Goal: Contribute content: Contribute content

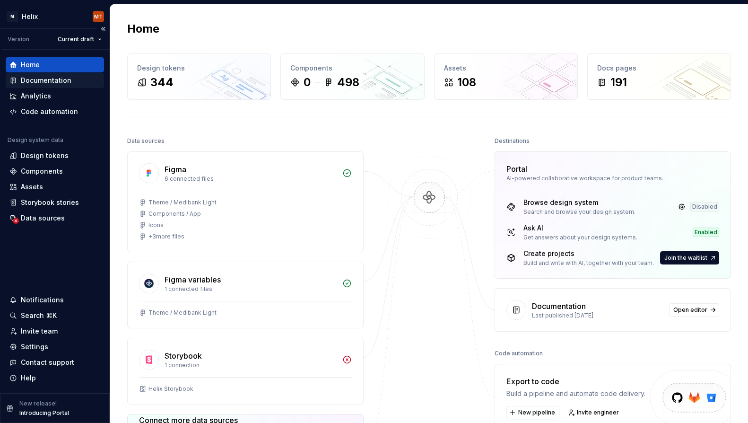
click at [60, 78] on div "Documentation" at bounding box center [46, 80] width 51 height 9
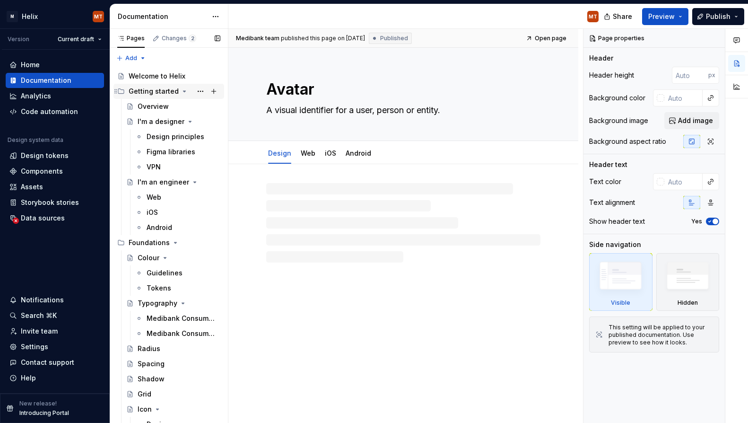
click at [183, 92] on icon "Page tree" at bounding box center [185, 91] width 8 height 8
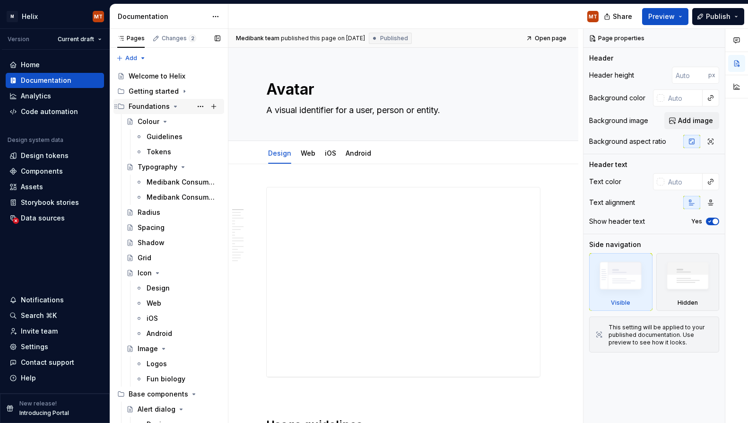
click at [173, 109] on icon "Page tree" at bounding box center [176, 107] width 8 height 8
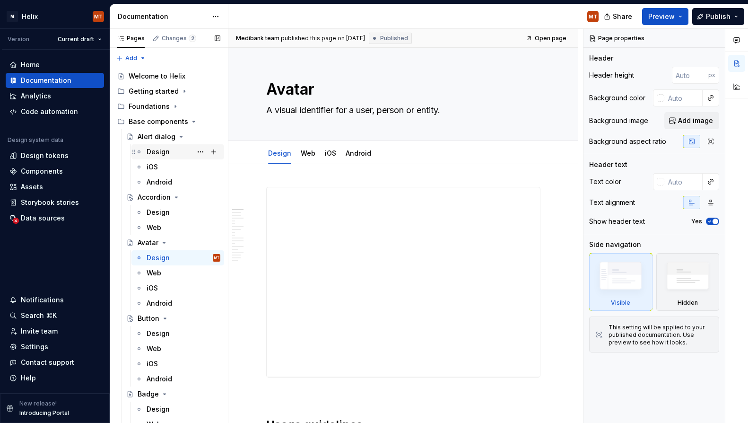
click at [170, 151] on div "Design" at bounding box center [184, 151] width 74 height 13
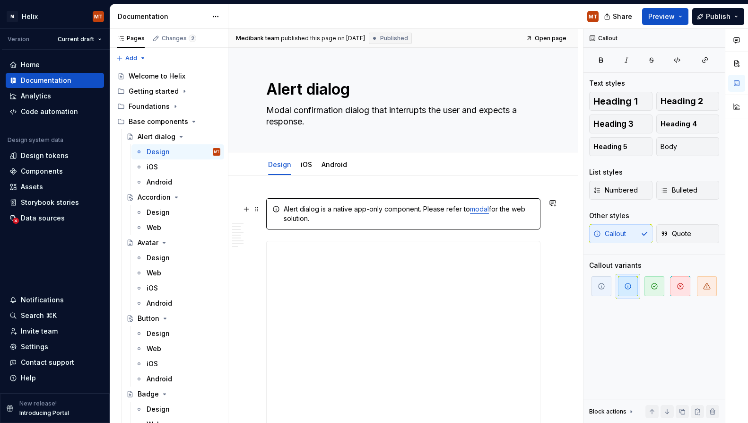
click at [355, 209] on div "Alert dialog is a native app-only component. Please refer to modal for the web …" at bounding box center [409, 213] width 251 height 19
type textarea "*"
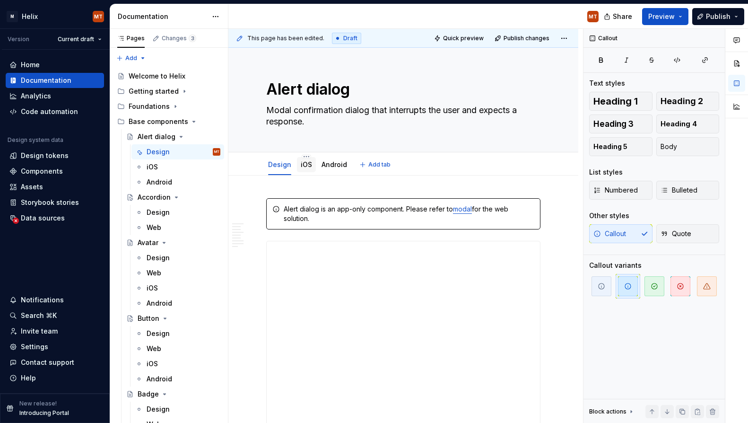
click at [309, 167] on link "iOS" at bounding box center [306, 164] width 11 height 8
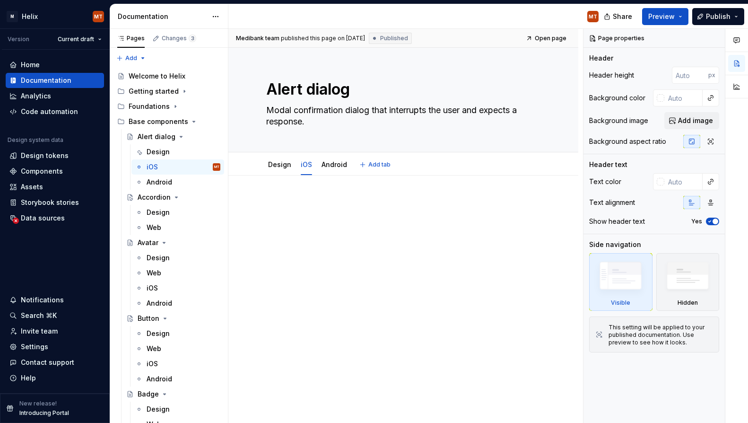
type textarea "*"
click at [392, 248] on div at bounding box center [403, 273] width 350 height 197
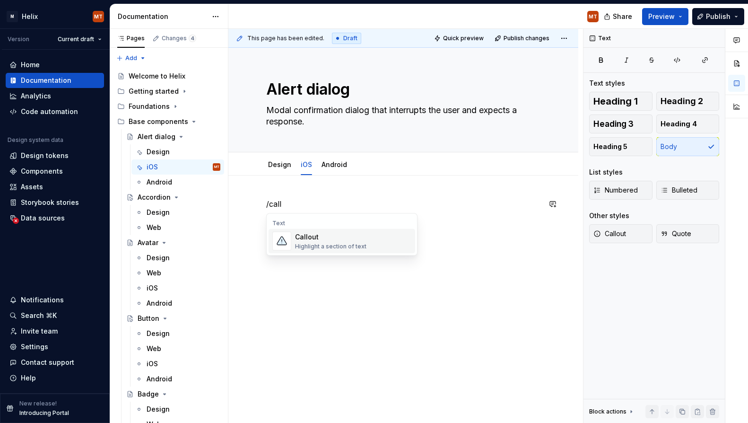
click at [312, 245] on div "Highlight a section of text" at bounding box center [330, 247] width 71 height 8
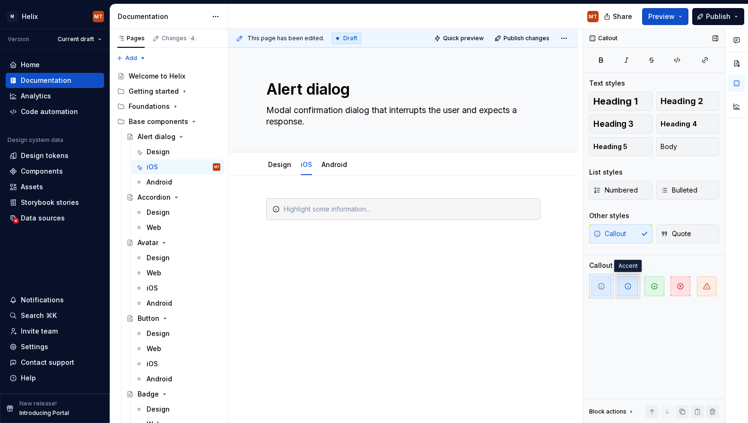
click at [634, 289] on span "button" at bounding box center [628, 286] width 20 height 20
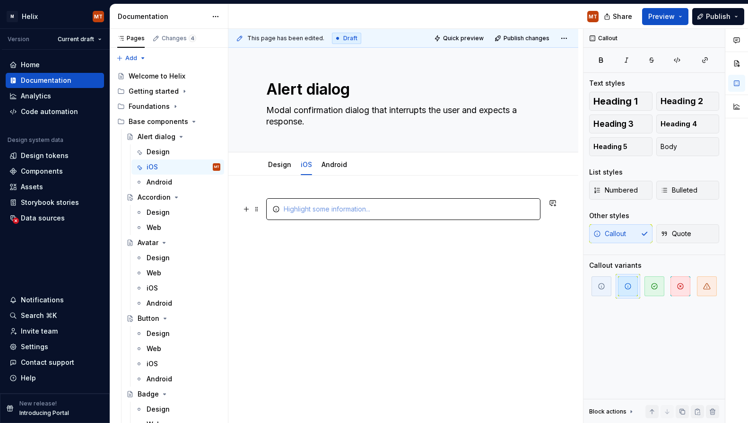
click at [377, 212] on div at bounding box center [409, 208] width 251 height 9
click at [385, 310] on div "The native alert dialog is used for iOS - no custom code or styling." at bounding box center [403, 273] width 350 height 197
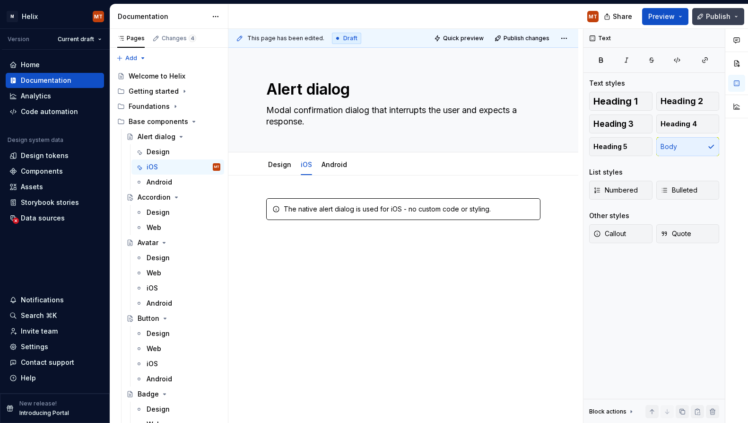
click at [723, 19] on span "Publish" at bounding box center [718, 16] width 25 height 9
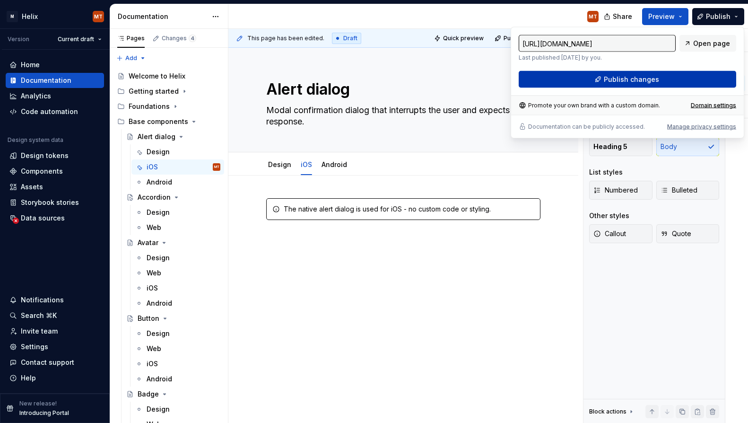
click at [706, 82] on button "Publish changes" at bounding box center [627, 79] width 217 height 17
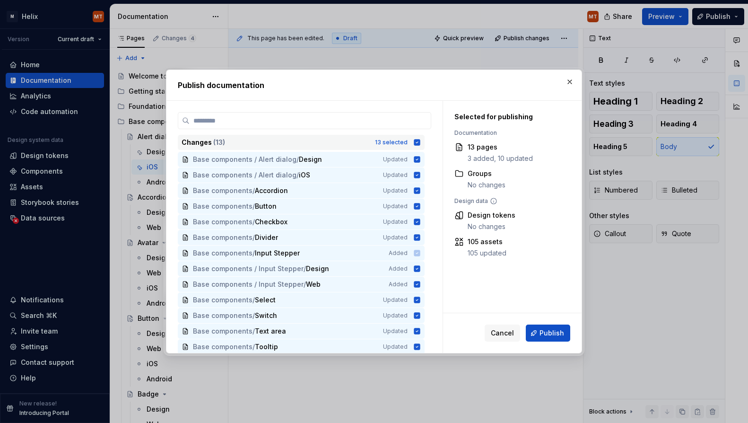
click at [420, 141] on icon at bounding box center [417, 142] width 6 height 6
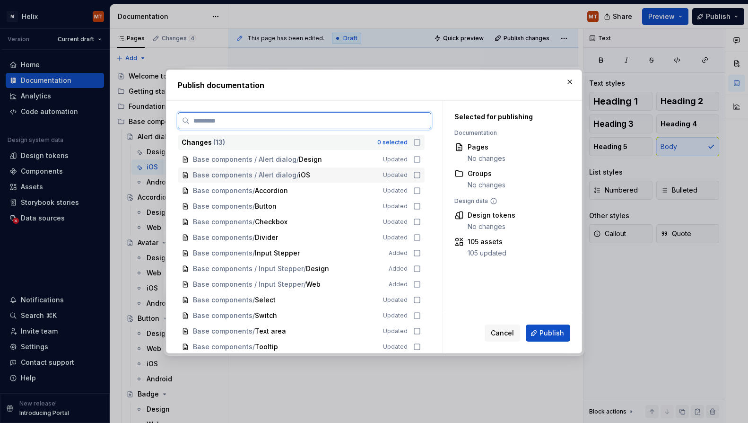
click at [421, 175] on icon at bounding box center [417, 175] width 8 height 8
click at [420, 160] on icon at bounding box center [417, 160] width 8 height 8
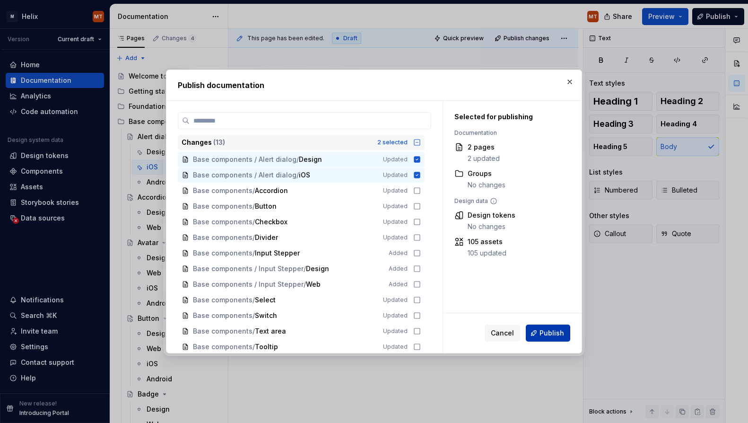
click at [535, 330] on button "Publish" at bounding box center [548, 332] width 44 height 17
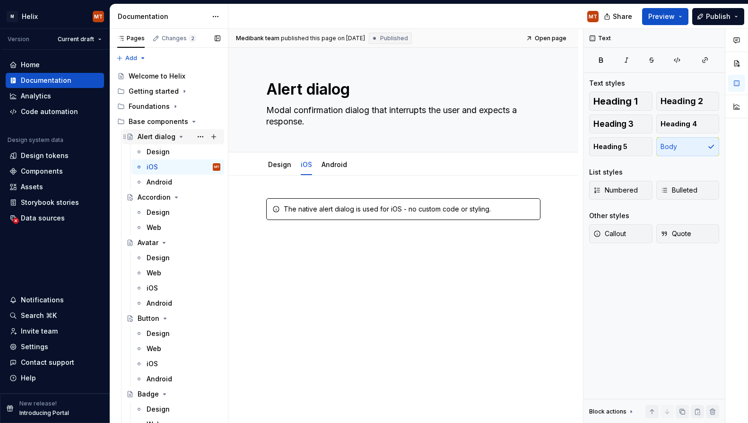
click at [161, 134] on div "Alert dialog" at bounding box center [157, 136] width 38 height 9
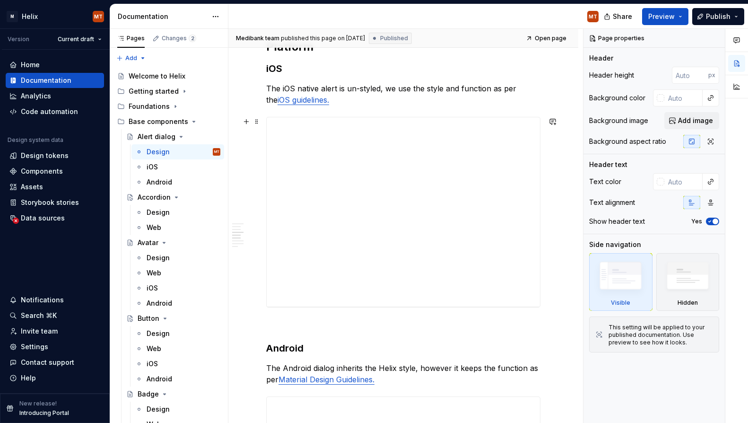
scroll to position [899, 0]
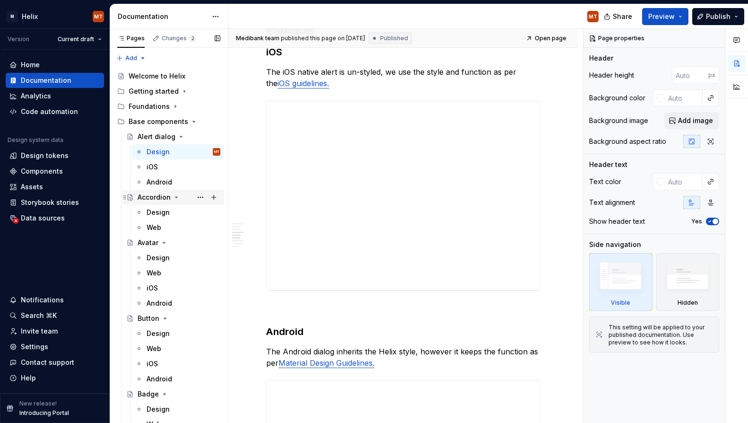
click at [158, 195] on div "Accordion" at bounding box center [154, 196] width 33 height 9
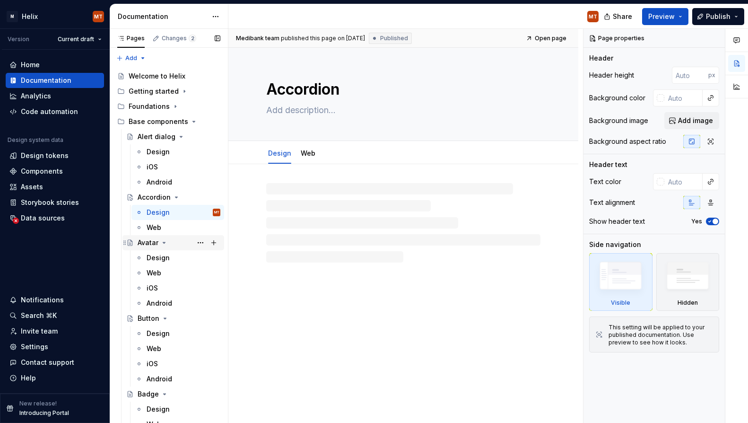
click at [148, 241] on div "Avatar" at bounding box center [148, 242] width 21 height 9
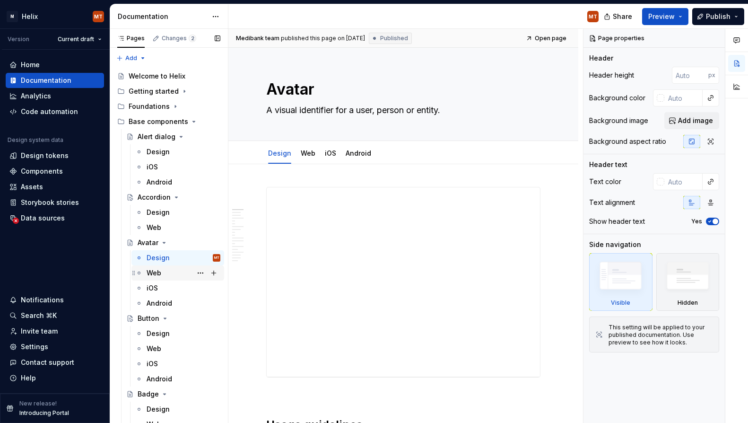
click at [155, 270] on div "Web" at bounding box center [154, 272] width 15 height 9
click at [201, 272] on button "Page tree" at bounding box center [200, 272] width 13 height 13
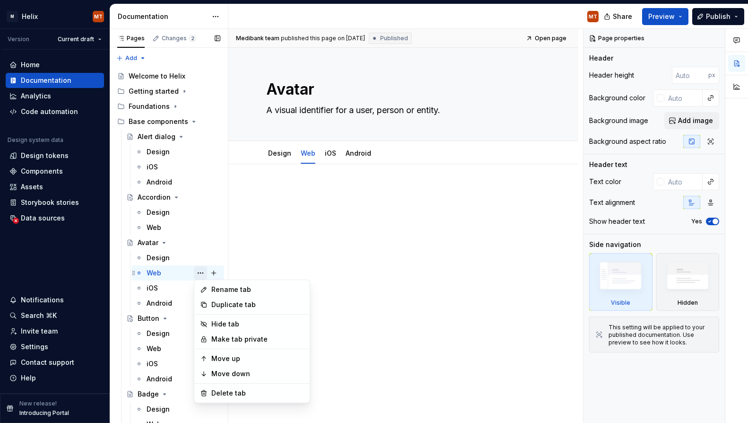
type textarea "*"
click at [212, 290] on div "Rename tab" at bounding box center [257, 289] width 93 height 9
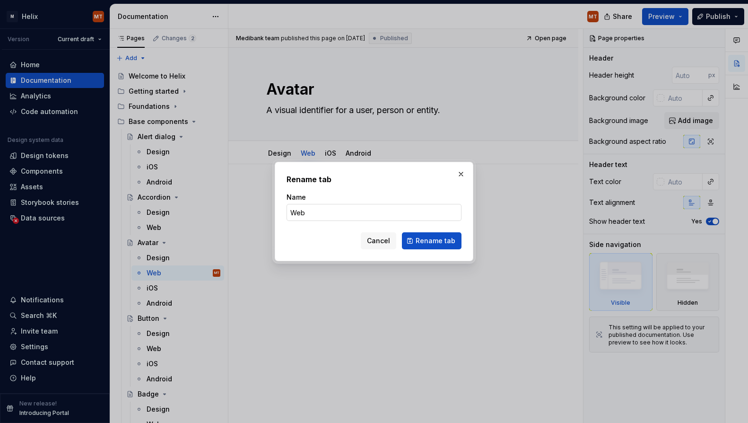
click at [317, 214] on input "Web" at bounding box center [373, 212] width 175 height 17
type input "Web [coming soon]"
click at [434, 243] on span "Rename tab" at bounding box center [436, 240] width 40 height 9
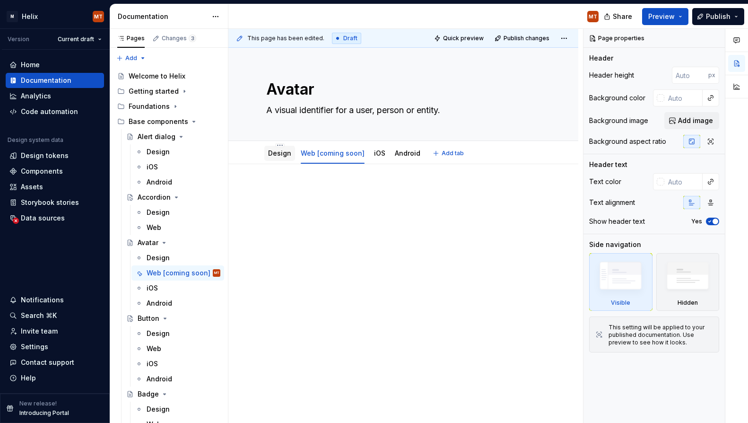
click at [281, 156] on link "Design" at bounding box center [279, 153] width 23 height 8
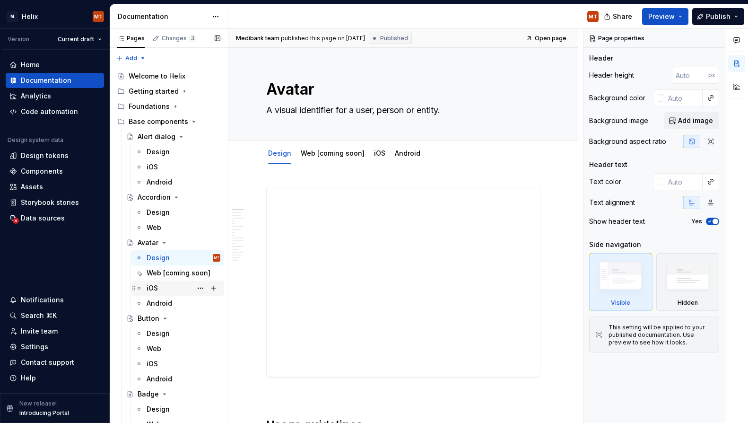
click at [154, 287] on div "iOS" at bounding box center [152, 287] width 11 height 9
click at [202, 285] on button "Page tree" at bounding box center [200, 287] width 13 height 13
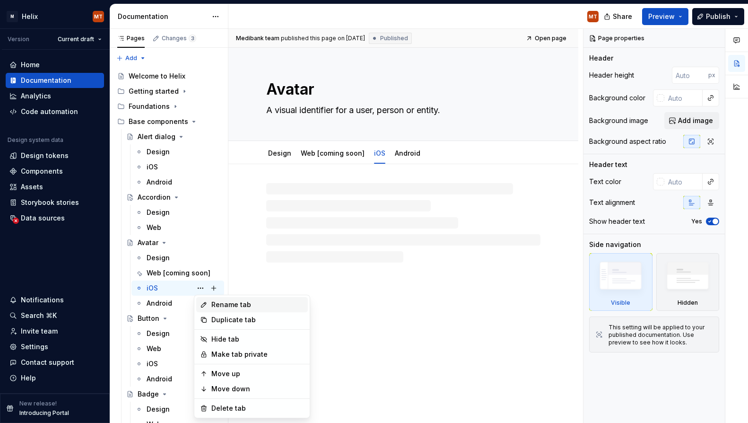
click at [225, 305] on div "Rename tab" at bounding box center [257, 304] width 93 height 9
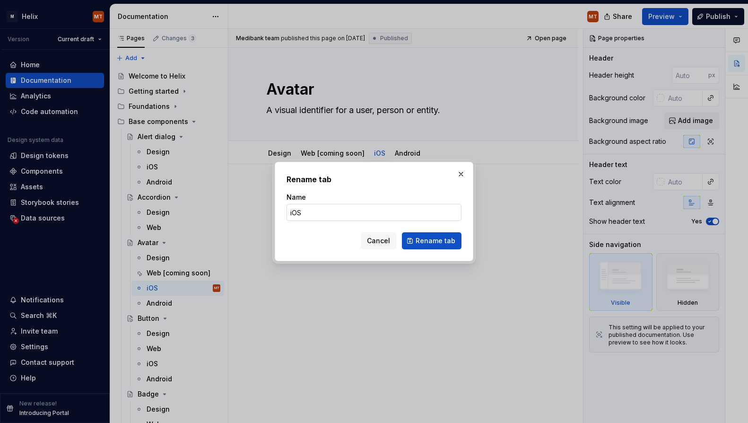
click at [338, 211] on input "iOS" at bounding box center [373, 212] width 175 height 17
type textarea "*"
type input "iOS [coming soon]"
click at [425, 246] on button "Rename tab" at bounding box center [432, 240] width 60 height 17
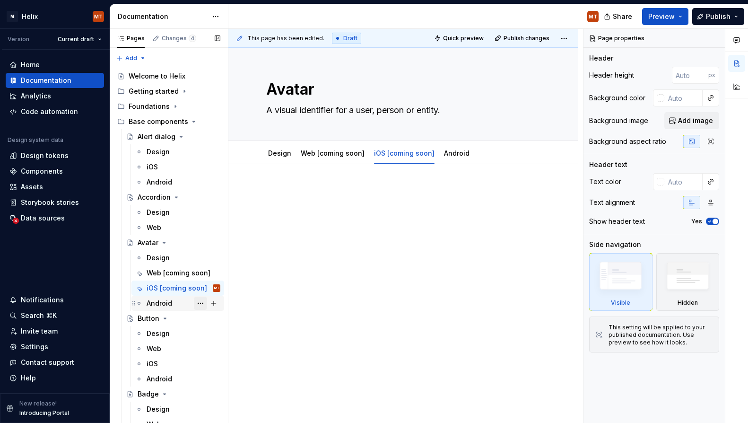
click at [202, 302] on button "Page tree" at bounding box center [200, 302] width 13 height 13
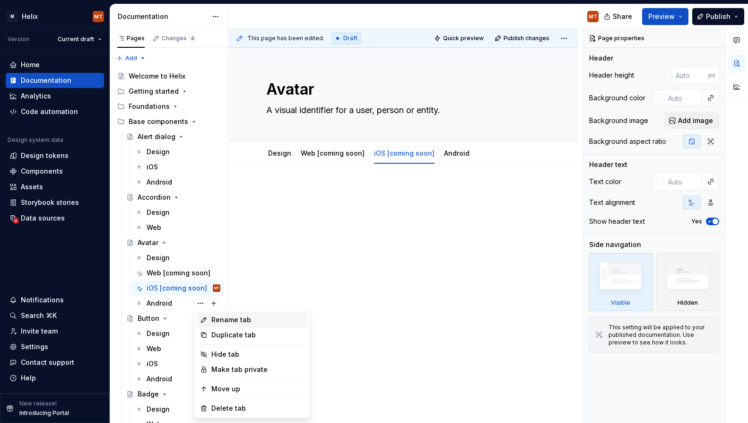
click at [217, 322] on div "Rename tab" at bounding box center [257, 319] width 93 height 9
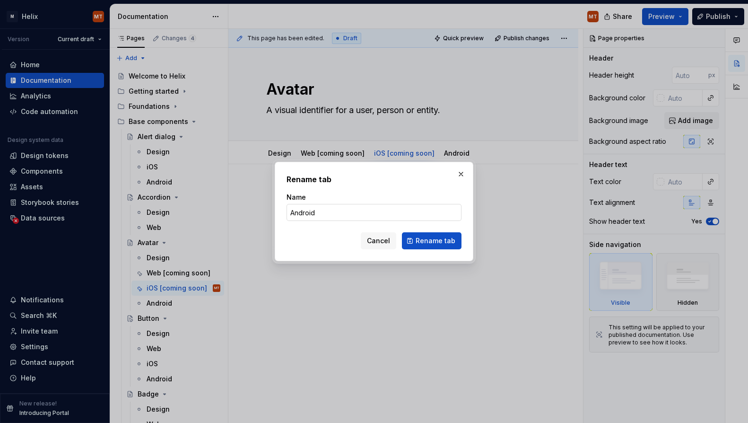
click at [385, 207] on input "Android" at bounding box center [373, 212] width 175 height 17
type textarea "*"
click at [371, 217] on input "Android" at bounding box center [373, 212] width 175 height 17
type input "Android [coming soon]"
click at [419, 243] on span "Rename tab" at bounding box center [436, 240] width 40 height 9
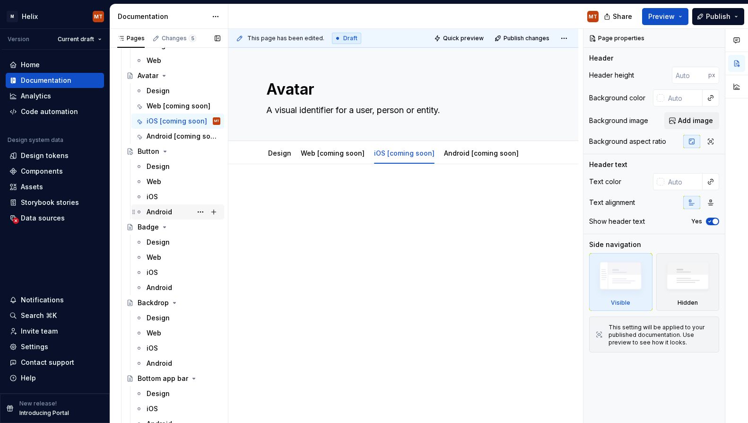
scroll to position [183, 0]
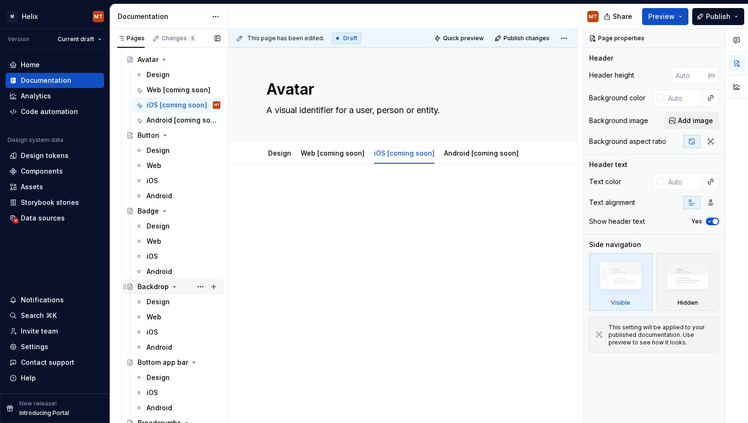
click at [153, 283] on div "Backdrop" at bounding box center [153, 286] width 31 height 9
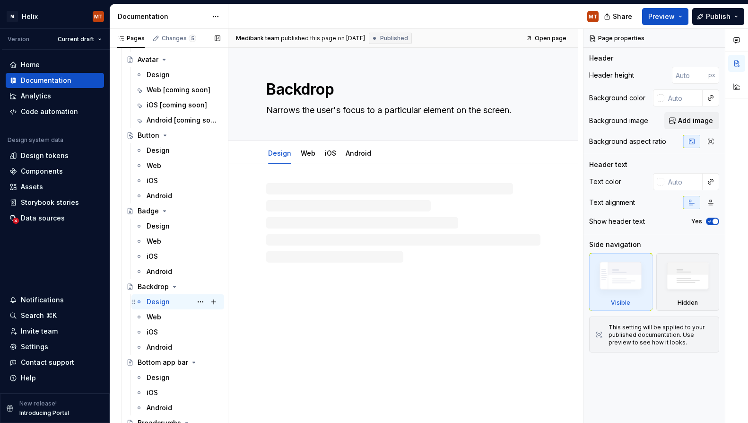
click at [162, 302] on div "Design" at bounding box center [158, 301] width 23 height 9
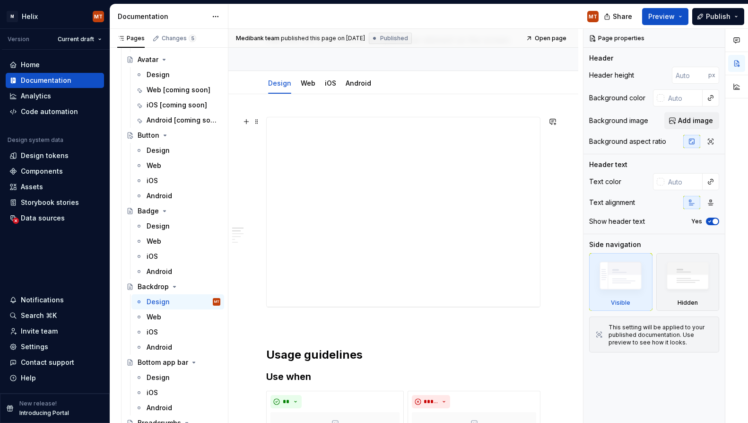
scroll to position [81, 0]
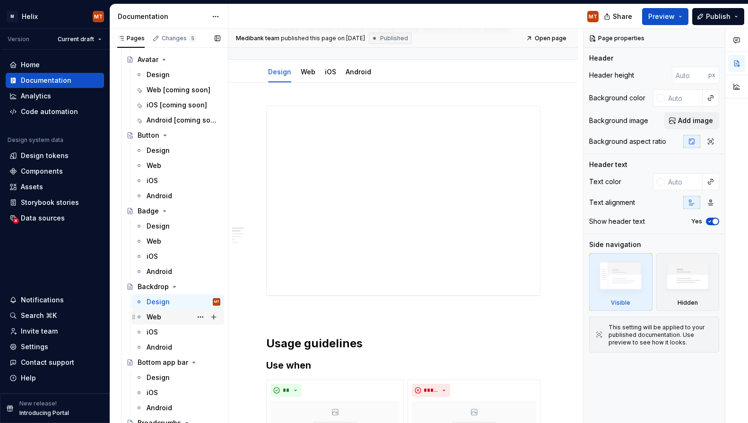
click at [165, 317] on div "Web" at bounding box center [184, 316] width 74 height 13
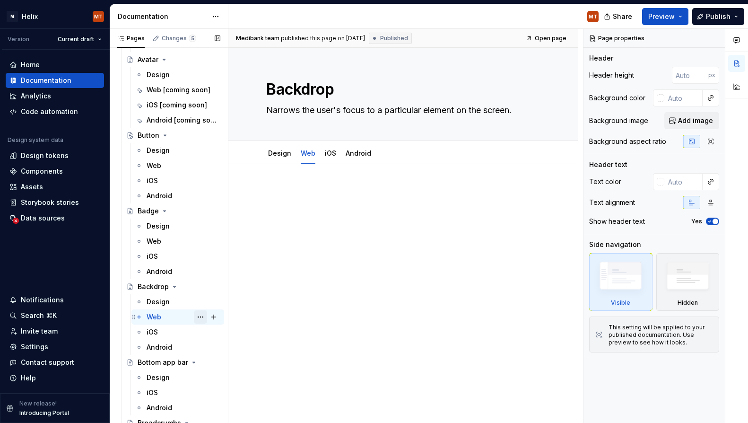
click at [198, 317] on button "Page tree" at bounding box center [200, 316] width 13 height 13
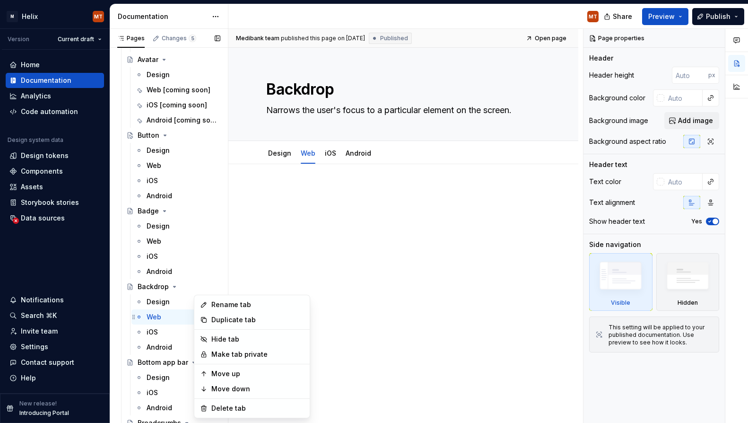
type textarea "*"
click at [228, 306] on div "Rename tab" at bounding box center [257, 304] width 93 height 9
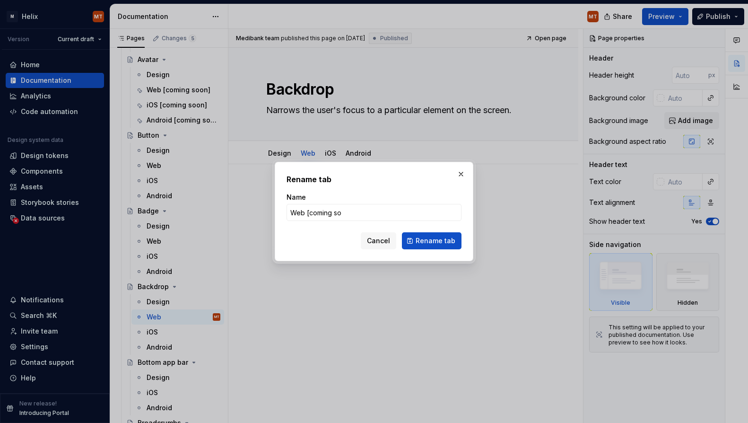
type input "Web [coming soon]"
click at [445, 241] on span "Rename tab" at bounding box center [436, 240] width 40 height 9
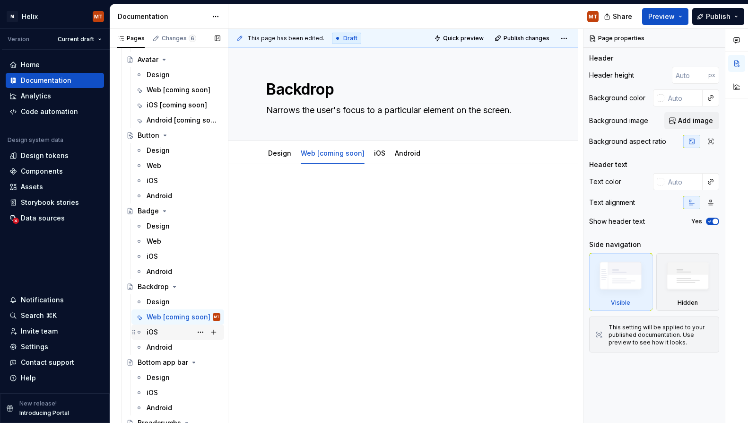
click at [170, 334] on div "iOS" at bounding box center [184, 331] width 74 height 13
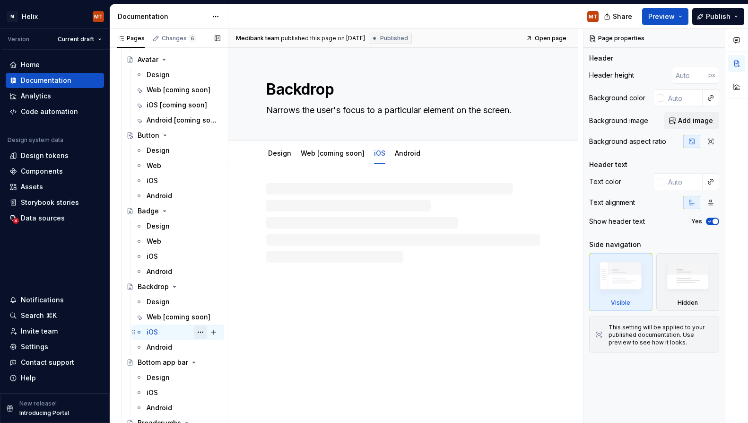
click at [200, 333] on button "Page tree" at bounding box center [200, 331] width 13 height 13
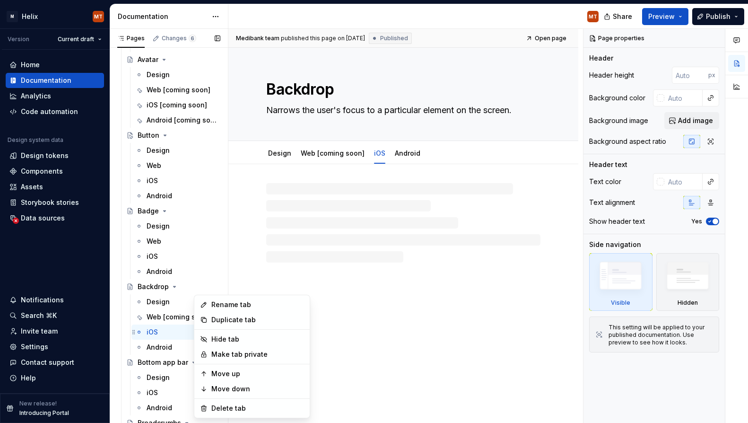
type textarea "*"
click at [221, 304] on div "Rename tab" at bounding box center [257, 304] width 93 height 9
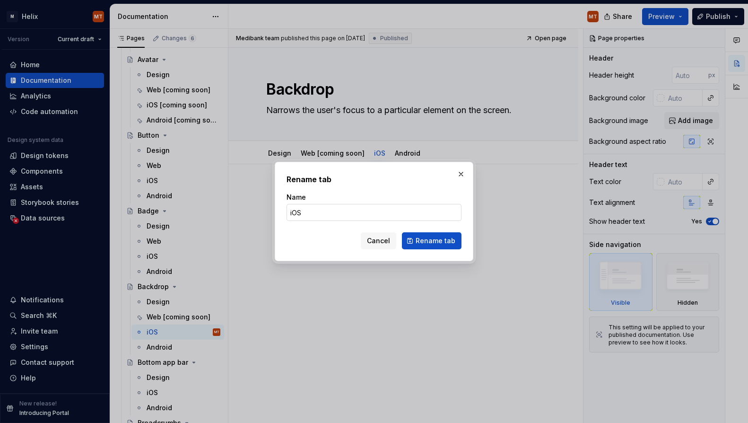
click at [320, 210] on input "iOS" at bounding box center [373, 212] width 175 height 17
type input "iOS [coming soon]"
click at [426, 238] on span "Rename tab" at bounding box center [436, 240] width 40 height 9
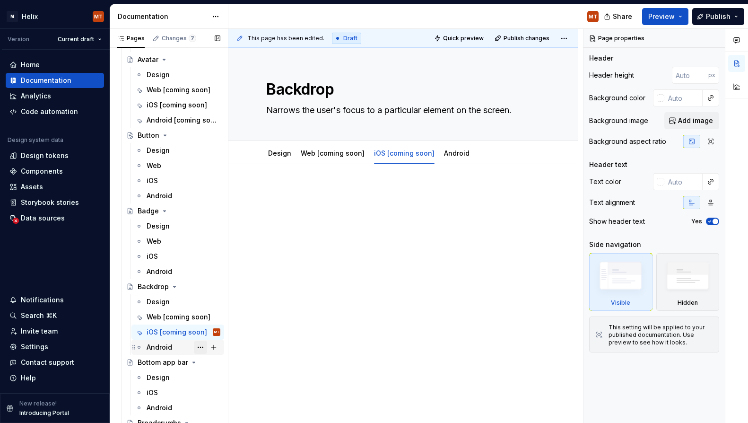
click at [201, 344] on button "Page tree" at bounding box center [200, 346] width 13 height 13
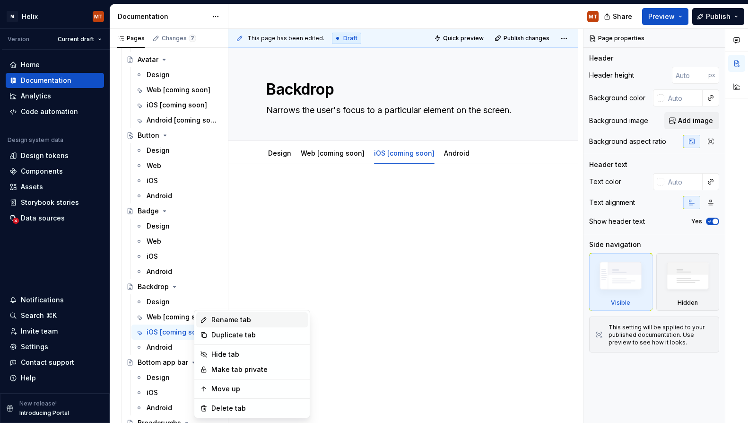
click at [224, 323] on div "Rename tab" at bounding box center [257, 319] width 93 height 9
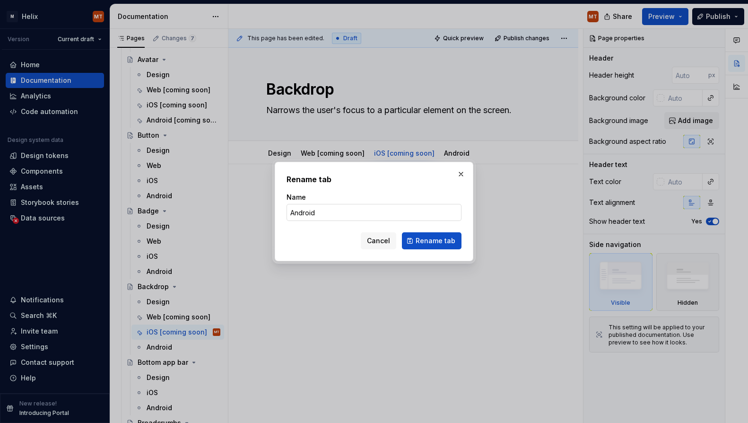
type textarea "*"
click at [376, 217] on input "Android" at bounding box center [373, 212] width 175 height 17
type input "Android [coming soon]"
click at [437, 243] on span "Rename tab" at bounding box center [436, 240] width 40 height 9
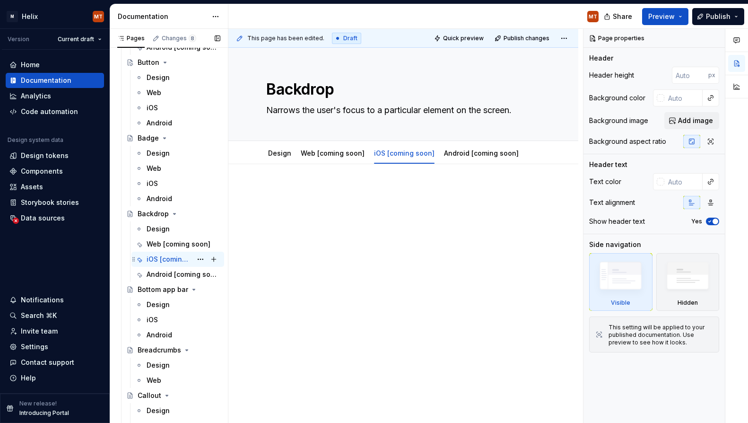
scroll to position [264, 0]
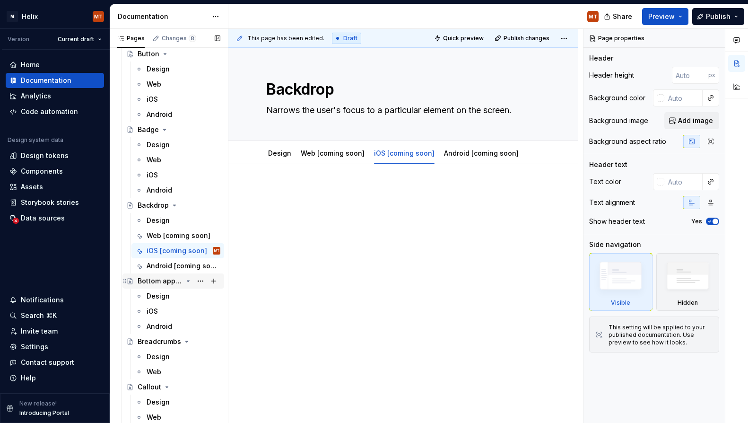
click at [167, 281] on div "Bottom app bar" at bounding box center [160, 280] width 45 height 9
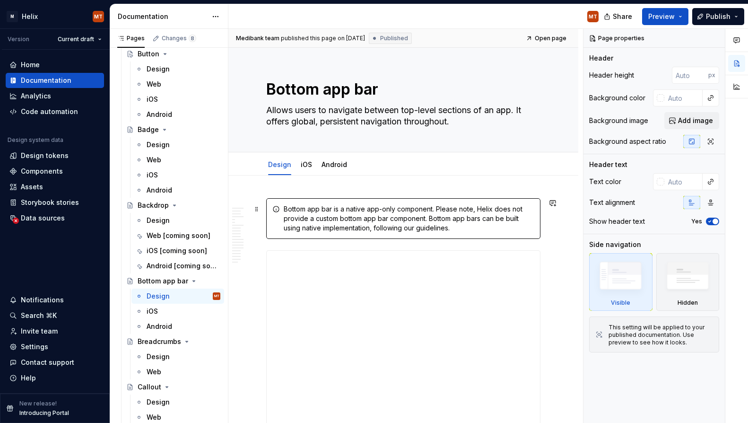
type textarea "*"
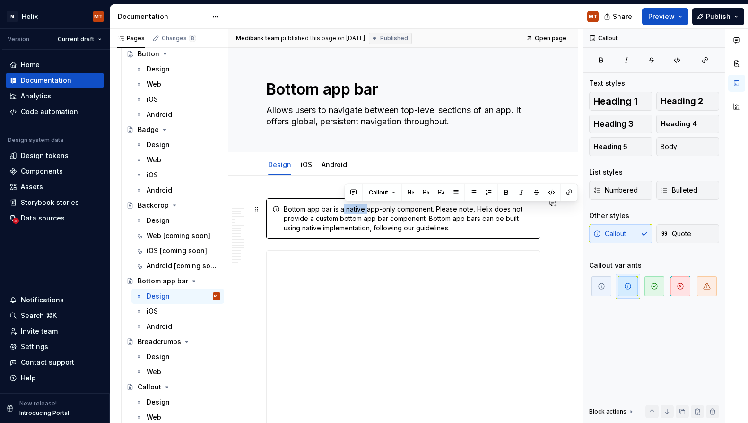
drag, startPoint x: 367, startPoint y: 208, endPoint x: 344, endPoint y: 208, distance: 23.6
click at [344, 208] on div "Bottom app bar is a native app-only component. Please note, Helix does not prov…" at bounding box center [409, 218] width 251 height 28
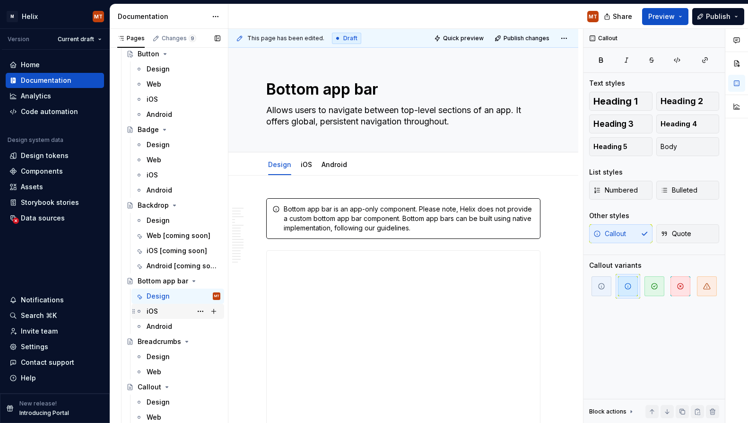
click at [172, 310] on div "iOS" at bounding box center [184, 310] width 74 height 13
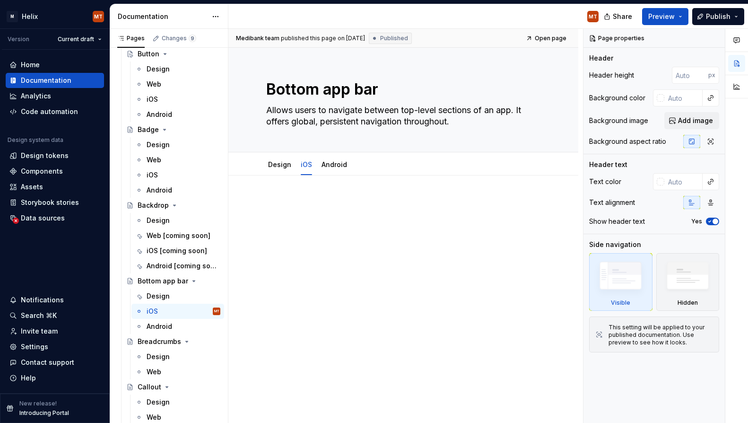
click at [347, 220] on div at bounding box center [403, 216] width 274 height 36
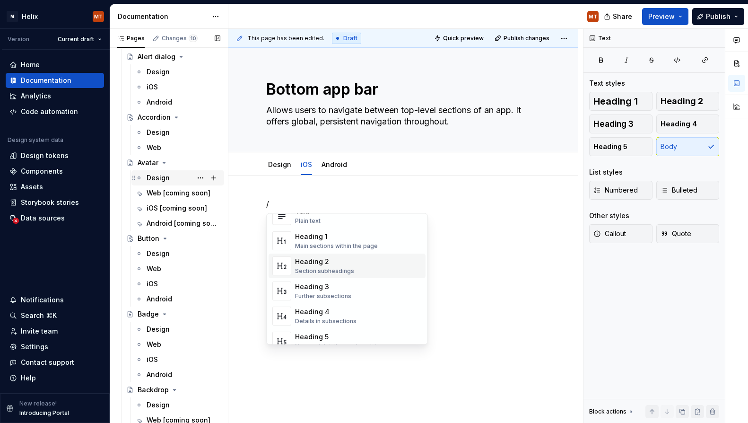
scroll to position [57, 0]
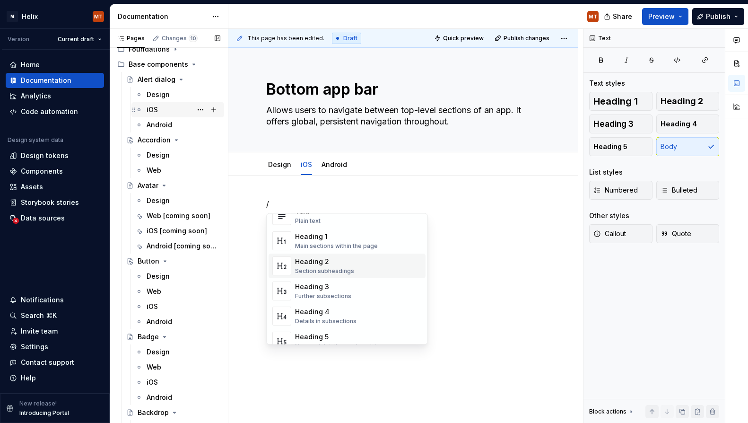
click at [171, 110] on div "iOS" at bounding box center [184, 109] width 74 height 13
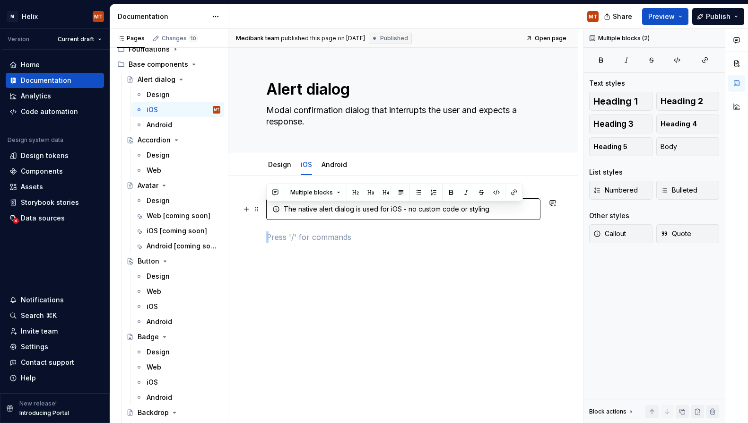
drag, startPoint x: 490, startPoint y: 253, endPoint x: 349, endPoint y: 216, distance: 146.3
click at [349, 216] on div "The native alert dialog is used for iOS - no custom code or styling." at bounding box center [403, 226] width 274 height 56
click at [346, 215] on div "The native alert dialog is used for iOS - no custom code or styling." at bounding box center [403, 209] width 274 height 22
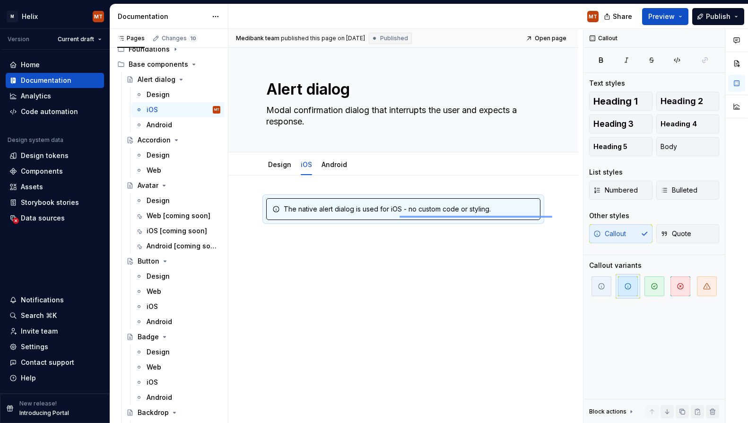
drag, startPoint x: 552, startPoint y: 216, endPoint x: 400, endPoint y: 216, distance: 152.2
click at [399, 216] on div "Medibank team published this page on [DATE] Published Open page Alert dialog Mo…" at bounding box center [405, 226] width 355 height 394
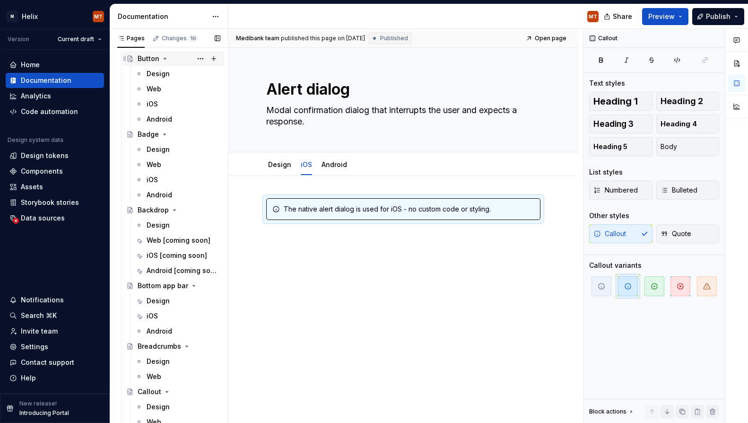
scroll to position [262, 0]
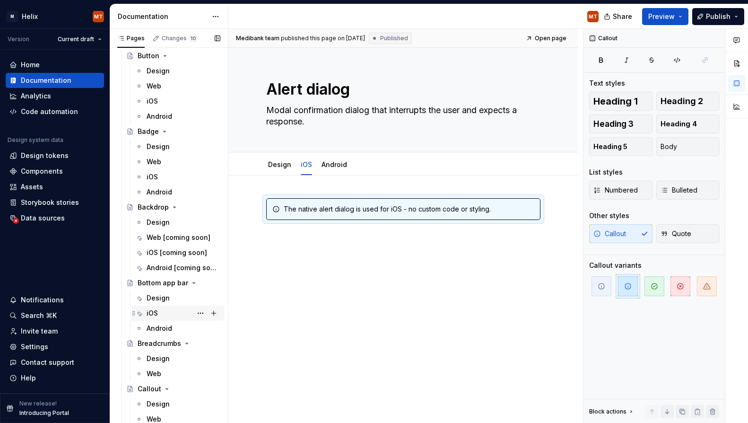
click at [162, 312] on div "iOS" at bounding box center [184, 312] width 74 height 13
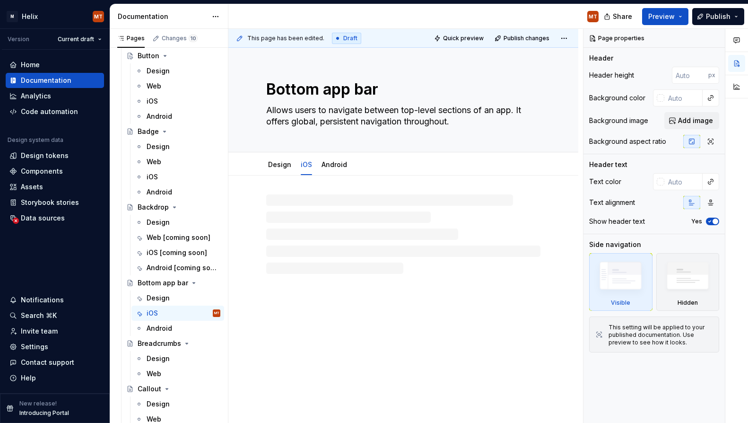
type textarea "*"
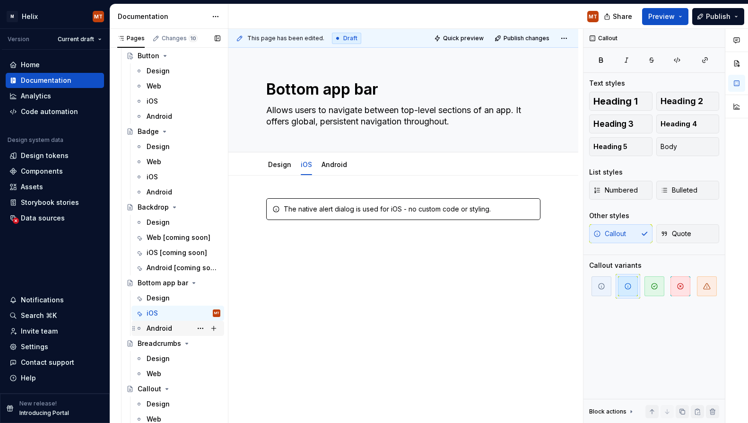
click at [179, 330] on div "Android" at bounding box center [184, 327] width 74 height 13
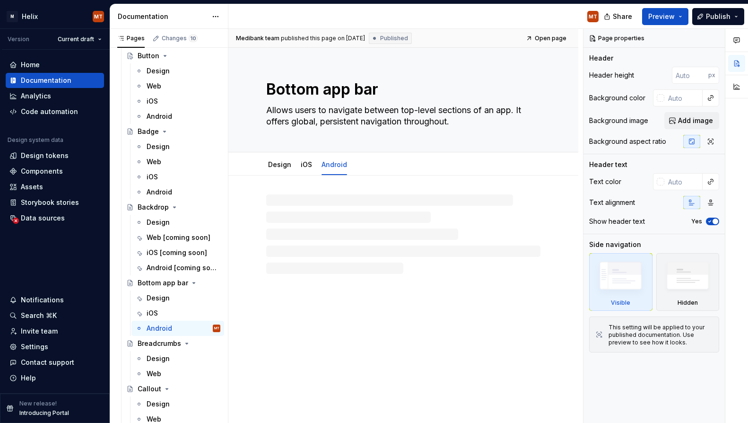
click at [421, 242] on div at bounding box center [403, 233] width 274 height 79
click at [380, 203] on div at bounding box center [403, 233] width 274 height 79
type textarea "*"
click at [368, 217] on div at bounding box center [403, 216] width 274 height 36
paste div
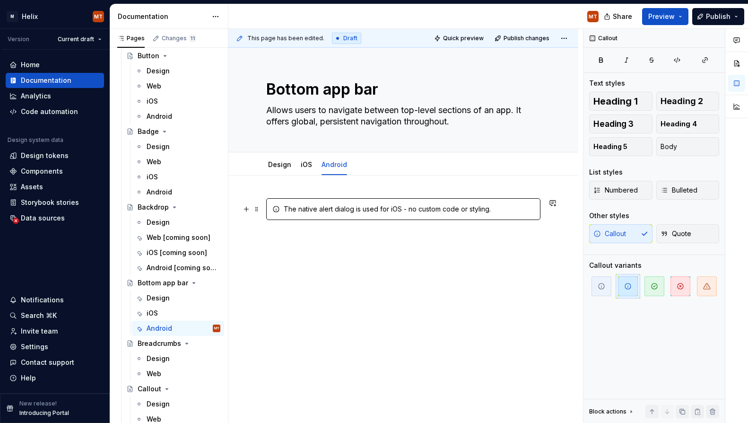
click at [397, 208] on div "The native alert dialog is used for iOS - no custom code or styling." at bounding box center [409, 208] width 251 height 9
click at [415, 278] on div "The native alert dialog is used for Android - no custom code or styling." at bounding box center [403, 273] width 350 height 197
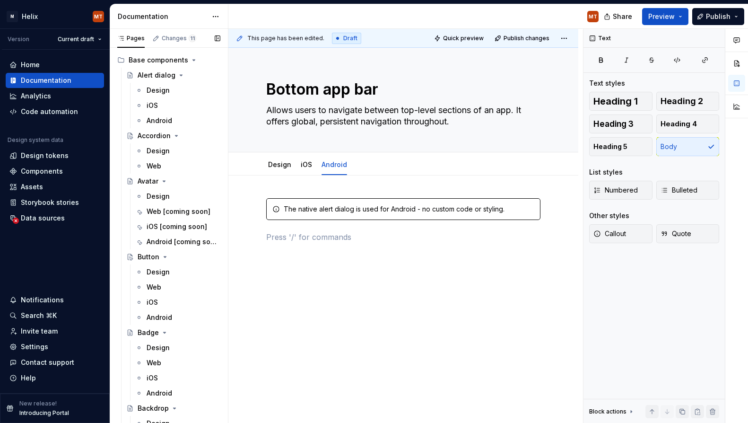
scroll to position [60, 0]
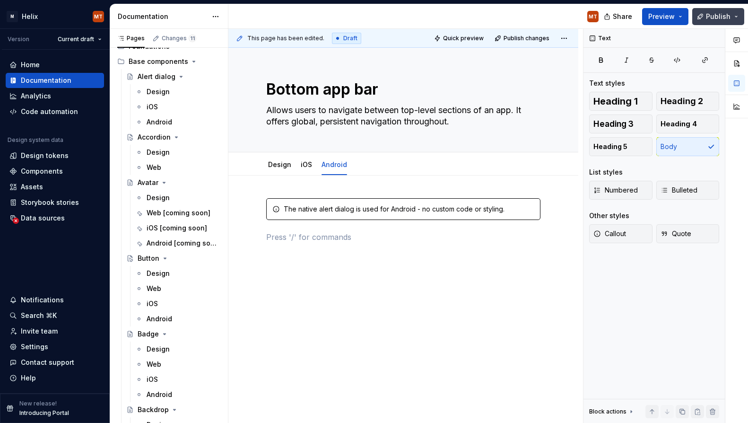
click at [703, 16] on button "Publish" at bounding box center [718, 16] width 52 height 17
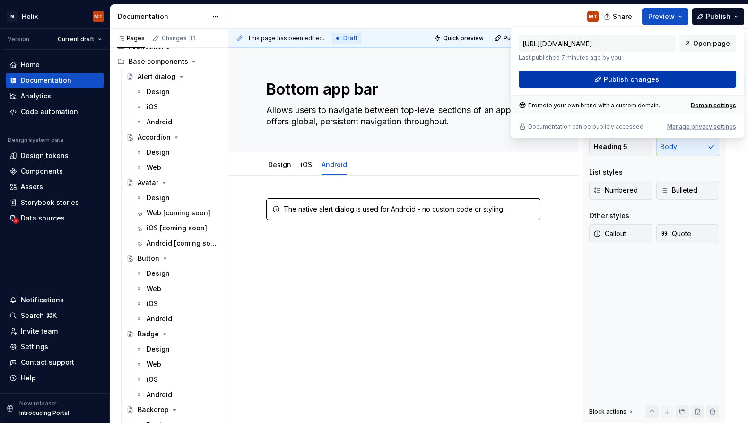
click at [650, 81] on span "Publish changes" at bounding box center [631, 79] width 55 height 9
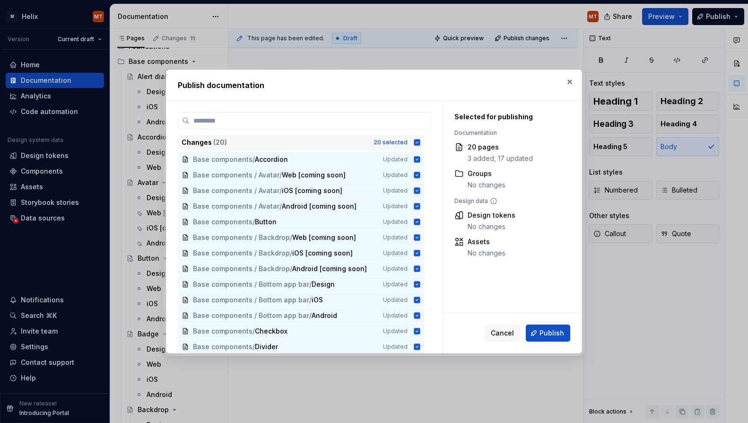
click at [421, 145] on icon at bounding box center [417, 143] width 8 height 8
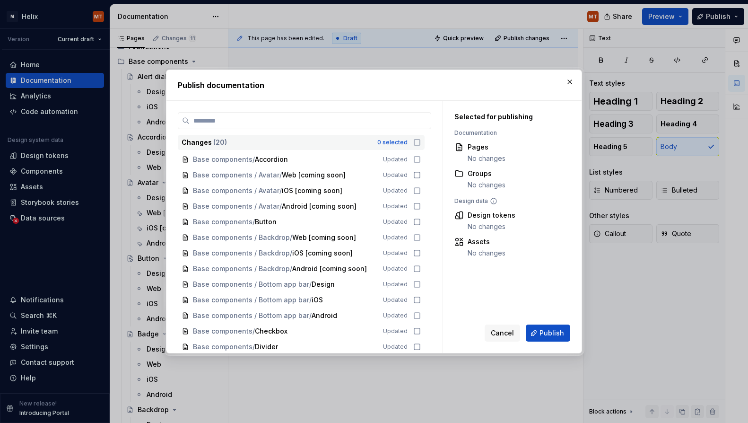
drag, startPoint x: 392, startPoint y: 78, endPoint x: 427, endPoint y: 78, distance: 35.0
click at [427, 78] on div "Publish documentation" at bounding box center [373, 85] width 415 height 30
click at [419, 175] on icon at bounding box center [417, 175] width 8 height 8
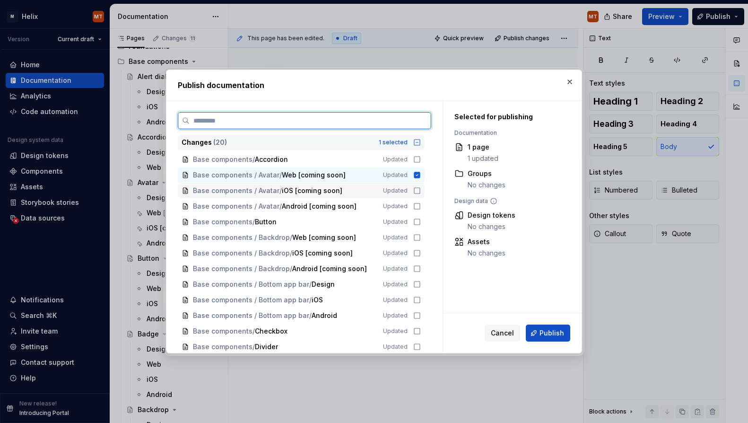
click at [421, 192] on icon at bounding box center [417, 191] width 8 height 8
click at [421, 205] on icon at bounding box center [417, 206] width 8 height 8
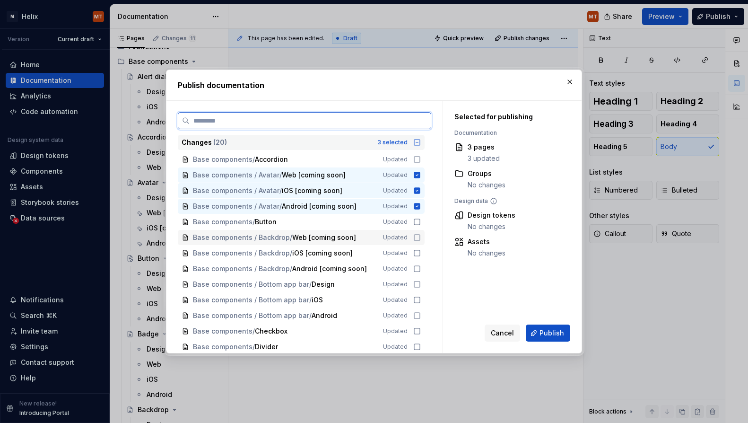
click at [421, 239] on icon at bounding box center [417, 238] width 8 height 8
click at [421, 257] on div "Base components / Backdrop / iOS [coming soon] Updated" at bounding box center [301, 252] width 247 height 15
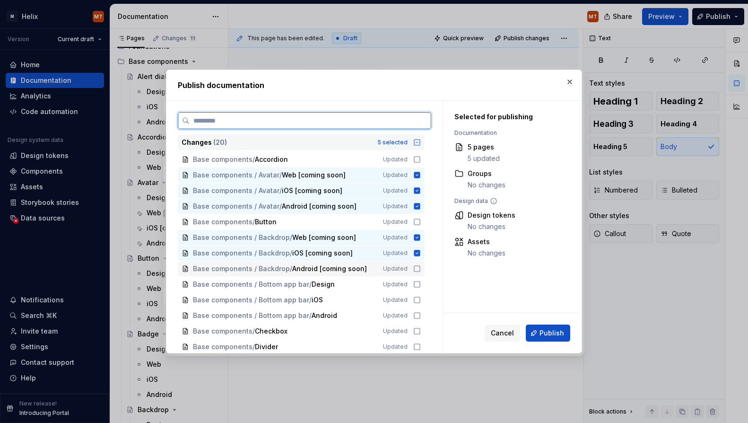
click at [421, 269] on icon at bounding box center [417, 269] width 8 height 8
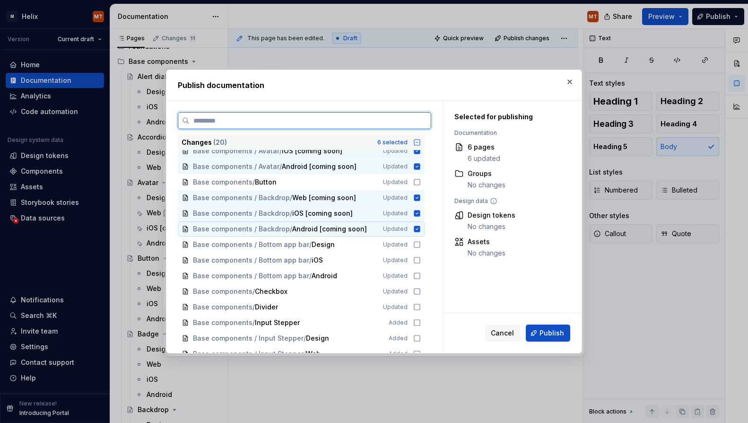
scroll to position [44, 0]
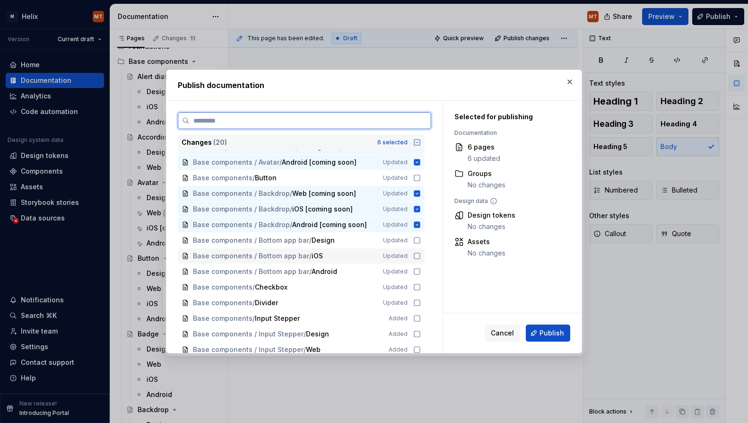
click at [421, 258] on icon at bounding box center [417, 256] width 8 height 8
click at [420, 269] on icon at bounding box center [417, 272] width 6 height 6
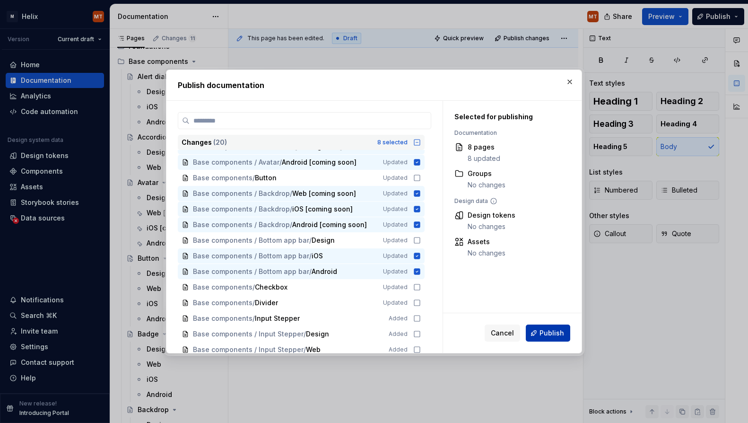
click at [558, 332] on span "Publish" at bounding box center [551, 332] width 25 height 9
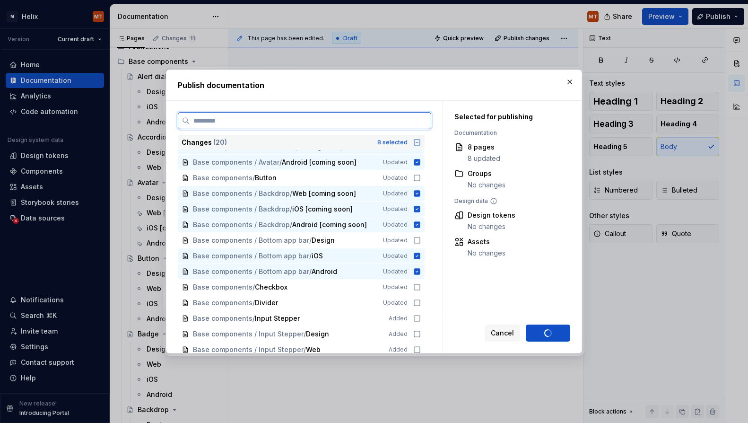
click at [421, 239] on icon at bounding box center [417, 240] width 8 height 8
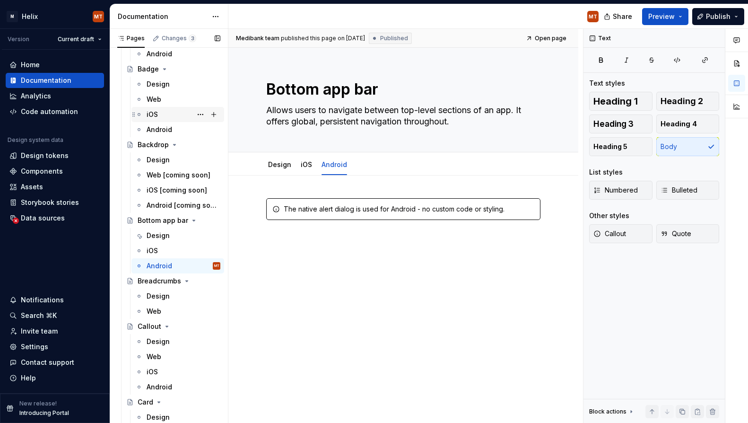
scroll to position [329, 0]
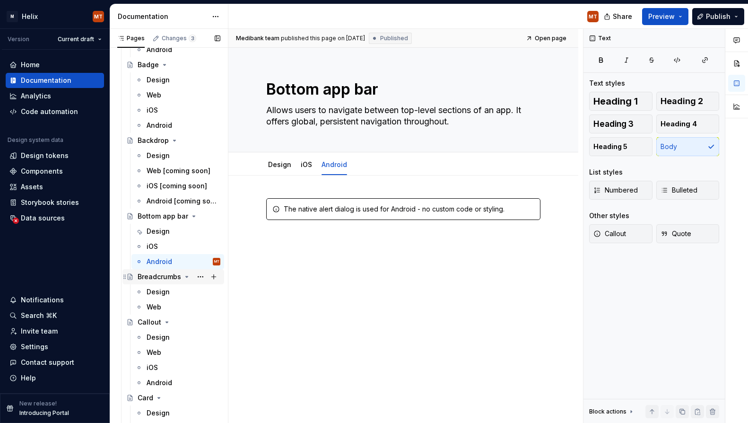
click at [163, 276] on div "Breadcrumbs" at bounding box center [159, 276] width 43 height 9
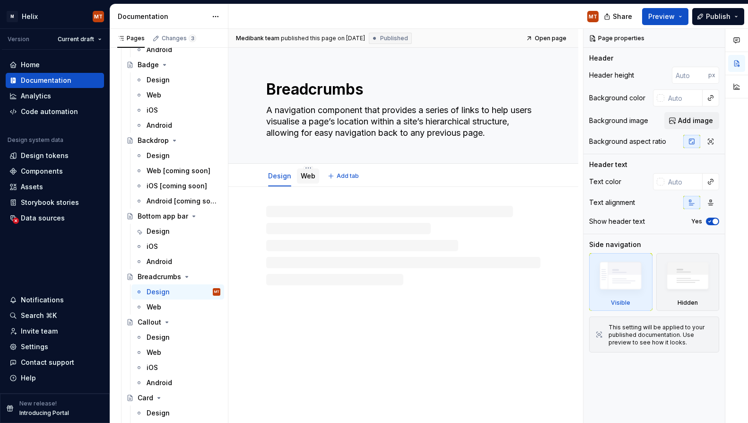
click at [312, 175] on link "Web" at bounding box center [308, 176] width 15 height 8
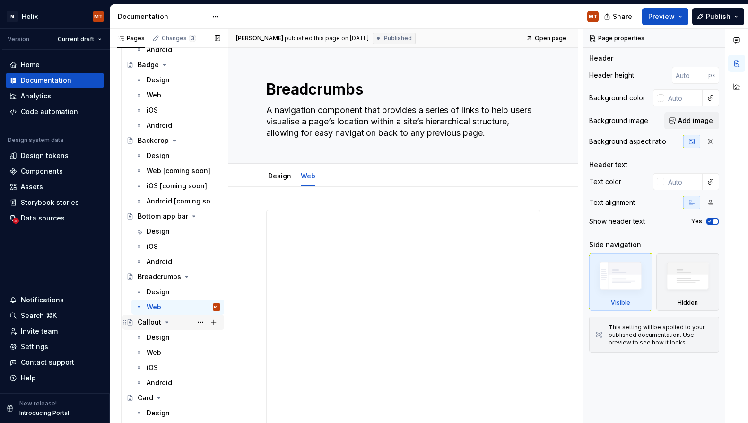
click at [172, 322] on div "Callout" at bounding box center [179, 321] width 83 height 13
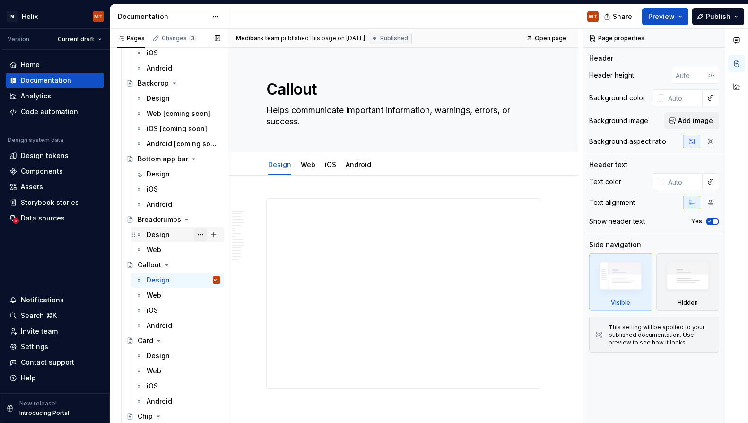
scroll to position [421, 0]
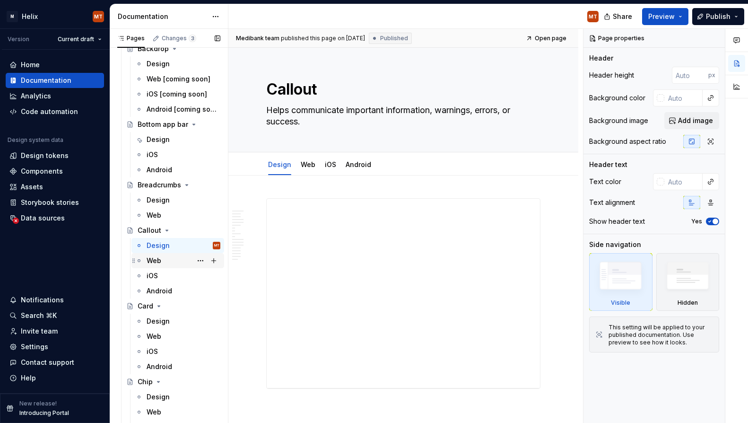
click at [166, 262] on div "Web" at bounding box center [184, 260] width 74 height 13
click at [169, 261] on div "Web" at bounding box center [184, 260] width 74 height 13
click at [332, 170] on div "iOS" at bounding box center [330, 164] width 11 height 11
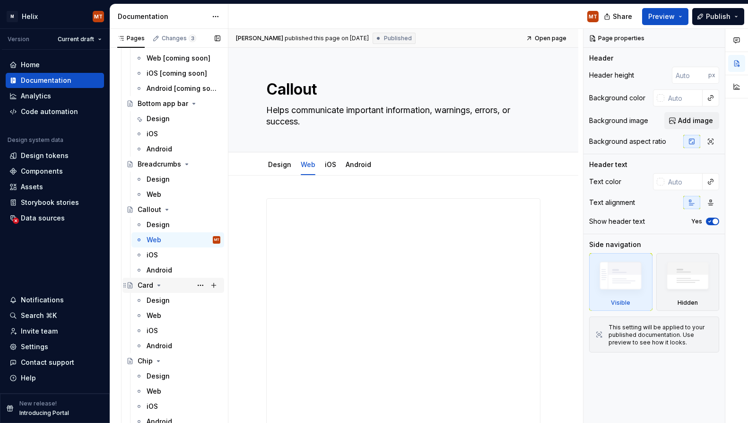
scroll to position [444, 0]
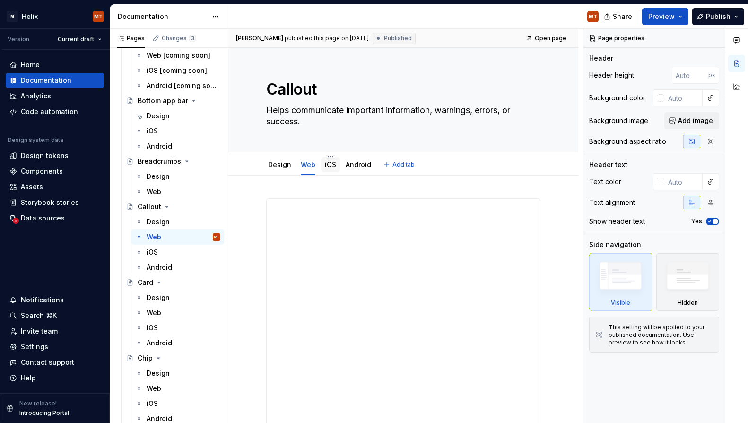
click at [333, 165] on link "iOS" at bounding box center [330, 164] width 11 height 8
click at [358, 167] on link "Android" at bounding box center [359, 164] width 26 height 8
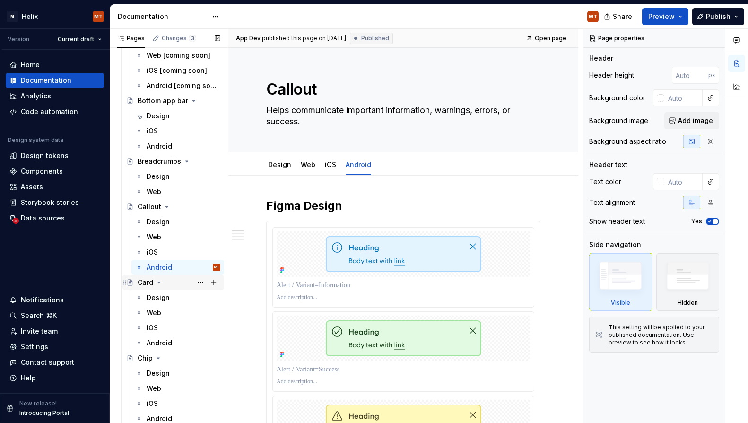
click at [181, 285] on div "Card" at bounding box center [179, 282] width 83 height 13
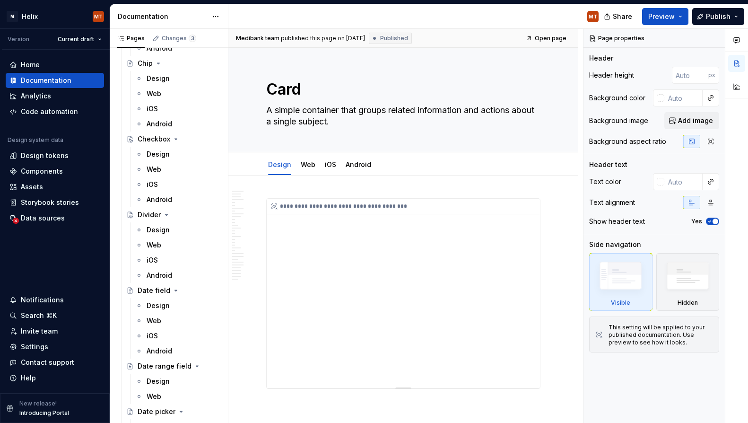
scroll to position [750, 0]
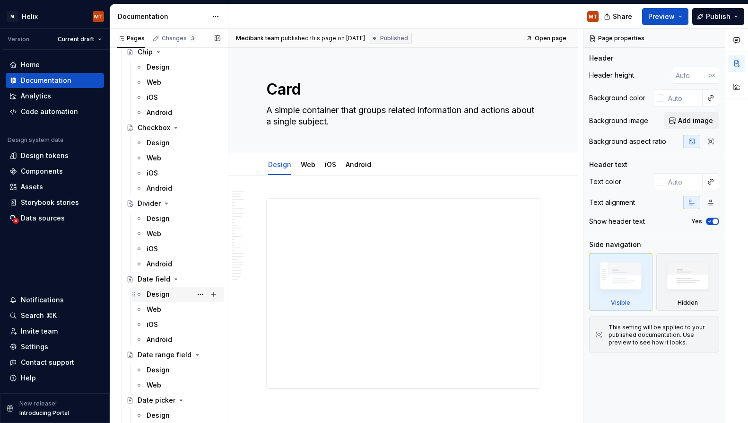
click at [161, 292] on div "Design" at bounding box center [158, 293] width 23 height 9
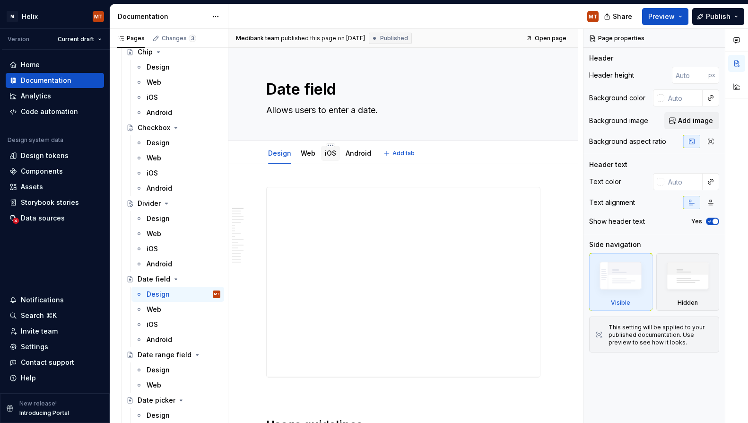
click at [331, 156] on link "iOS" at bounding box center [330, 153] width 11 height 8
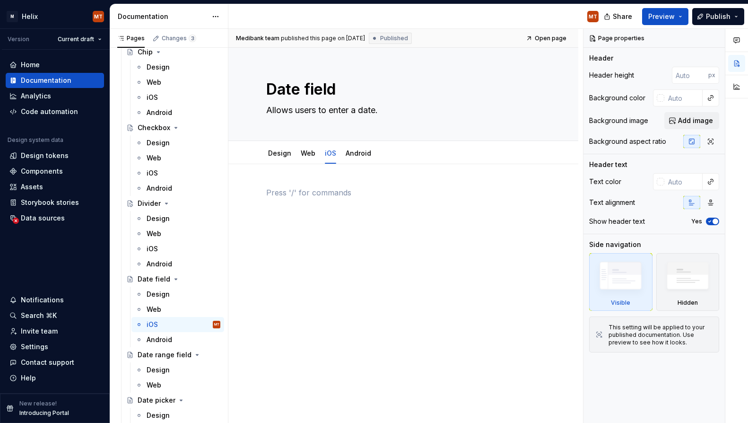
click at [344, 217] on div at bounding box center [403, 205] width 274 height 36
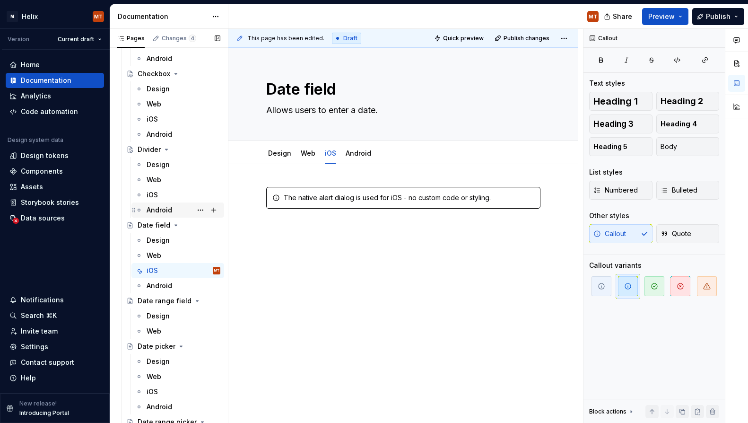
scroll to position [806, 0]
click at [165, 286] on div "Android" at bounding box center [160, 283] width 26 height 9
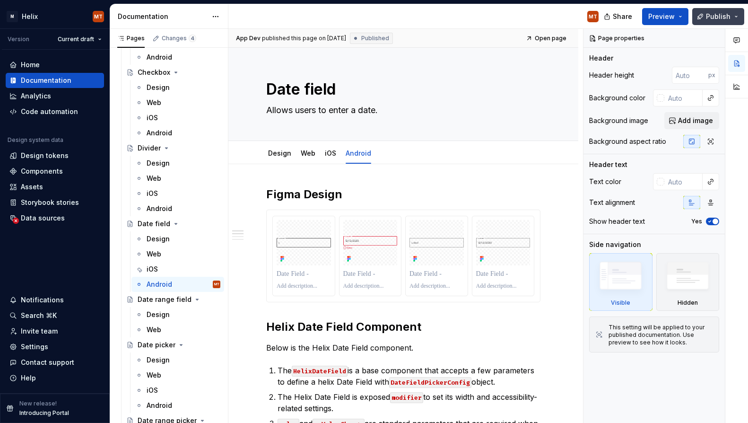
click at [716, 16] on span "Publish" at bounding box center [718, 16] width 25 height 9
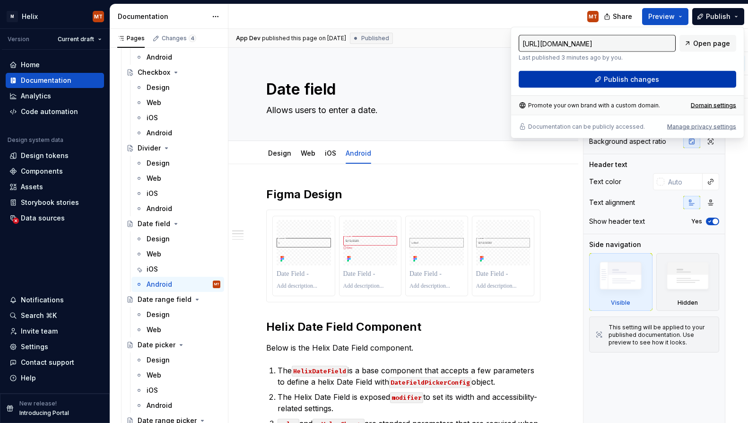
click at [661, 79] on button "Publish changes" at bounding box center [627, 79] width 217 height 17
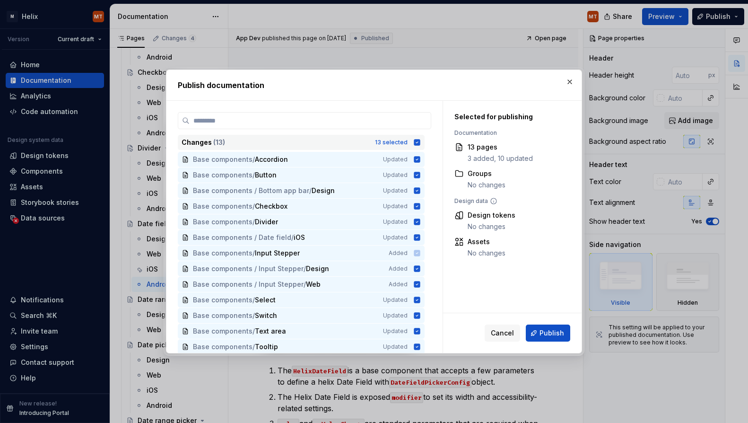
click at [420, 145] on icon at bounding box center [417, 142] width 6 height 6
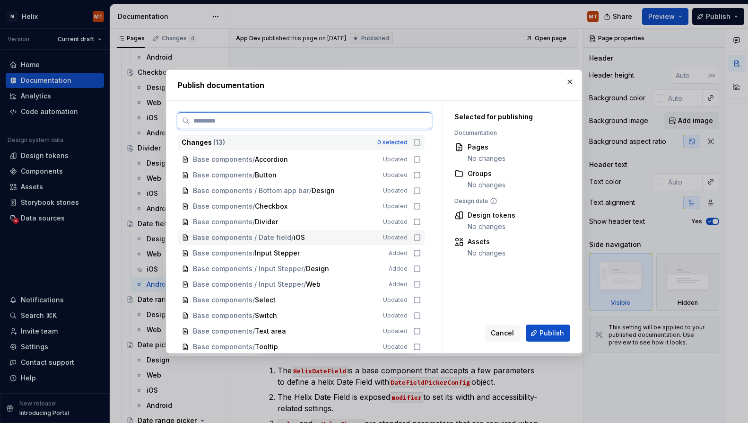
click at [420, 240] on icon at bounding box center [417, 237] width 6 height 6
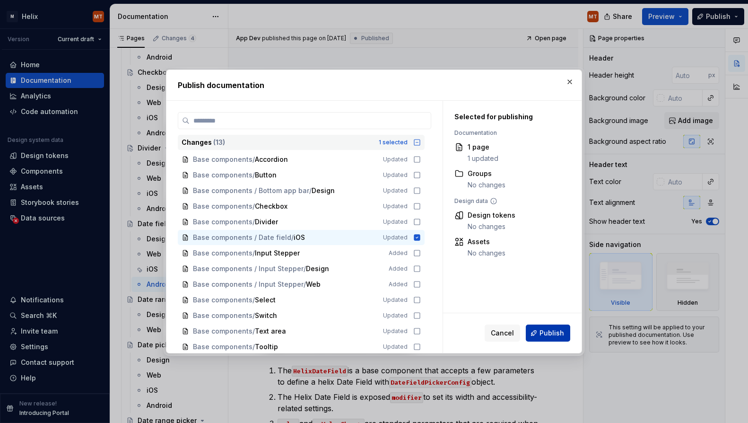
click at [553, 335] on span "Publish" at bounding box center [551, 332] width 25 height 9
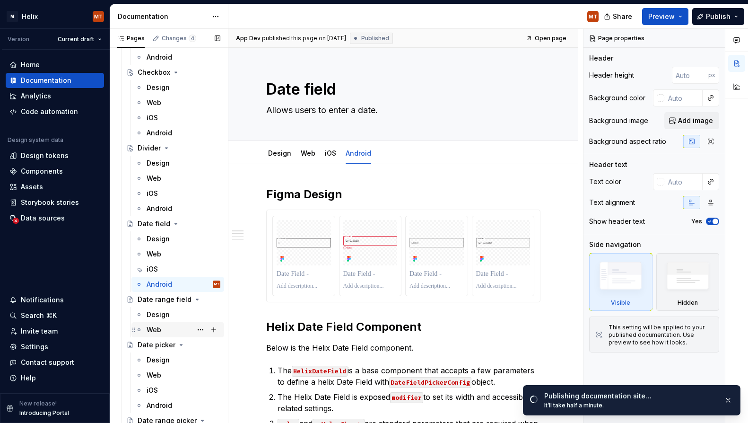
click at [163, 327] on div "Web" at bounding box center [184, 329] width 74 height 13
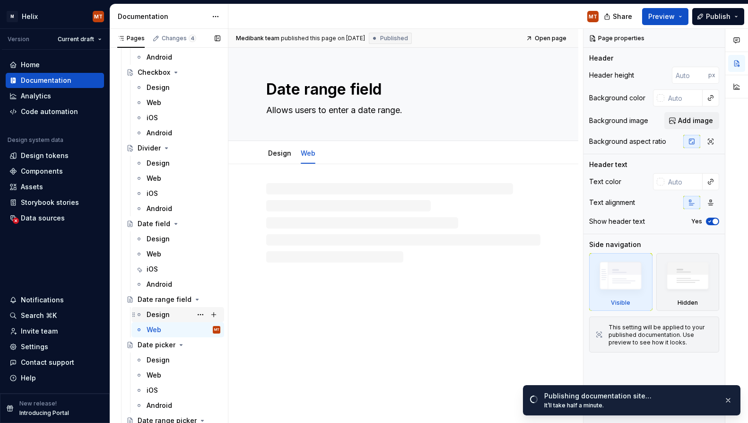
click at [163, 313] on div "Design" at bounding box center [158, 314] width 23 height 9
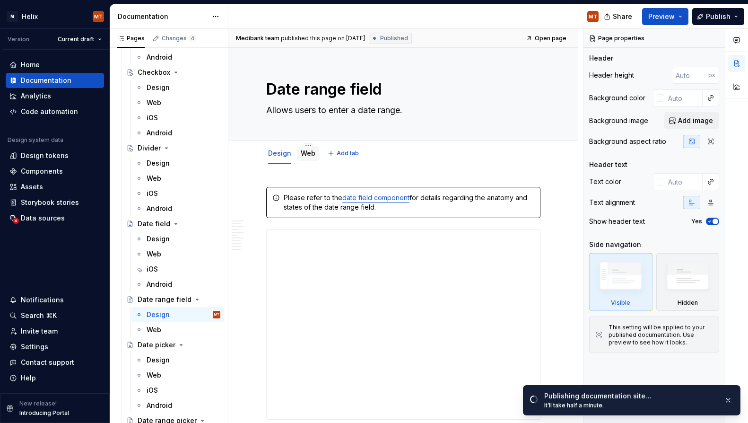
click at [309, 158] on div "Web" at bounding box center [308, 152] width 15 height 11
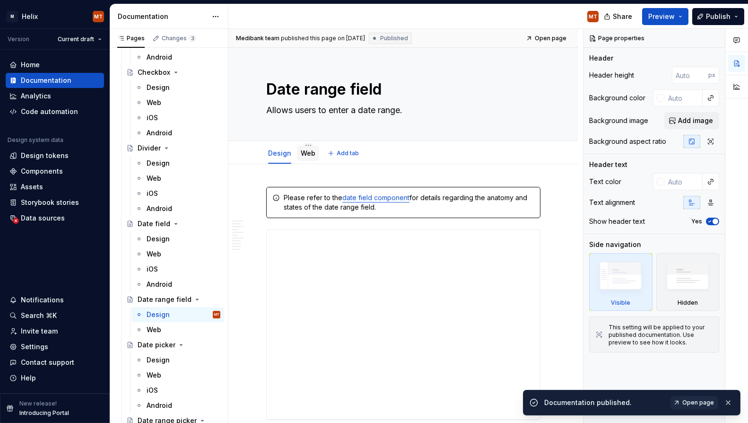
click at [307, 153] on link "Web" at bounding box center [308, 153] width 15 height 8
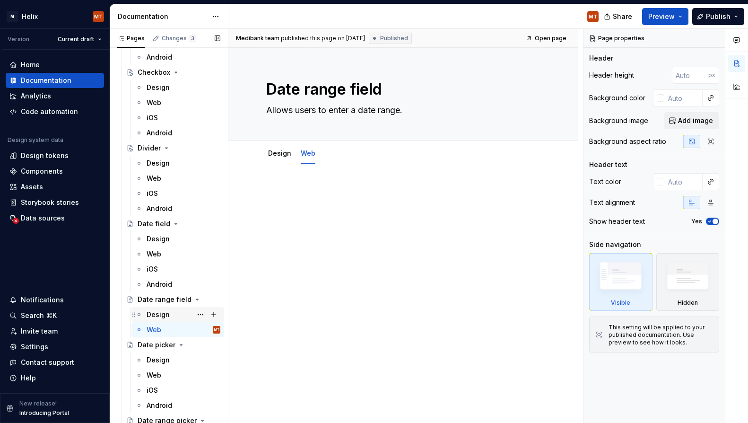
click at [171, 313] on div "Design" at bounding box center [184, 314] width 74 height 13
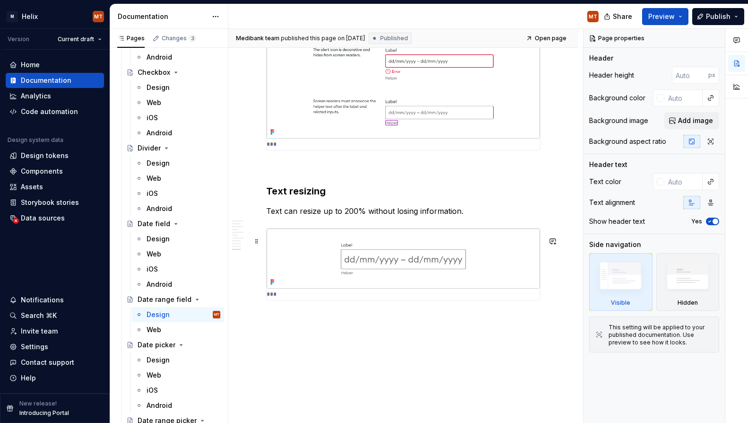
scroll to position [1547, 0]
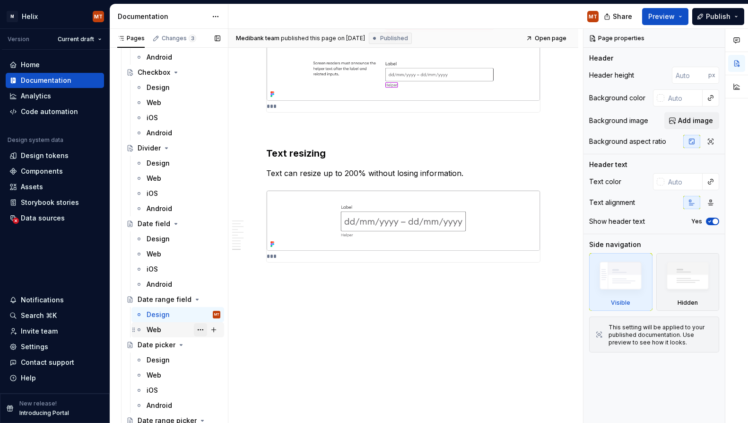
click at [199, 331] on button "Page tree" at bounding box center [200, 329] width 13 height 13
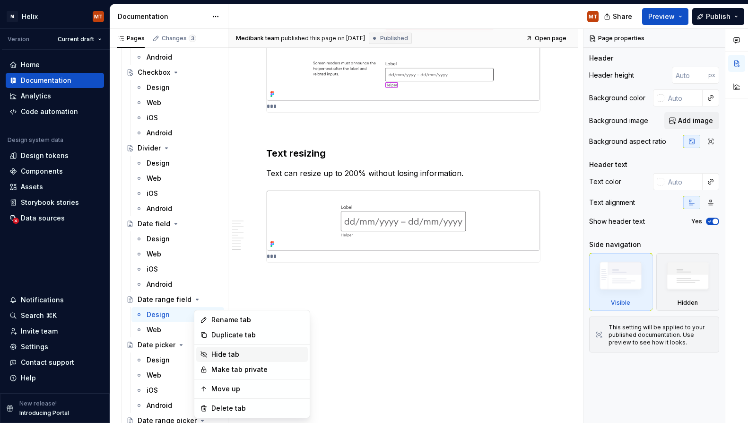
click at [213, 355] on div "Hide tab" at bounding box center [257, 353] width 93 height 9
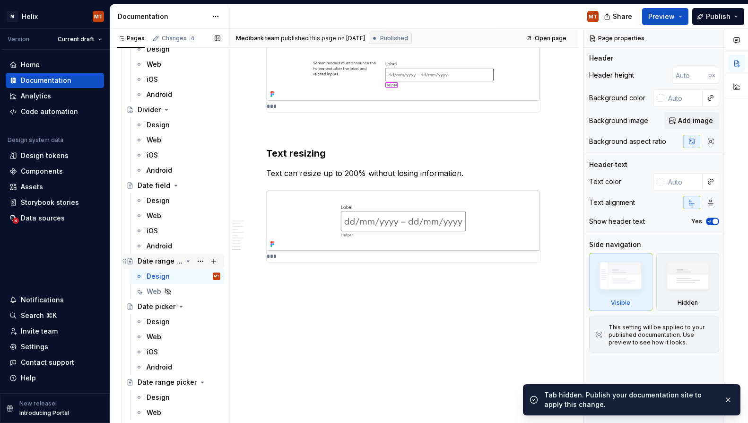
scroll to position [853, 0]
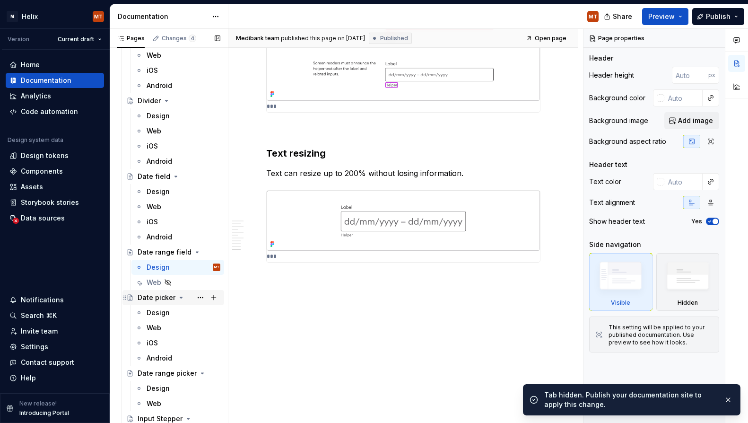
click at [146, 298] on div "Date picker" at bounding box center [157, 297] width 38 height 9
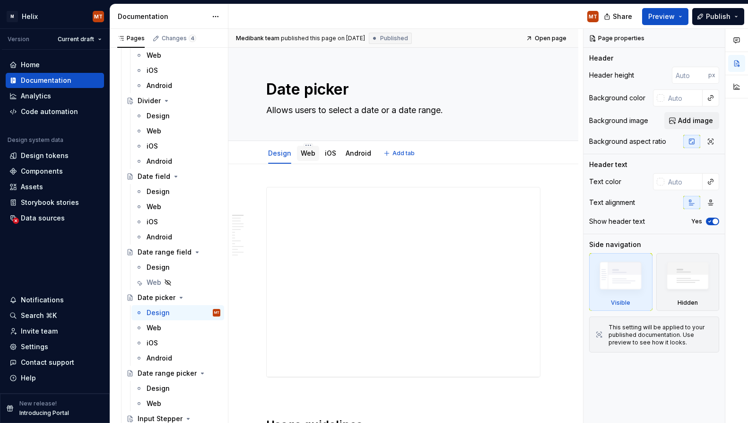
click at [308, 154] on link "Web" at bounding box center [308, 153] width 15 height 8
click at [330, 156] on link "iOS" at bounding box center [330, 153] width 11 height 8
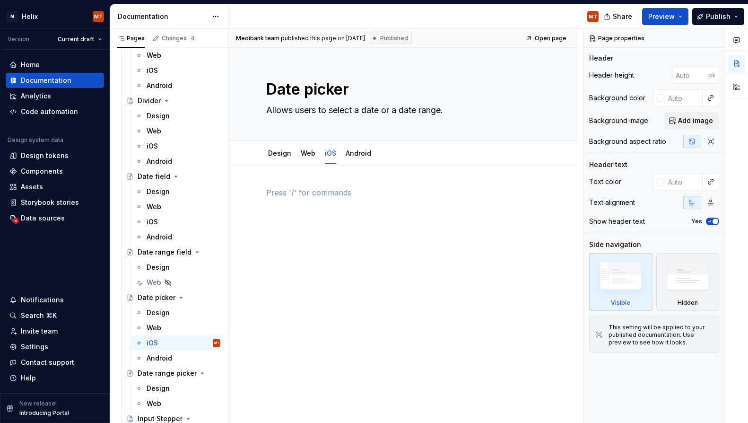
click at [327, 218] on div at bounding box center [403, 205] width 274 height 36
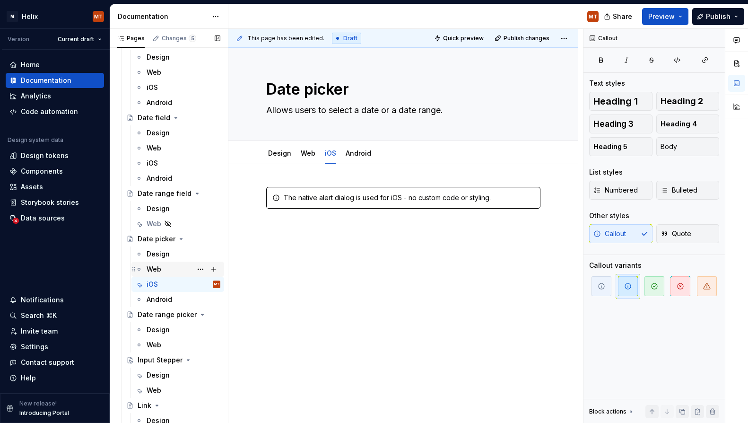
scroll to position [930, 0]
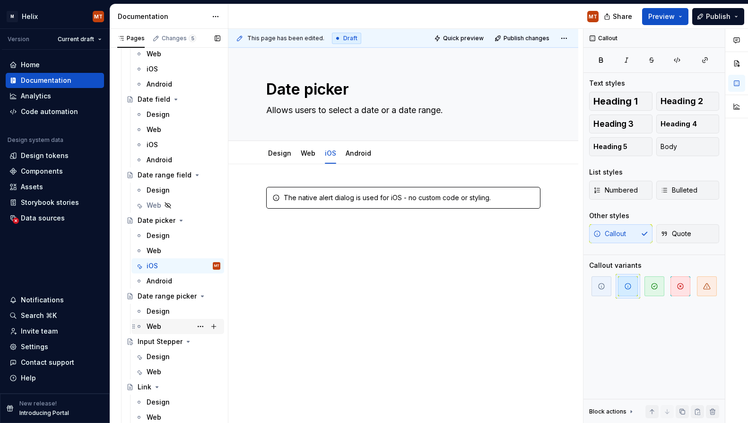
click at [164, 325] on div "Web" at bounding box center [184, 326] width 74 height 13
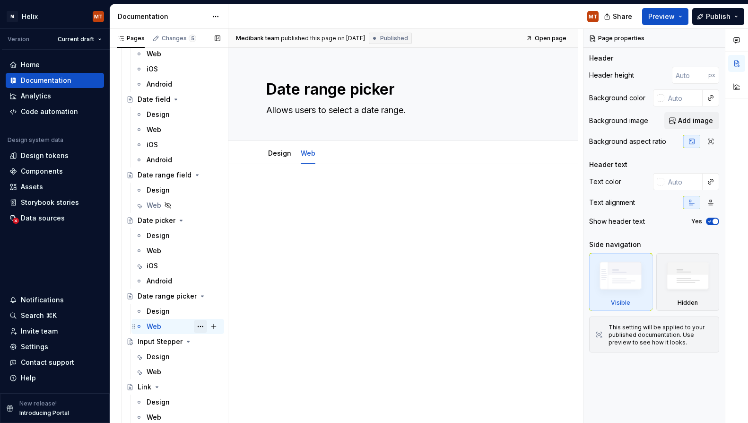
click at [202, 326] on button "Page tree" at bounding box center [200, 326] width 13 height 13
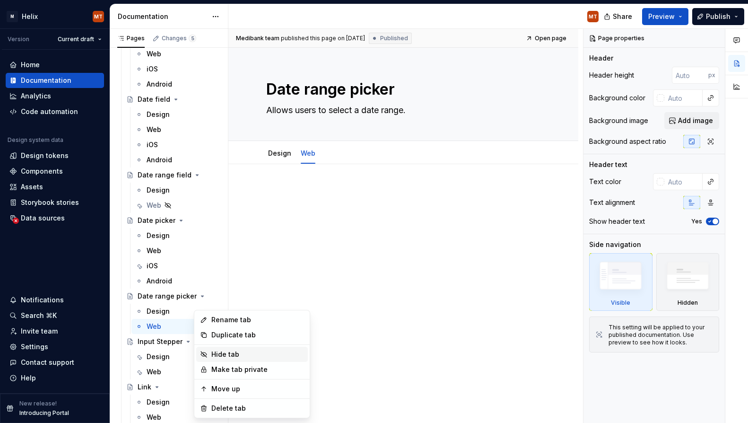
click at [234, 355] on div "Hide tab" at bounding box center [257, 353] width 93 height 9
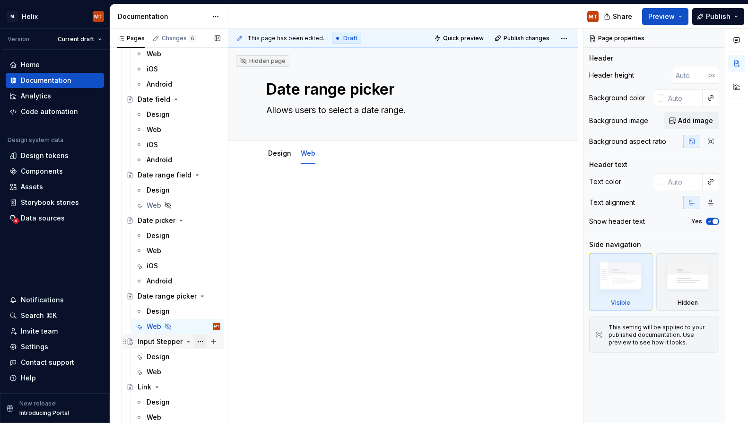
click at [199, 341] on button "Page tree" at bounding box center [200, 341] width 13 height 13
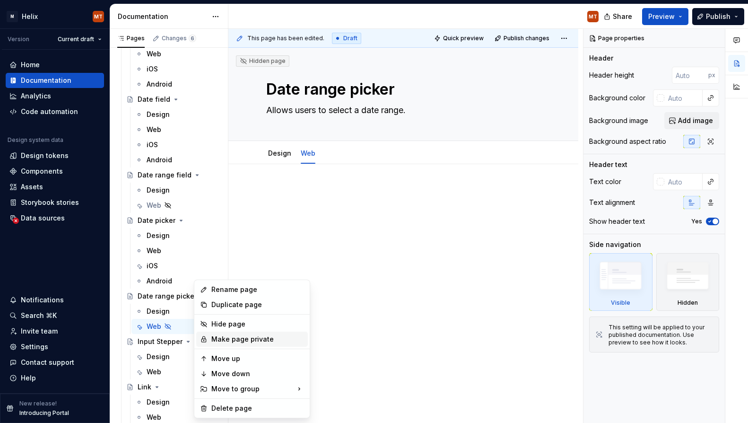
click at [234, 338] on div "Make page private" at bounding box center [257, 338] width 93 height 9
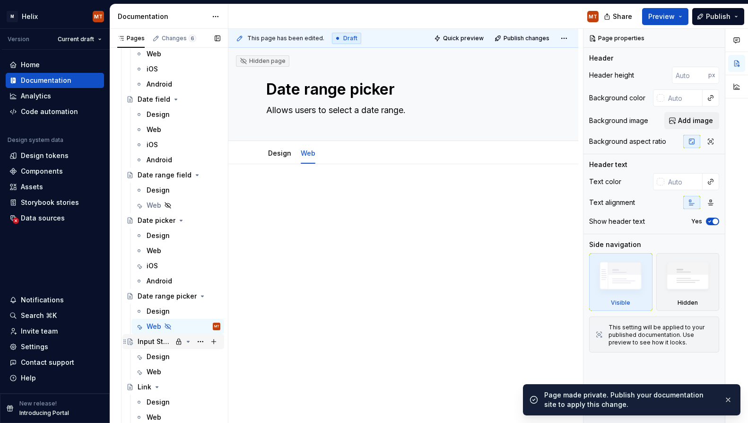
click at [188, 342] on icon "Page tree" at bounding box center [188, 342] width 8 height 8
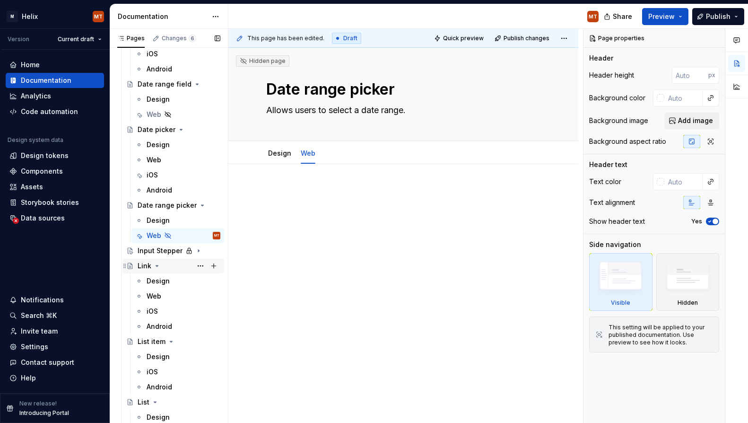
scroll to position [1029, 0]
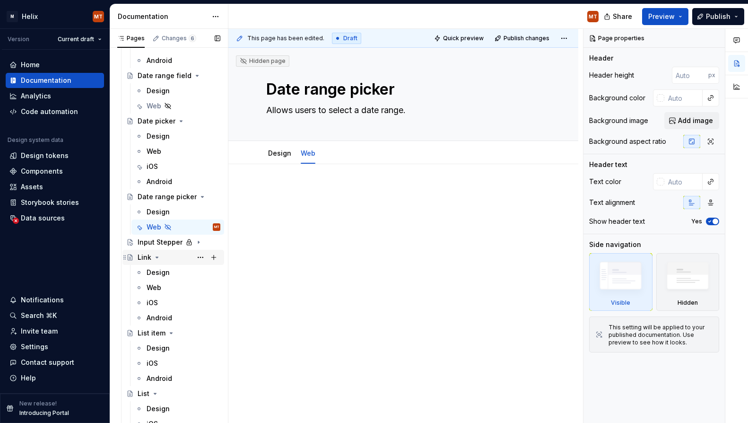
click at [145, 260] on div "Link" at bounding box center [145, 256] width 14 height 9
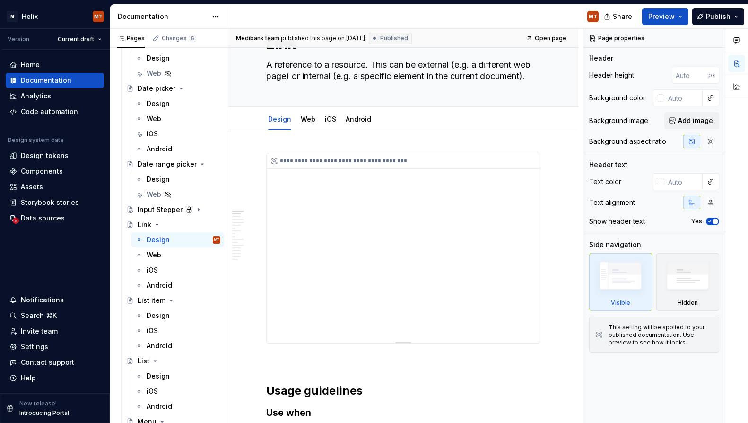
scroll to position [1072, 0]
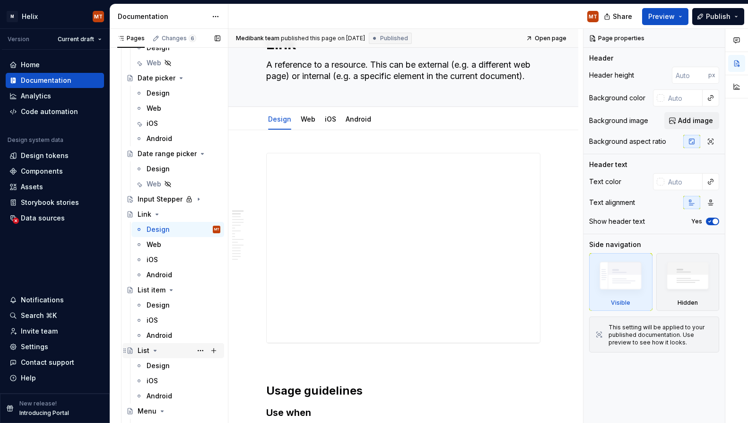
click at [171, 349] on div "List" at bounding box center [179, 350] width 83 height 13
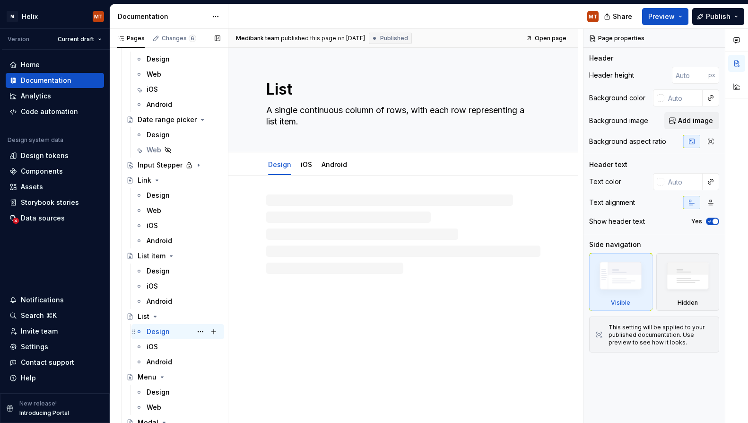
scroll to position [1117, 0]
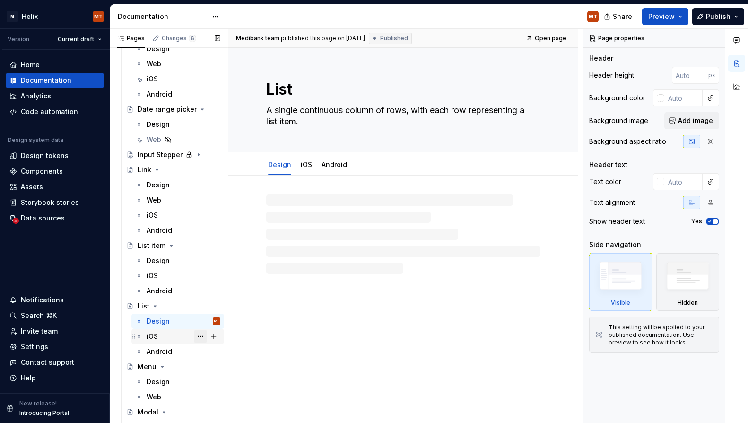
click at [201, 337] on button "Page tree" at bounding box center [200, 336] width 13 height 13
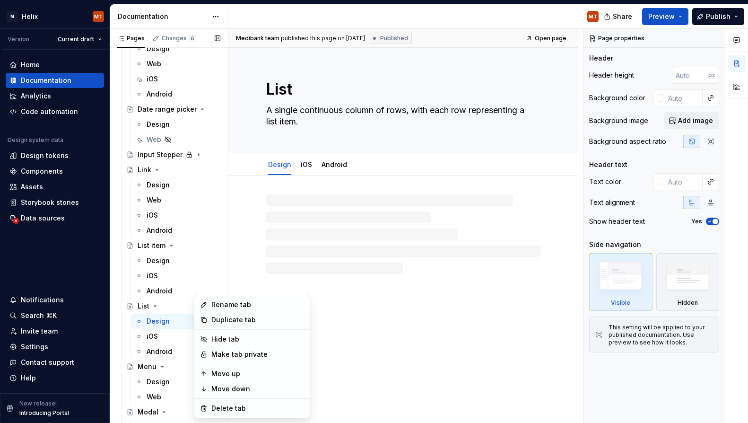
click at [171, 338] on div "Pages Changes 6 Add Accessibility guide for tree Page tree. Navigate the tree w…" at bounding box center [169, 228] width 118 height 398
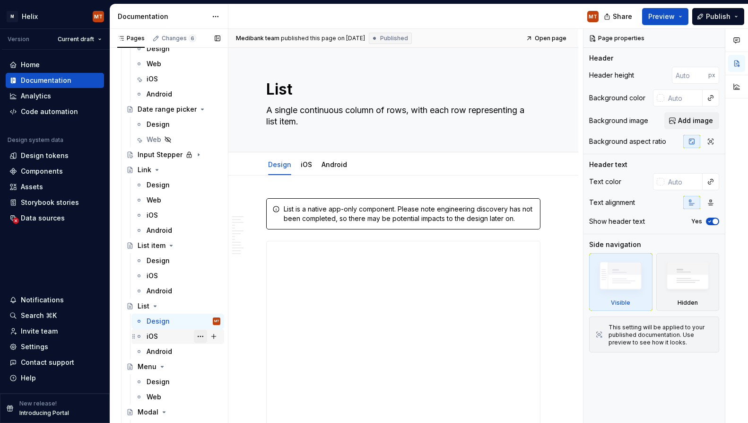
click at [201, 337] on button "Page tree" at bounding box center [200, 336] width 13 height 13
type textarea "*"
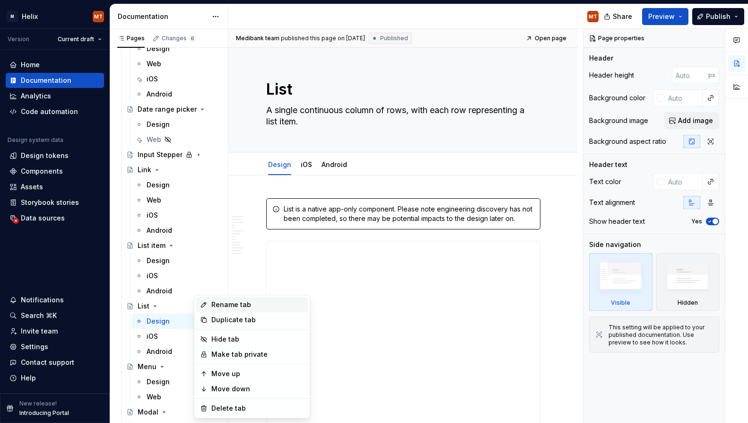
click at [233, 301] on div "Rename tab" at bounding box center [257, 304] width 93 height 9
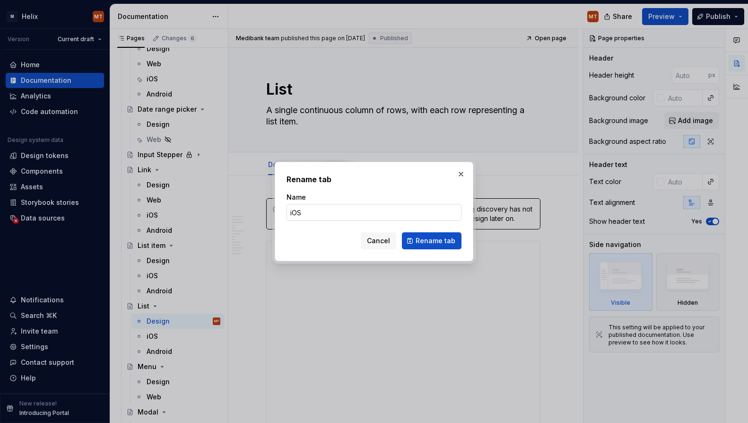
click at [371, 218] on input "iOS" at bounding box center [373, 212] width 175 height 17
type input "iOS [coming soon]"
click at [425, 243] on span "Rename tab" at bounding box center [436, 240] width 40 height 9
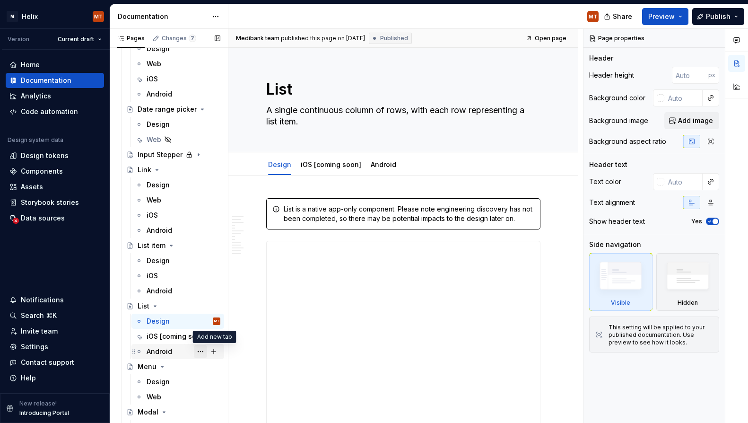
click at [200, 351] on button "Page tree" at bounding box center [200, 351] width 13 height 13
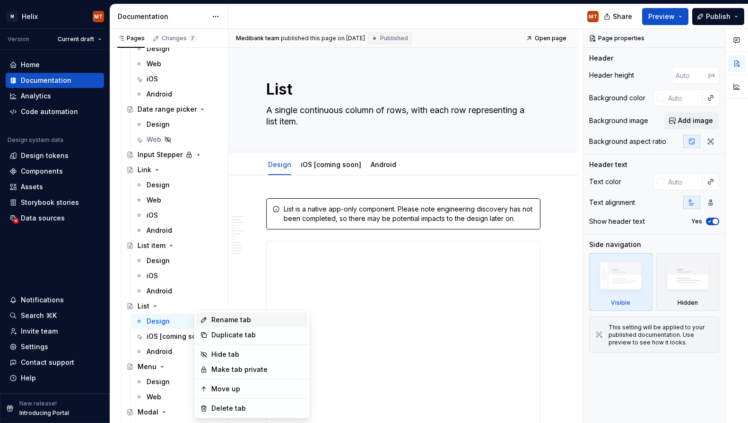
click at [265, 323] on div "Rename tab" at bounding box center [257, 319] width 93 height 9
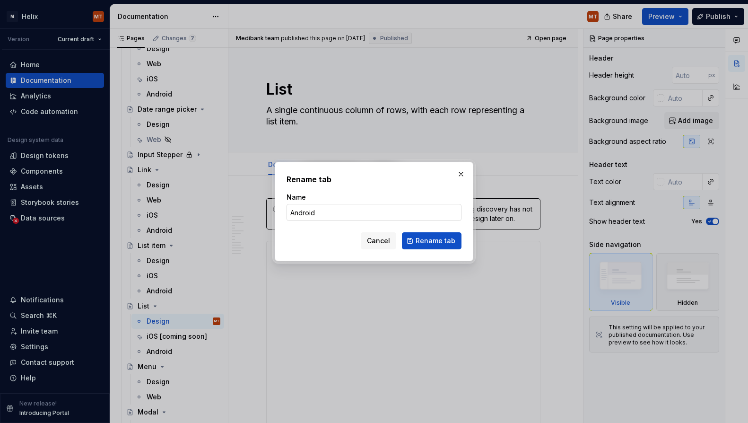
click at [390, 215] on input "Android" at bounding box center [373, 212] width 175 height 17
type textarea "*"
type input "Android [coming soon]"
click at [423, 240] on span "Rename tab" at bounding box center [436, 240] width 40 height 9
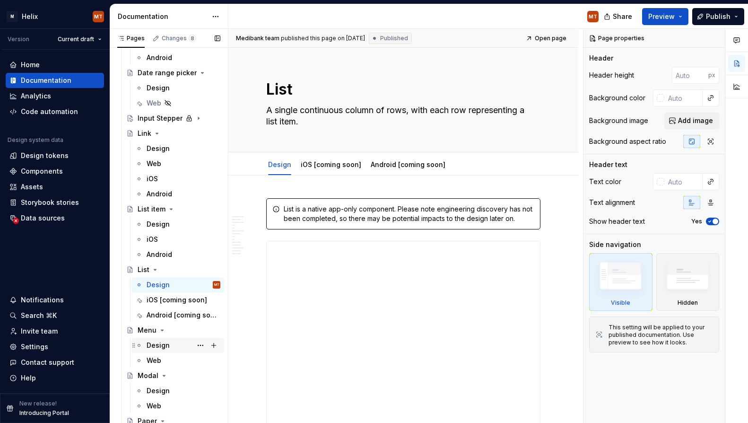
scroll to position [1165, 0]
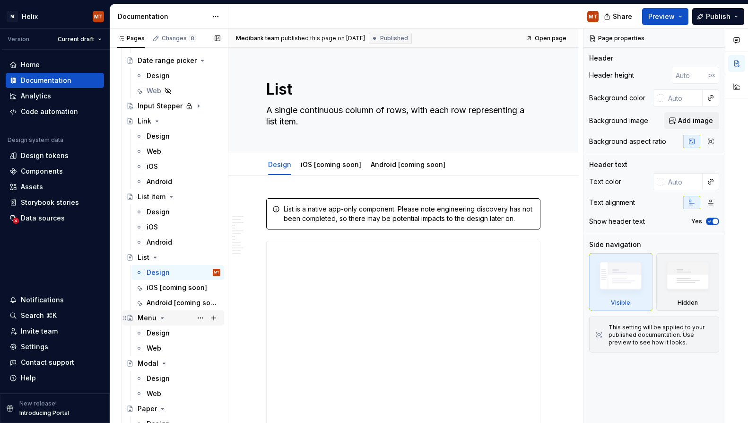
click at [175, 315] on div "Menu" at bounding box center [179, 317] width 83 height 13
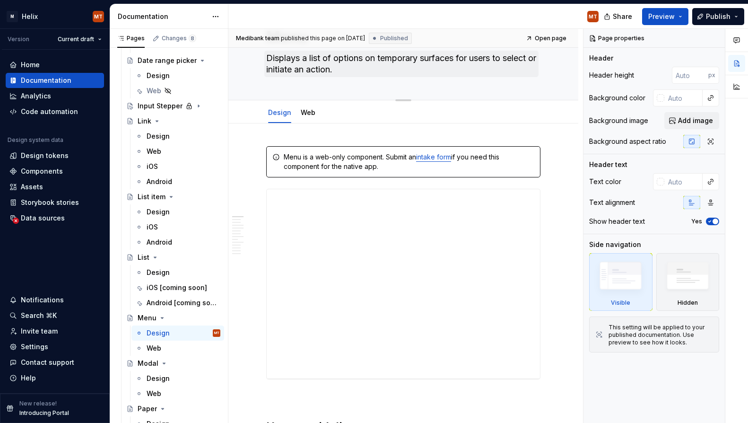
scroll to position [54, 0]
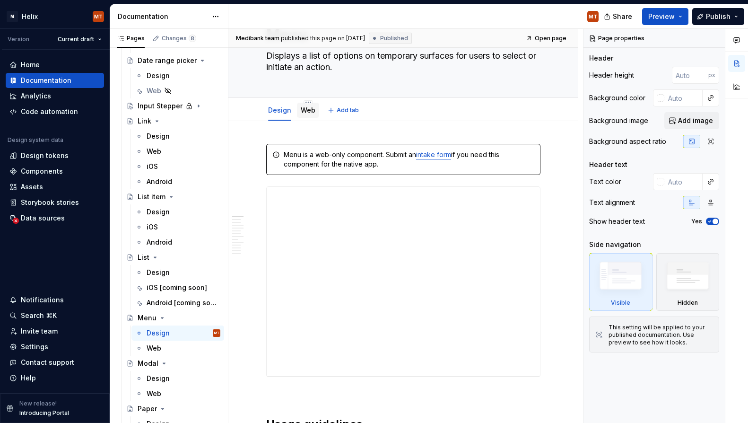
click at [312, 113] on link "Web" at bounding box center [308, 110] width 15 height 8
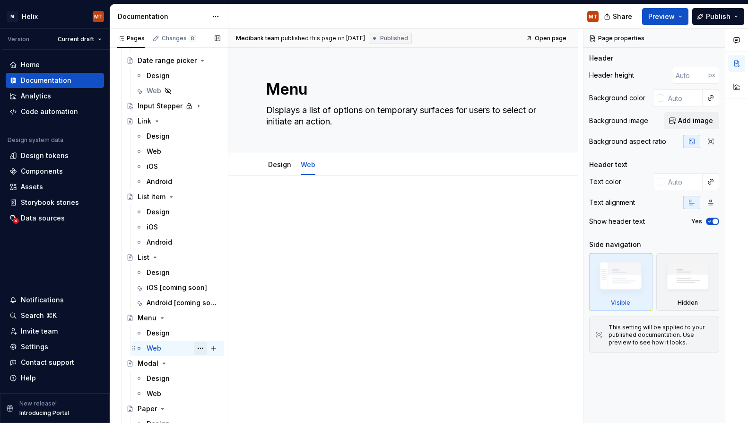
click at [200, 348] on button "Page tree" at bounding box center [200, 347] width 13 height 13
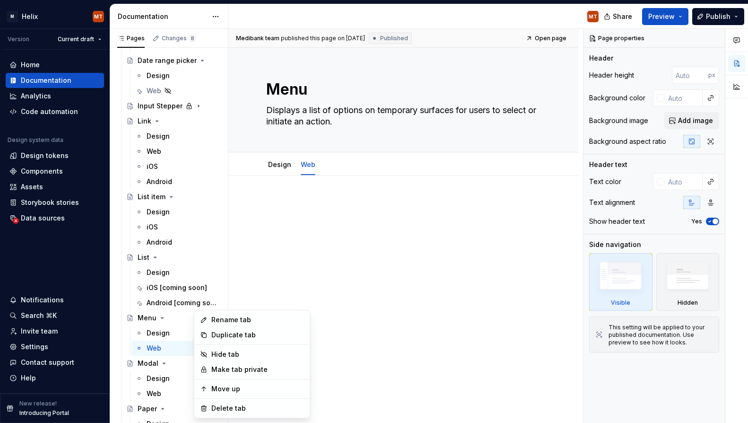
click at [344, 280] on html "M Helix MT Version Current draft Home Documentation Analytics Code automation D…" at bounding box center [374, 211] width 748 height 423
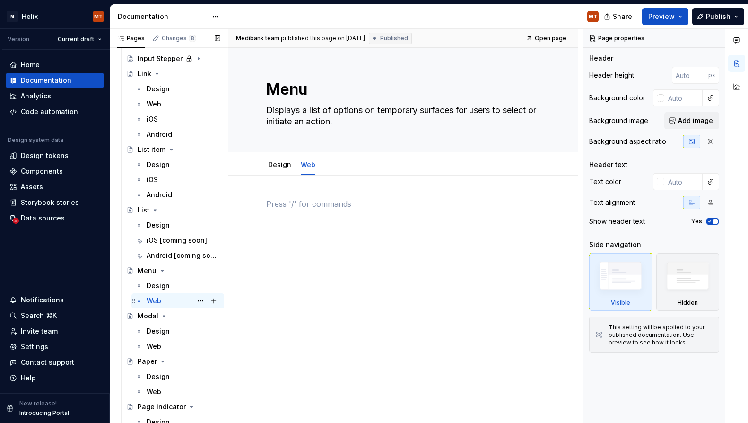
scroll to position [1216, 0]
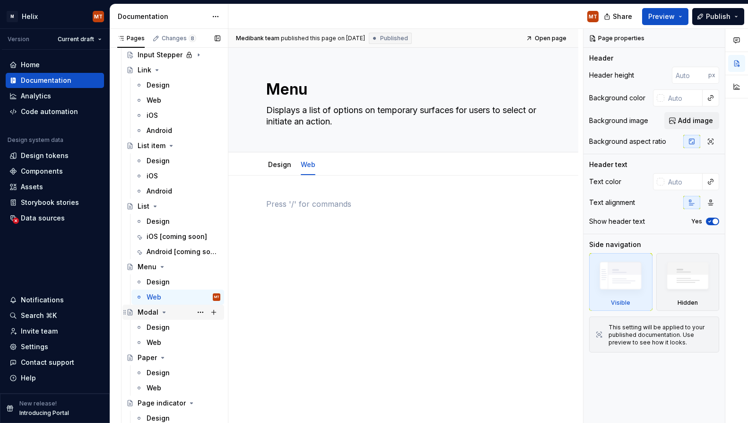
click at [151, 316] on div "Modal" at bounding box center [148, 311] width 21 height 9
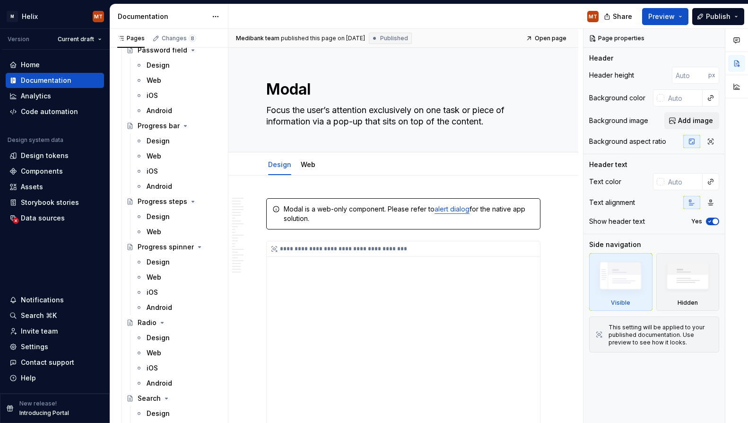
scroll to position [1629, 0]
click at [155, 370] on div "iOS" at bounding box center [152, 368] width 11 height 9
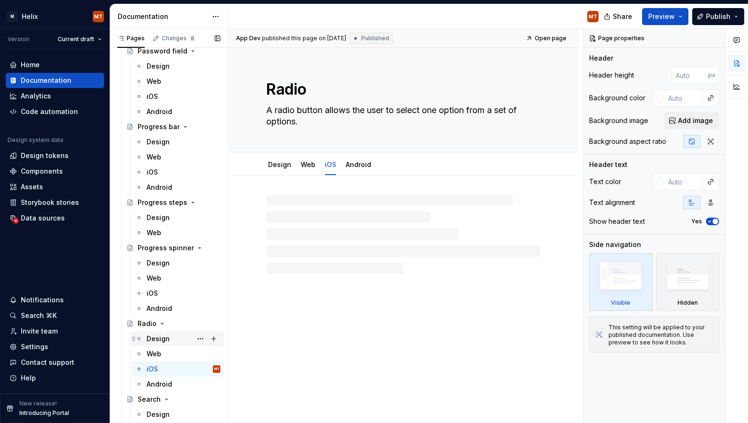
click at [164, 338] on div "Design" at bounding box center [158, 338] width 23 height 9
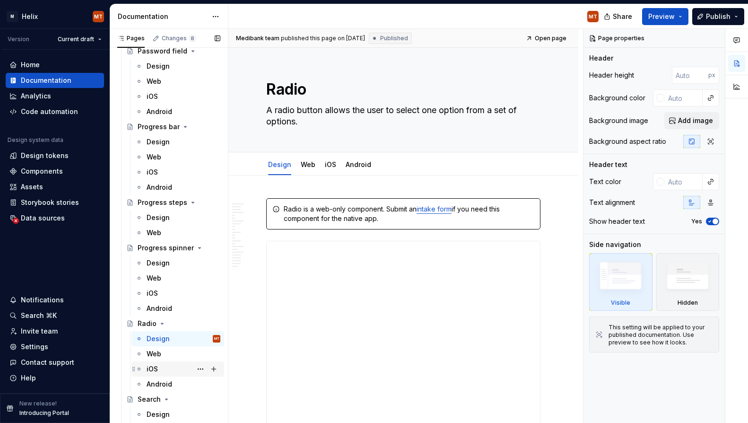
click at [175, 363] on div "iOS" at bounding box center [184, 368] width 74 height 13
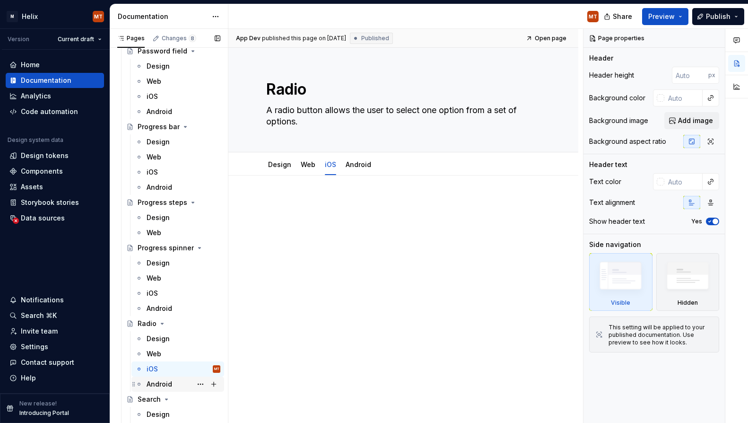
click at [173, 382] on div "Android" at bounding box center [184, 383] width 74 height 13
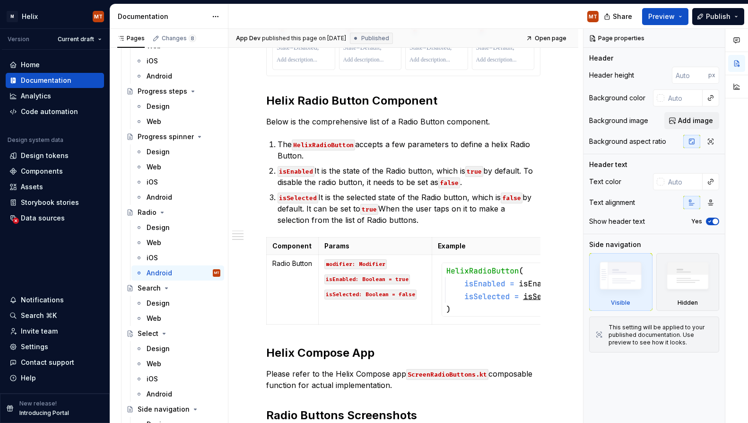
scroll to position [1743, 0]
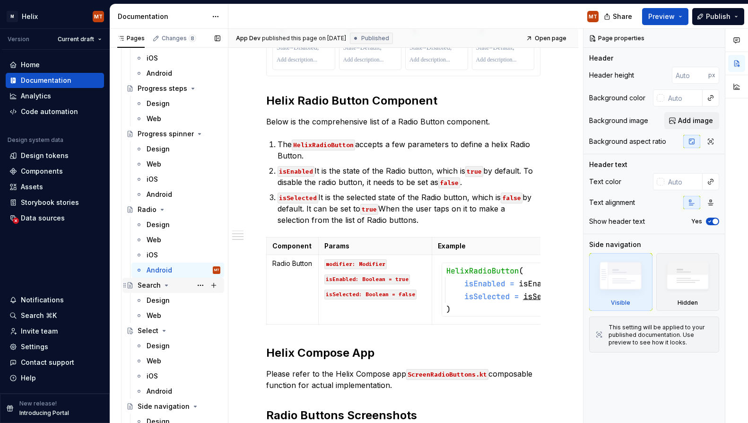
click at [153, 285] on div "Search" at bounding box center [149, 284] width 23 height 9
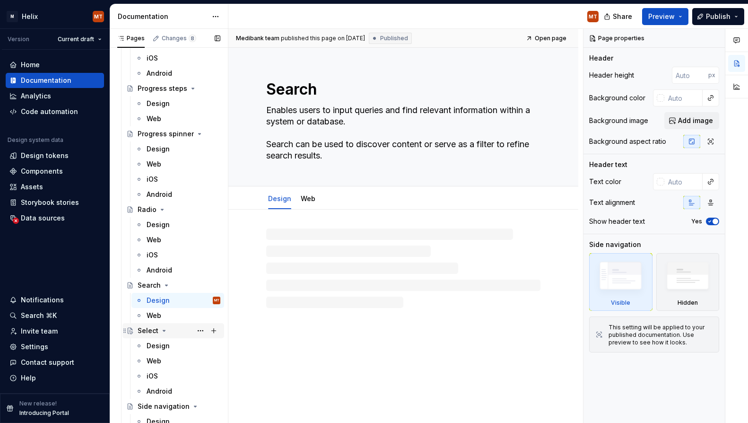
click at [144, 328] on div "Select" at bounding box center [148, 330] width 21 height 9
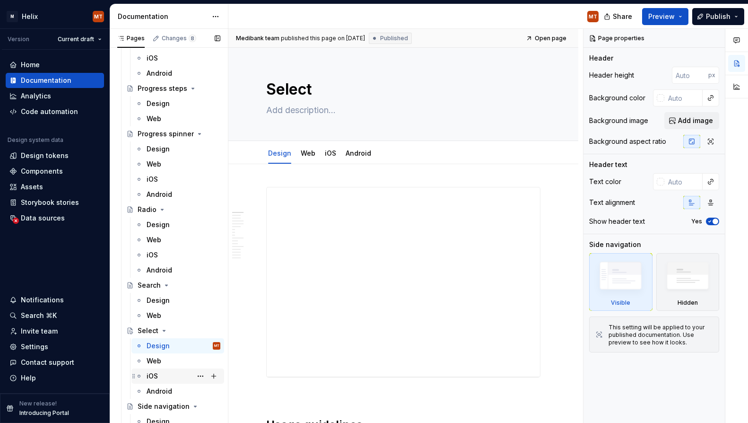
click at [160, 373] on div "iOS" at bounding box center [184, 375] width 74 height 13
click at [157, 346] on div "Design" at bounding box center [158, 345] width 23 height 9
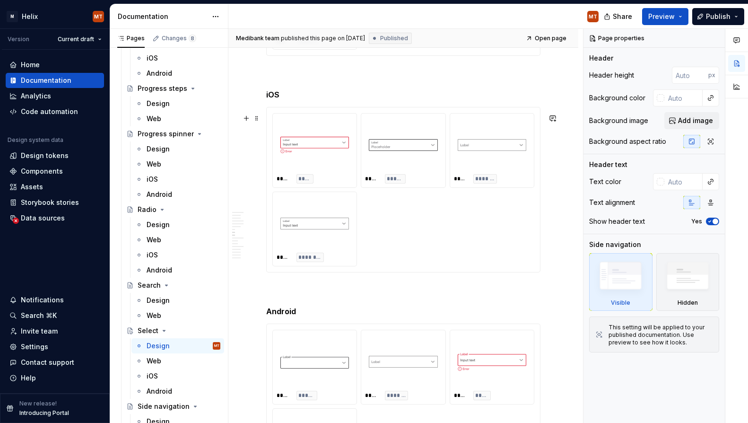
scroll to position [1743, 0]
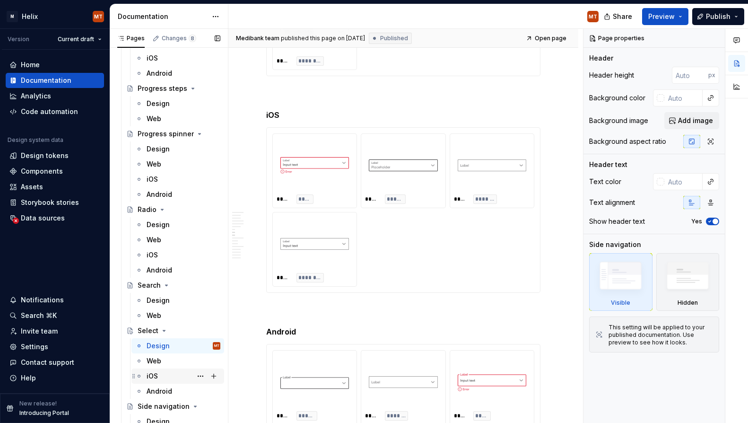
click at [161, 376] on div "iOS" at bounding box center [184, 375] width 74 height 13
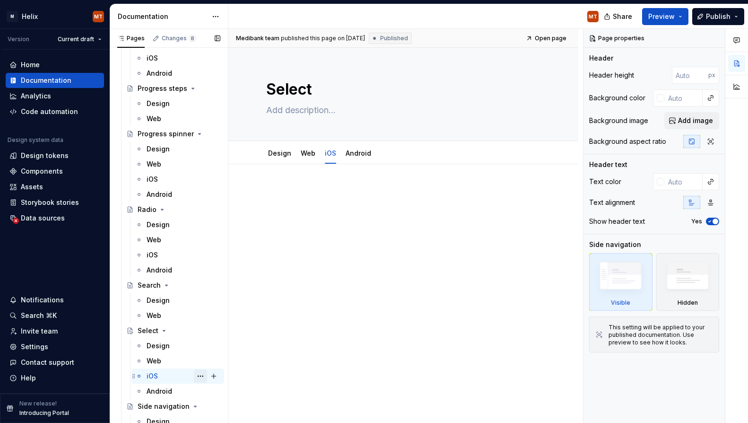
click at [199, 377] on button "Page tree" at bounding box center [200, 375] width 13 height 13
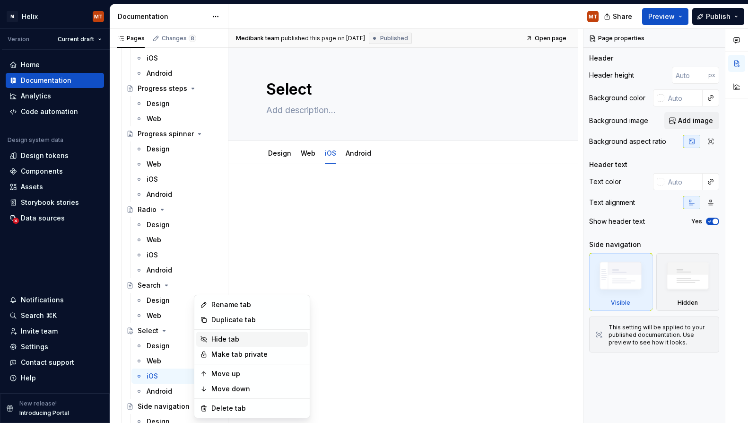
click at [223, 338] on div "Hide tab" at bounding box center [257, 338] width 93 height 9
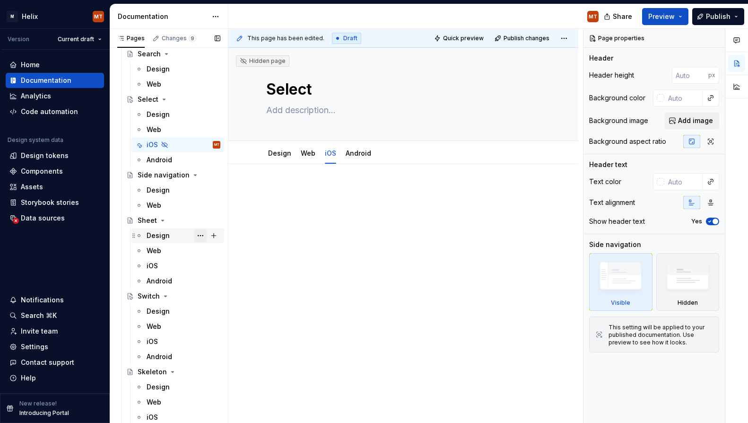
scroll to position [1980, 0]
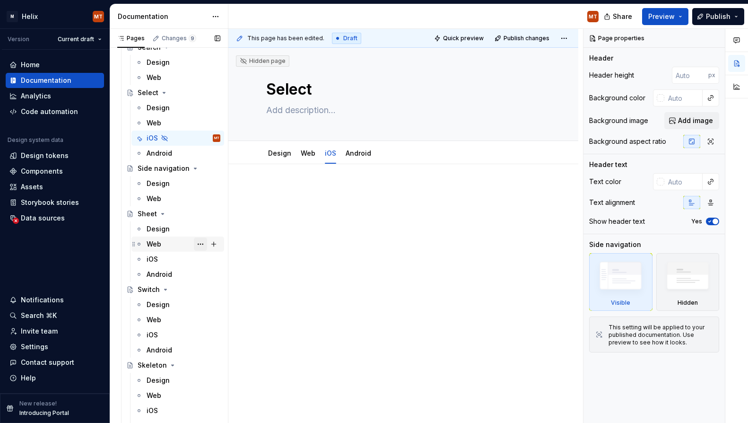
click at [199, 245] on button "Page tree" at bounding box center [200, 243] width 13 height 13
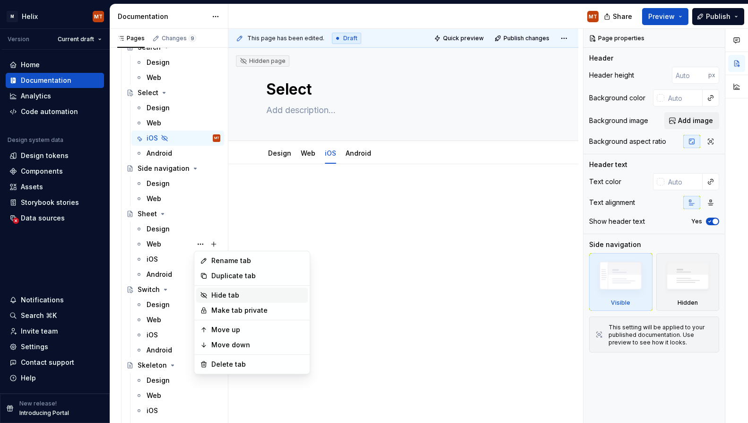
click at [221, 297] on div "Hide tab" at bounding box center [257, 294] width 93 height 9
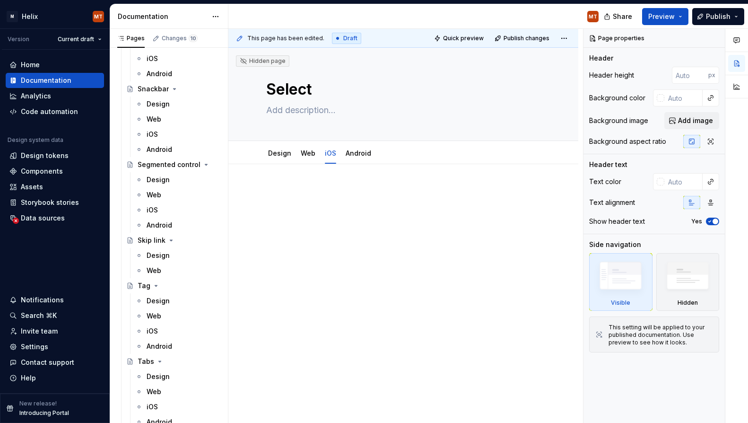
scroll to position [2333, 0]
click at [157, 314] on div "Web" at bounding box center [154, 314] width 15 height 9
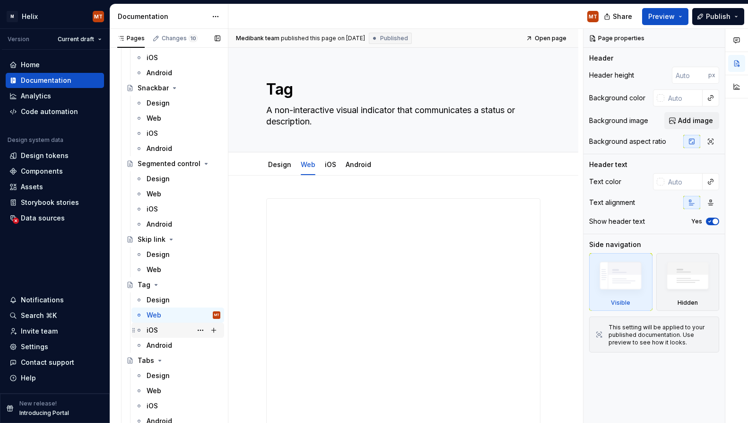
click at [167, 332] on div "iOS" at bounding box center [184, 329] width 74 height 13
click at [200, 332] on button "Page tree" at bounding box center [200, 329] width 13 height 13
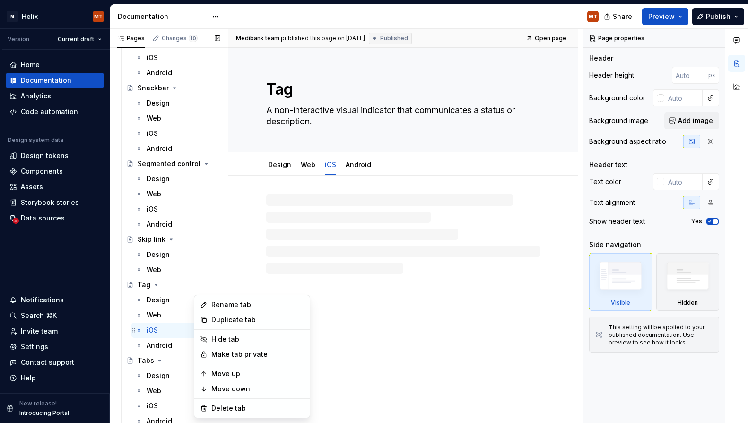
type textarea "*"
click at [228, 303] on div "Rename tab" at bounding box center [257, 304] width 93 height 9
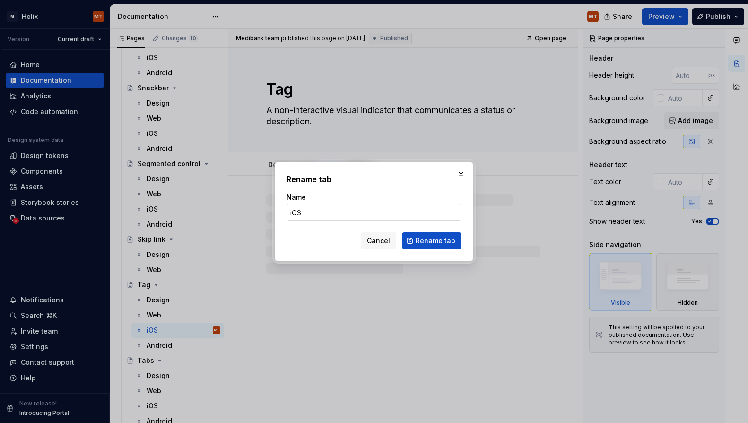
click at [386, 210] on input "iOS" at bounding box center [373, 212] width 175 height 17
type input "iOS [coming soon]"
click at [418, 239] on span "Rename tab" at bounding box center [436, 240] width 40 height 9
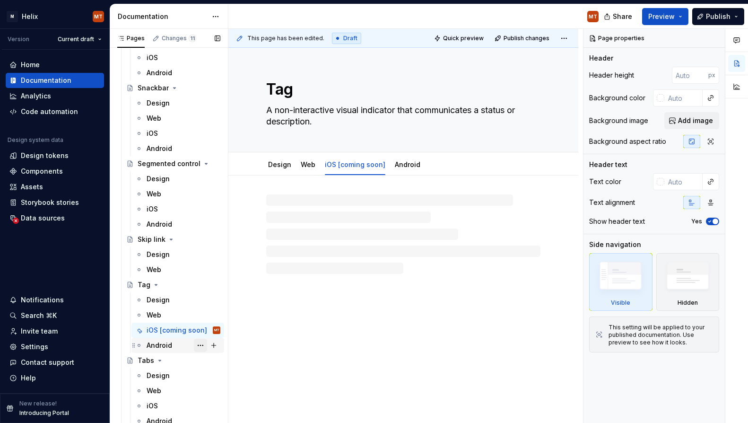
click at [202, 344] on button "Page tree" at bounding box center [200, 344] width 13 height 13
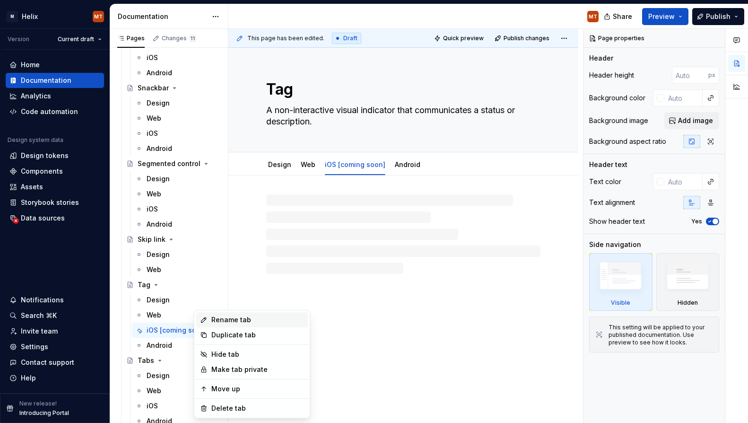
click at [218, 317] on div "Rename tab" at bounding box center [257, 319] width 93 height 9
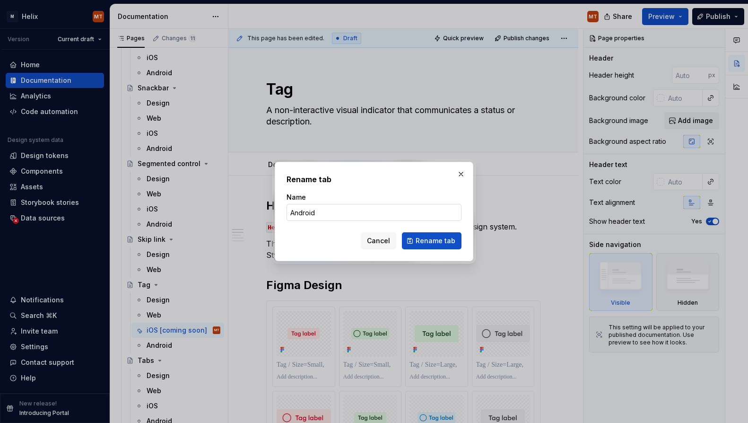
click at [390, 216] on input "Android" at bounding box center [373, 212] width 175 height 17
type textarea "*"
type input "Android [coming soon]"
click at [425, 237] on span "Rename tab" at bounding box center [436, 240] width 40 height 9
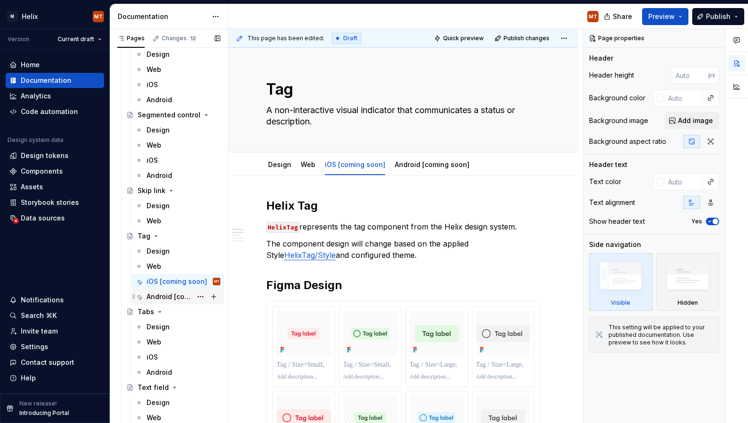
scroll to position [2389, 0]
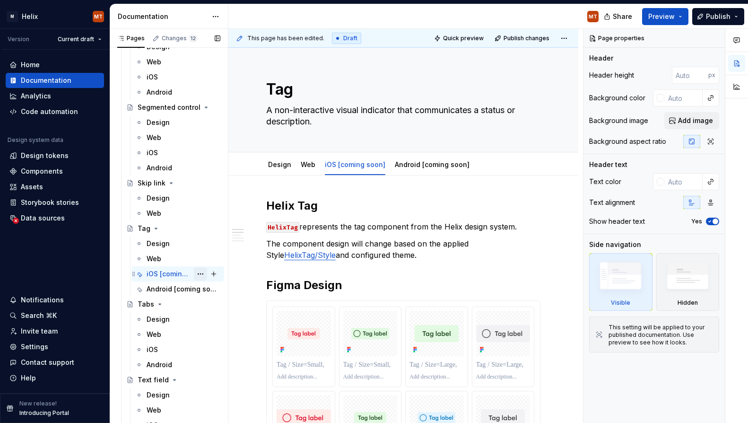
click at [202, 274] on button "Page tree" at bounding box center [200, 273] width 13 height 13
type textarea "*"
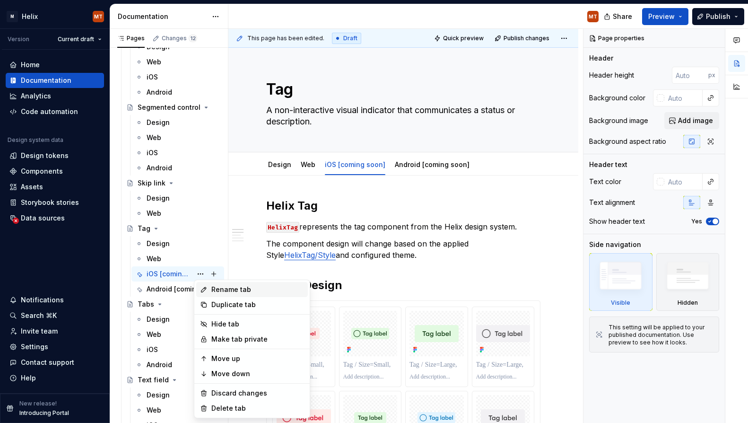
click at [216, 287] on div "Rename tab" at bounding box center [257, 289] width 93 height 9
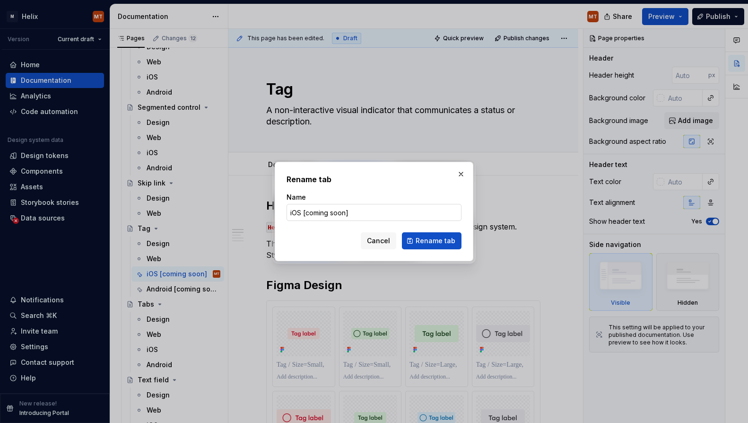
drag, startPoint x: 364, startPoint y: 213, endPoint x: 302, endPoint y: 213, distance: 62.4
click at [302, 213] on input "iOS [coming soon]" at bounding box center [373, 212] width 175 height 17
type input "iOS"
click at [413, 182] on h2 "Rename tab" at bounding box center [373, 178] width 175 height 11
click at [423, 236] on span "Rename tab" at bounding box center [436, 240] width 40 height 9
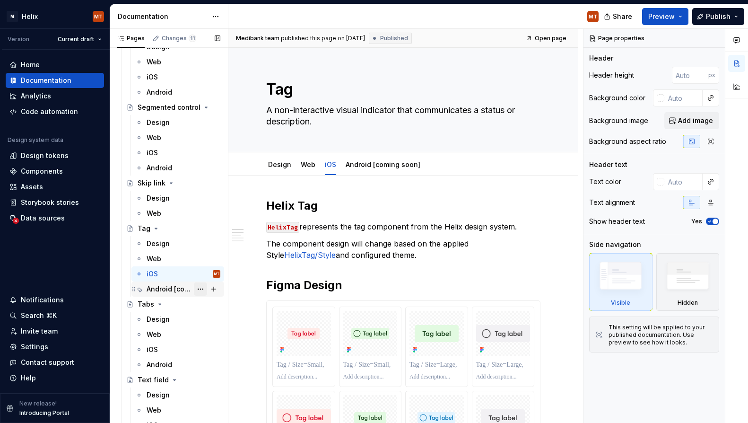
click at [205, 291] on button "Page tree" at bounding box center [200, 288] width 13 height 13
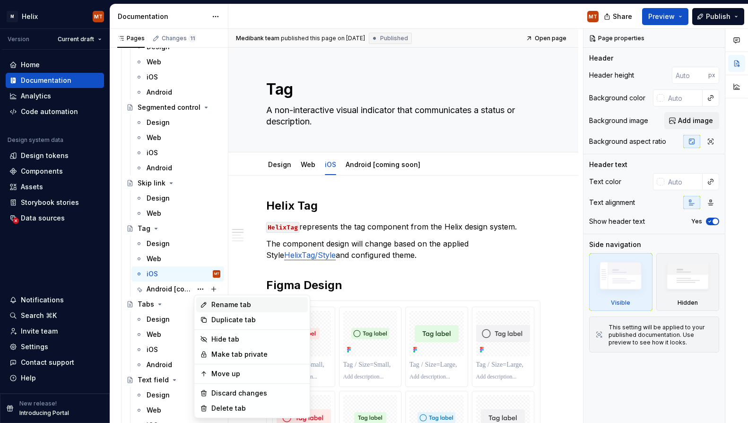
click at [214, 306] on div "Rename tab" at bounding box center [257, 304] width 93 height 9
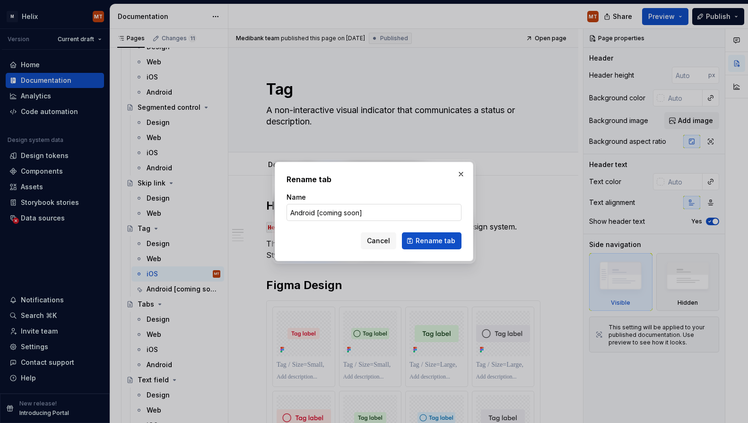
click at [365, 207] on input "Android [coming soon]" at bounding box center [373, 212] width 175 height 17
type textarea "*"
drag, startPoint x: 373, startPoint y: 214, endPoint x: 315, endPoint y: 213, distance: 58.1
click at [315, 213] on input "Android [coming soon]" at bounding box center [373, 212] width 175 height 17
type input "Android"
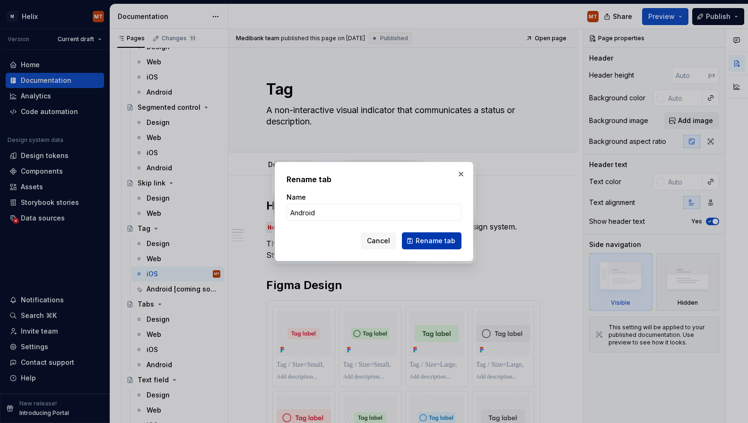
click at [443, 243] on span "Rename tab" at bounding box center [436, 240] width 40 height 9
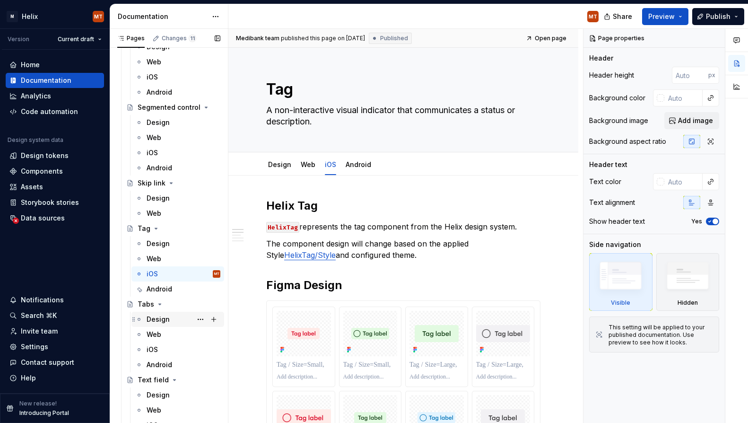
click at [168, 319] on div "Design" at bounding box center [184, 318] width 74 height 13
click at [169, 335] on div "Web" at bounding box center [184, 334] width 74 height 13
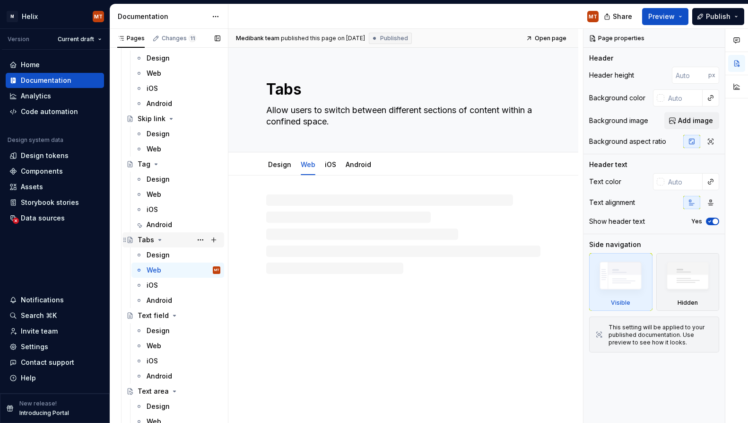
scroll to position [2455, 0]
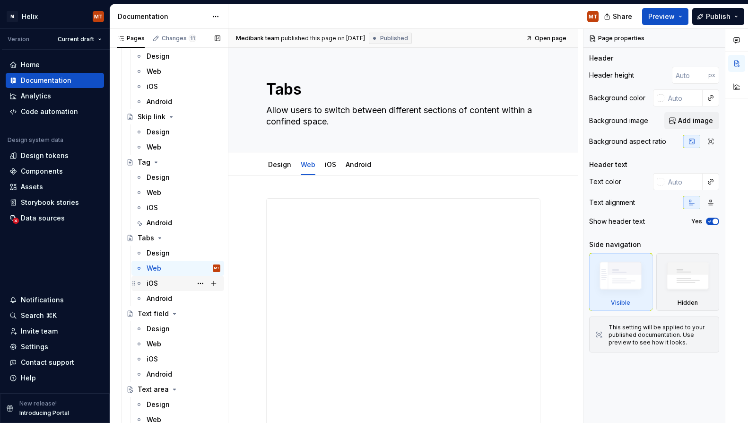
click at [171, 283] on div "iOS" at bounding box center [184, 283] width 74 height 13
click at [200, 285] on button "Page tree" at bounding box center [200, 283] width 13 height 13
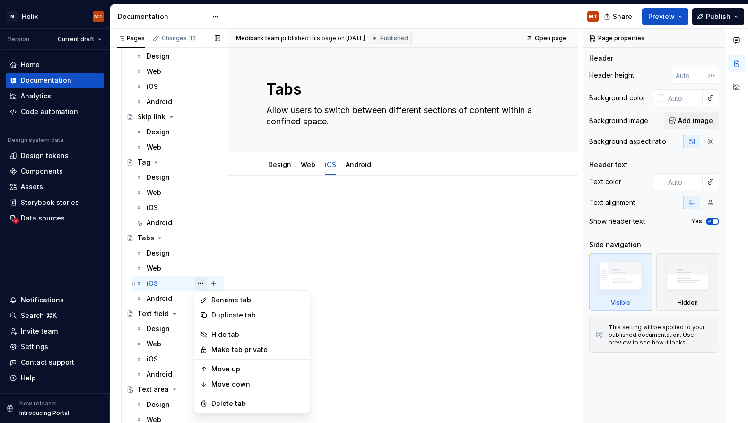
type textarea "*"
click at [220, 294] on div "Rename tab" at bounding box center [252, 299] width 112 height 15
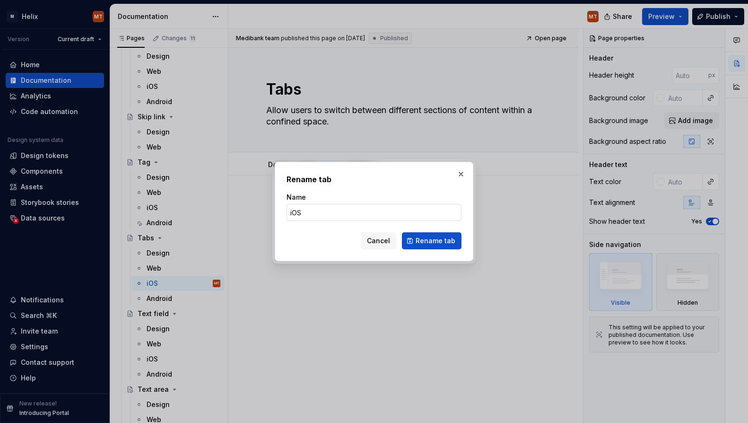
click at [344, 212] on input "iOS" at bounding box center [373, 212] width 175 height 17
type input "iOS [coming soon]"
click at [428, 238] on span "Rename tab" at bounding box center [436, 240] width 40 height 9
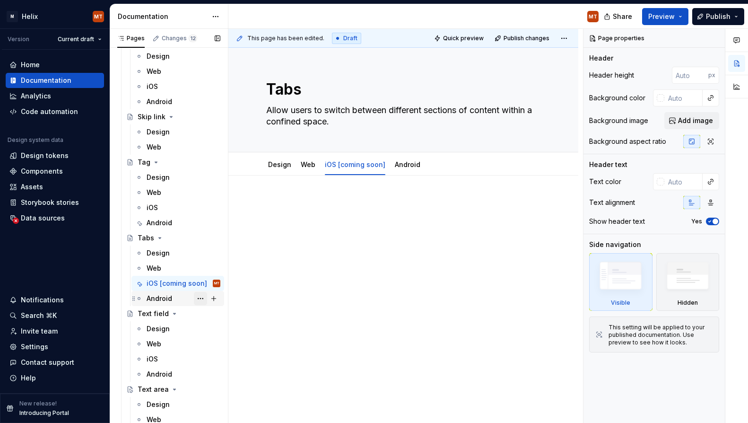
click at [199, 297] on button "Page tree" at bounding box center [200, 298] width 13 height 13
type textarea "*"
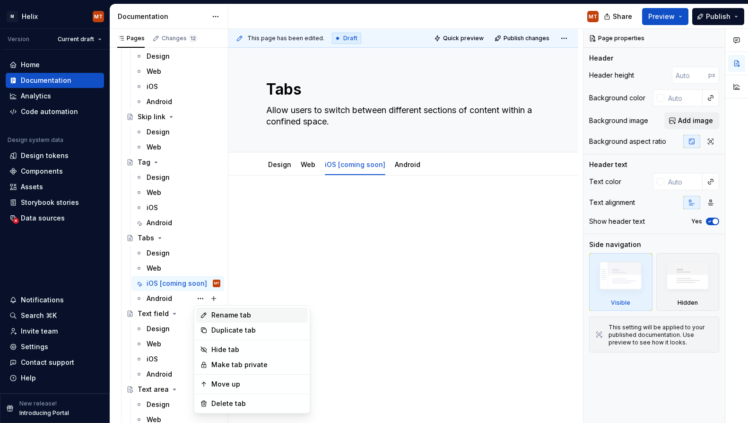
click at [219, 315] on div "Rename tab" at bounding box center [257, 314] width 93 height 9
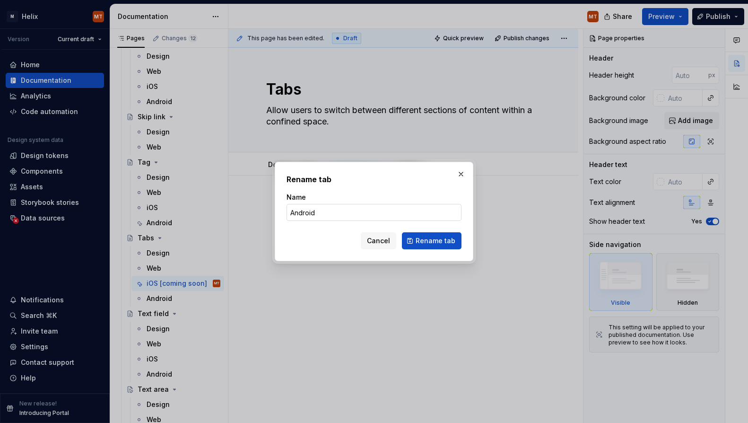
click at [403, 215] on input "Android" at bounding box center [373, 212] width 175 height 17
type input "Android [coming soon]"
click at [430, 237] on span "Rename tab" at bounding box center [436, 240] width 40 height 9
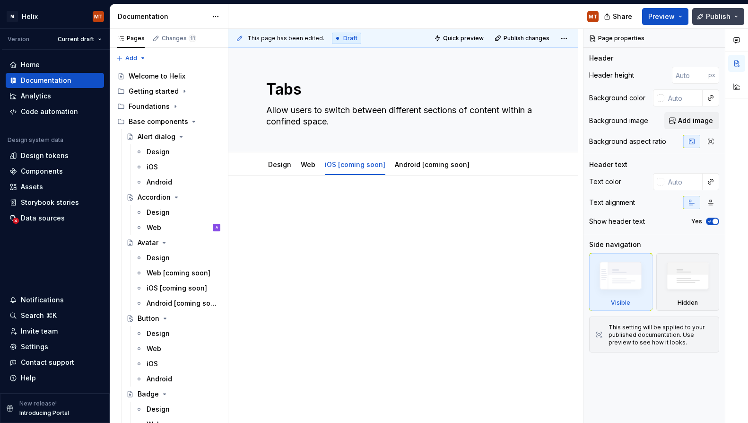
click at [712, 14] on span "Publish" at bounding box center [718, 16] width 25 height 9
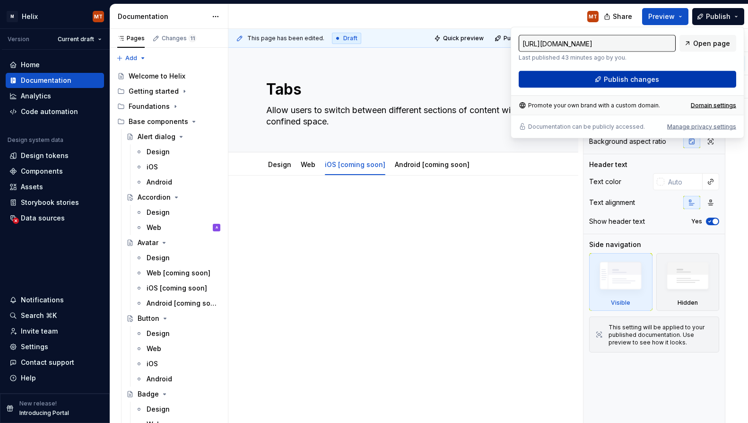
click at [669, 78] on button "Publish changes" at bounding box center [627, 79] width 217 height 17
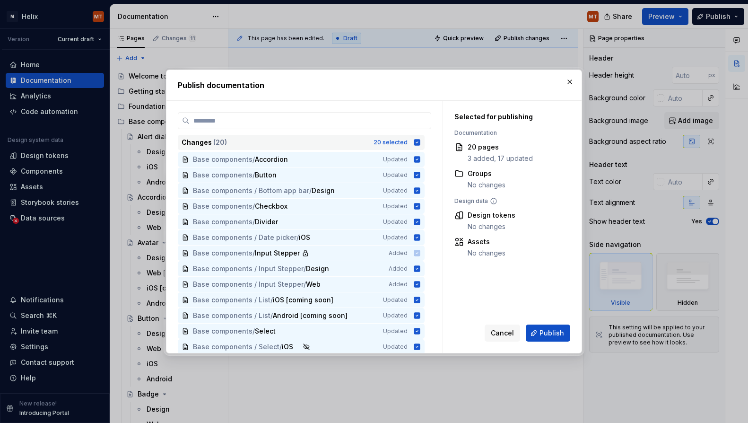
click at [420, 144] on icon at bounding box center [417, 142] width 6 height 6
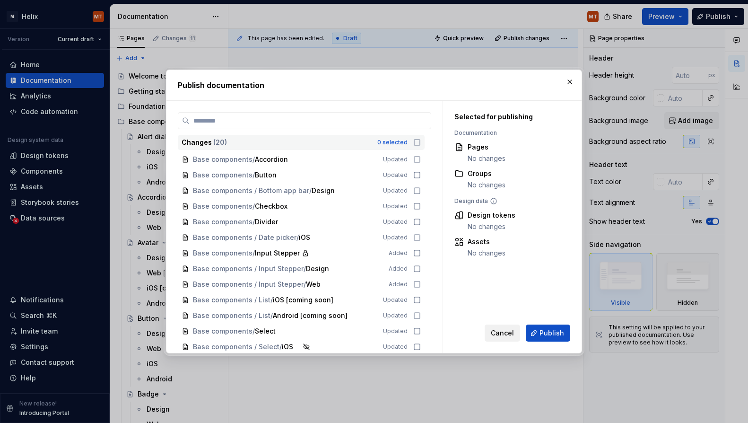
click at [500, 337] on button "Cancel" at bounding box center [502, 332] width 35 height 17
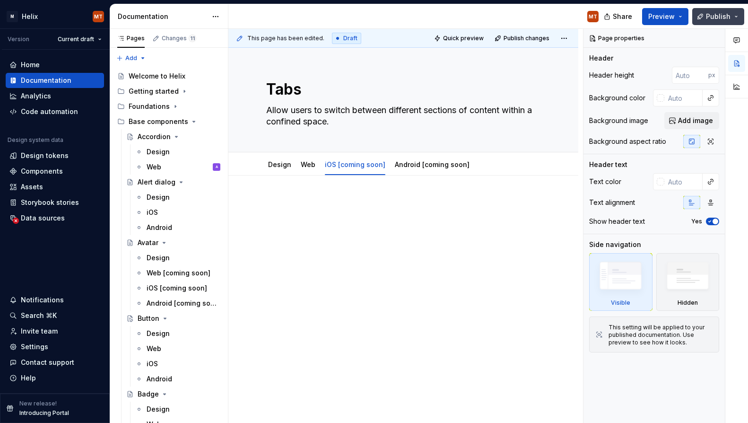
click at [731, 17] on button "Publish" at bounding box center [718, 16] width 52 height 17
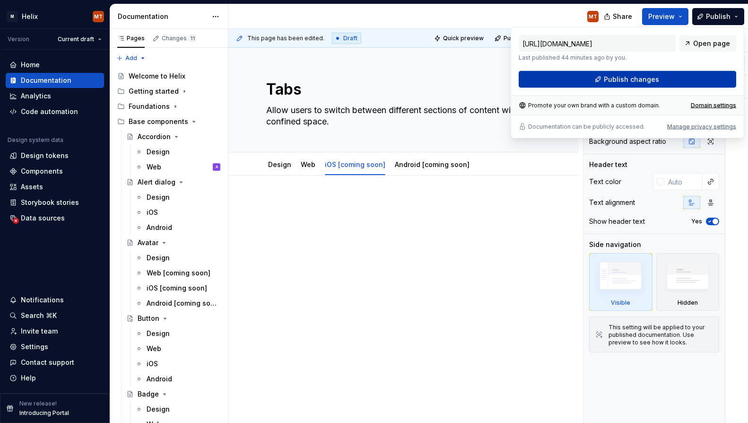
click at [676, 79] on button "Publish changes" at bounding box center [627, 79] width 217 height 17
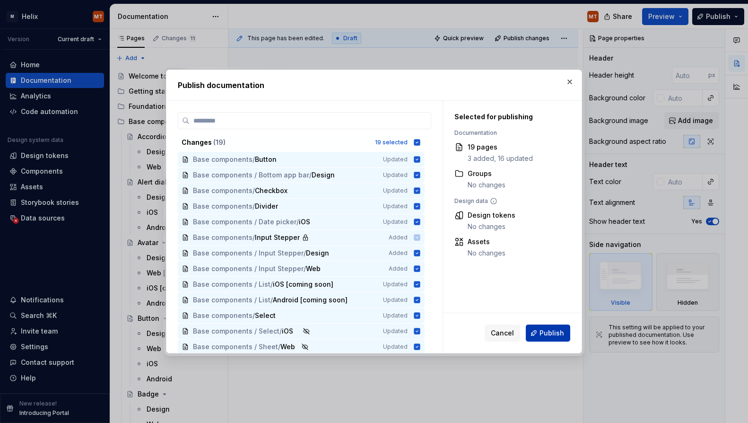
click at [542, 332] on span "Publish" at bounding box center [551, 332] width 25 height 9
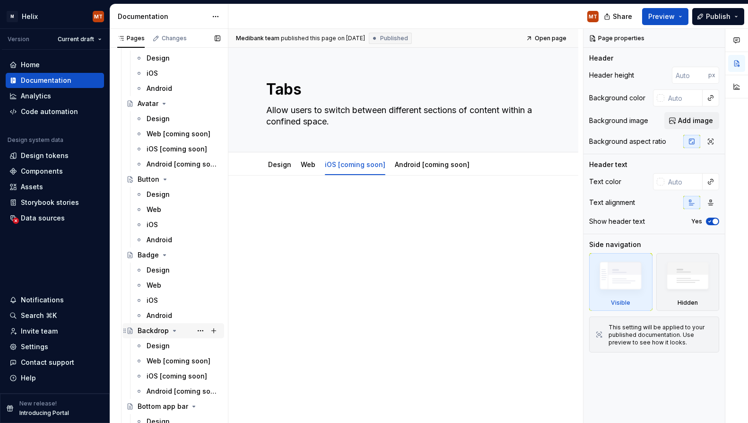
scroll to position [156, 0]
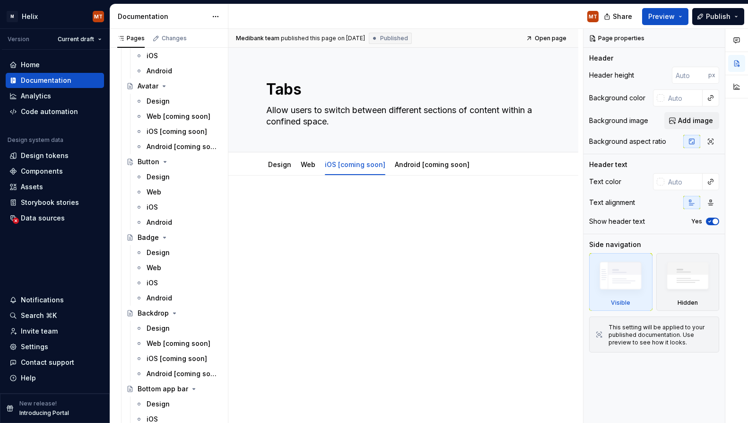
click at [278, 270] on div "Medibank team published this page on [DATE] Published Open page Tabs Allow user…" at bounding box center [405, 226] width 355 height 394
type textarea "*"
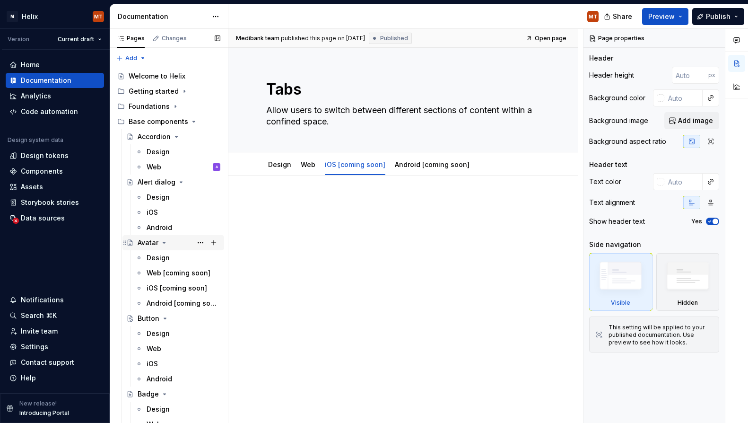
click at [163, 243] on icon "Page tree" at bounding box center [164, 242] width 2 height 1
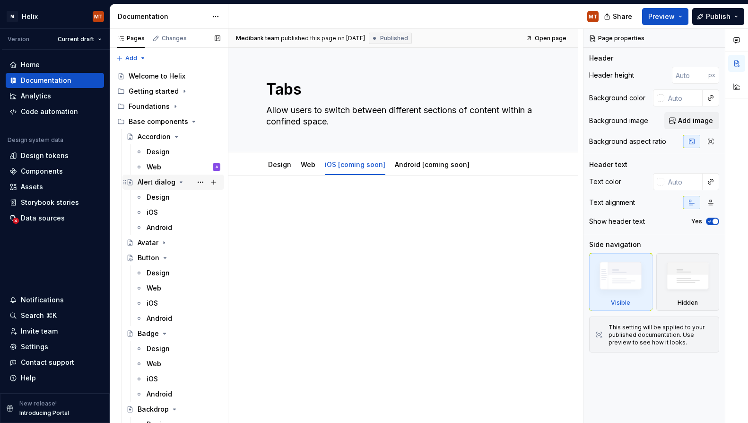
click at [180, 182] on icon "Page tree" at bounding box center [181, 182] width 2 height 1
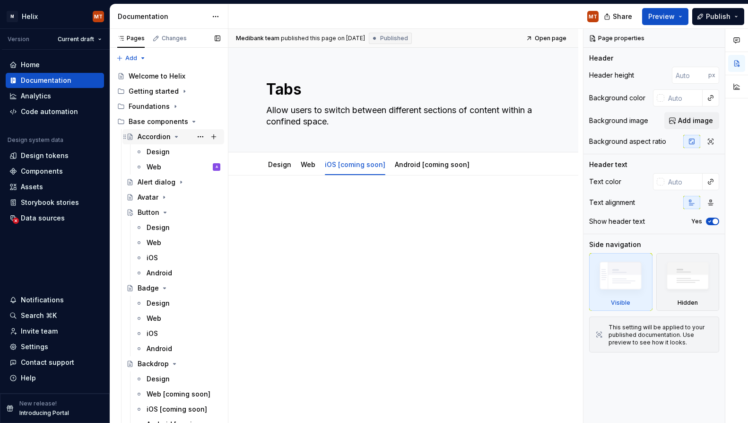
click at [175, 137] on icon "Page tree" at bounding box center [176, 136] width 2 height 1
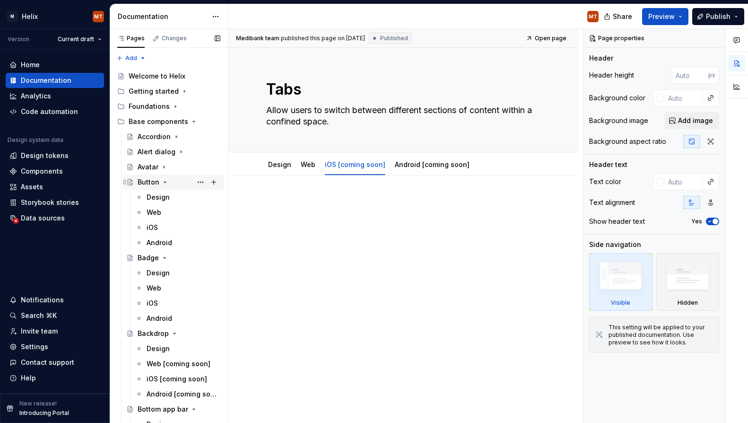
click at [164, 182] on icon "Page tree" at bounding box center [165, 182] width 2 height 1
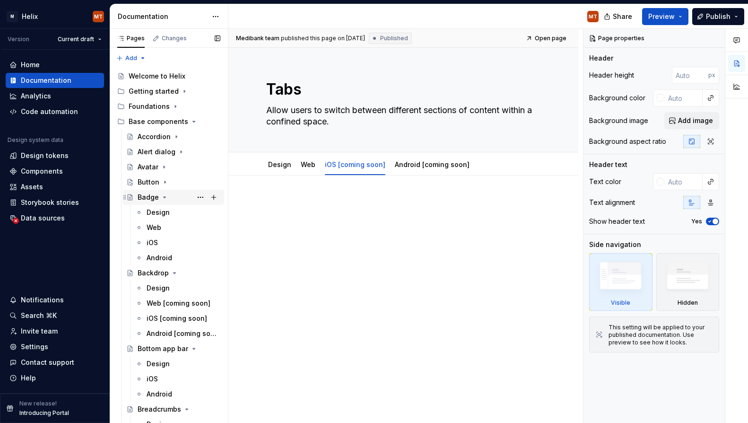
click at [162, 196] on icon "Page tree" at bounding box center [165, 197] width 8 height 8
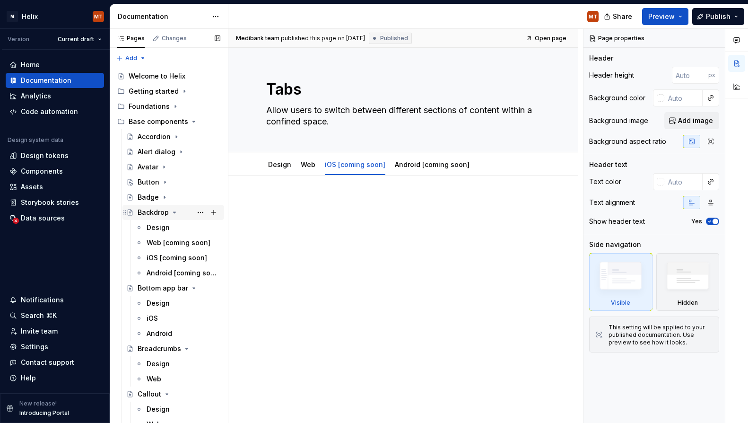
click at [171, 214] on icon "Page tree" at bounding box center [175, 212] width 8 height 8
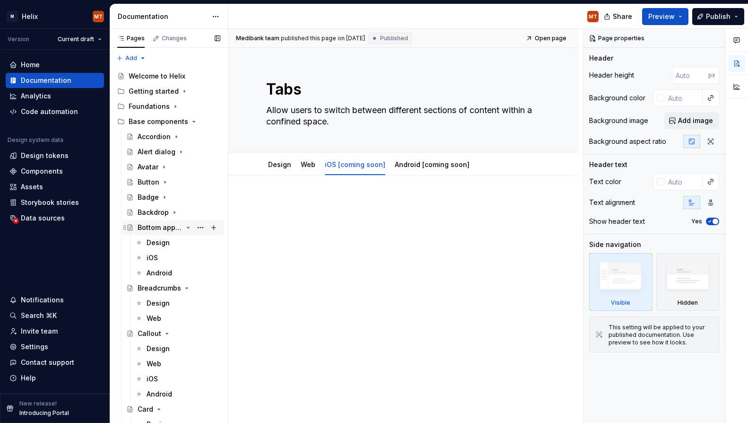
click at [188, 227] on icon "Page tree" at bounding box center [188, 227] width 2 height 1
click at [184, 243] on icon "Page tree" at bounding box center [187, 243] width 8 height 8
click at [165, 260] on icon "Page tree" at bounding box center [167, 258] width 8 height 8
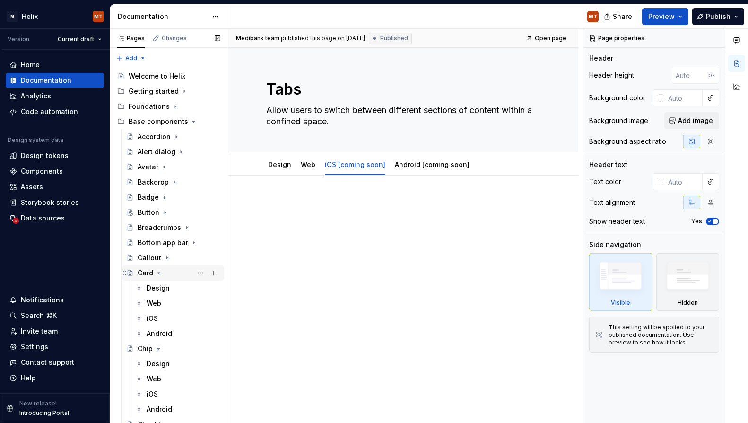
click at [159, 270] on icon "Page tree" at bounding box center [159, 273] width 8 height 8
click at [158, 288] on icon "Page tree" at bounding box center [158, 287] width 2 height 1
click at [175, 305] on icon "Page tree" at bounding box center [176, 303] width 8 height 8
click at [166, 319] on icon "Page tree" at bounding box center [167, 318] width 8 height 8
click at [172, 332] on icon "Page tree" at bounding box center [176, 334] width 8 height 8
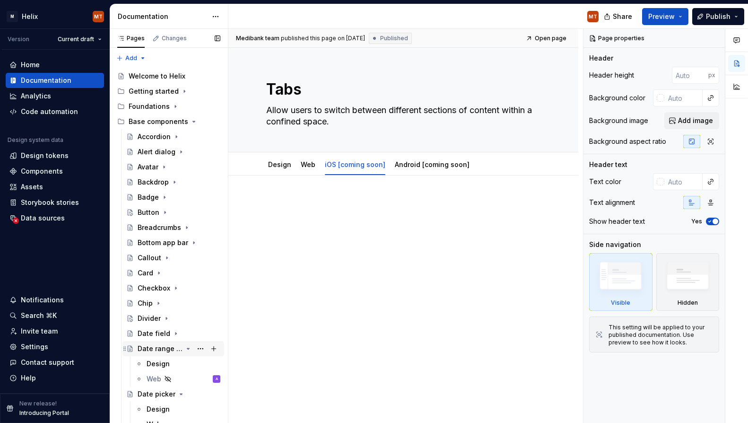
click at [190, 350] on icon "Page tree" at bounding box center [188, 349] width 8 height 8
click at [179, 361] on icon "Page tree" at bounding box center [181, 364] width 8 height 8
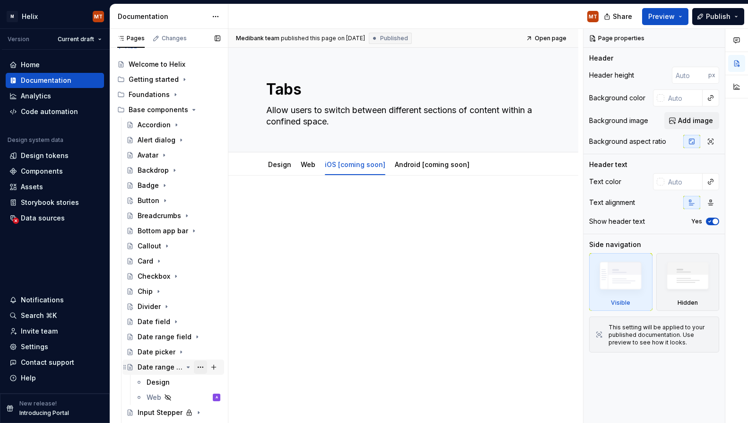
click at [202, 365] on button "Page tree" at bounding box center [200, 366] width 13 height 13
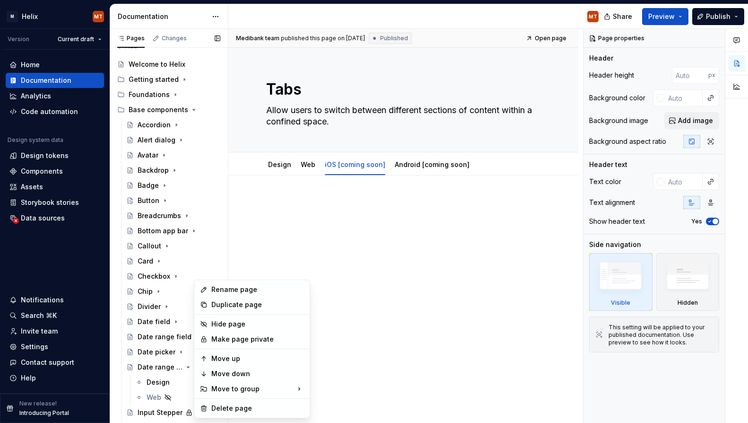
click at [190, 365] on div "Pages Changes Add Accessibility guide for tree Page tree. Navigate the tree wit…" at bounding box center [169, 228] width 118 height 398
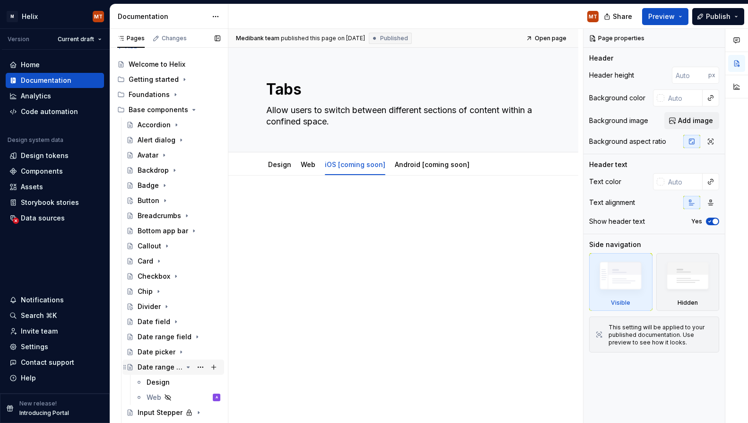
click at [189, 367] on icon "Page tree" at bounding box center [188, 366] width 2 height 1
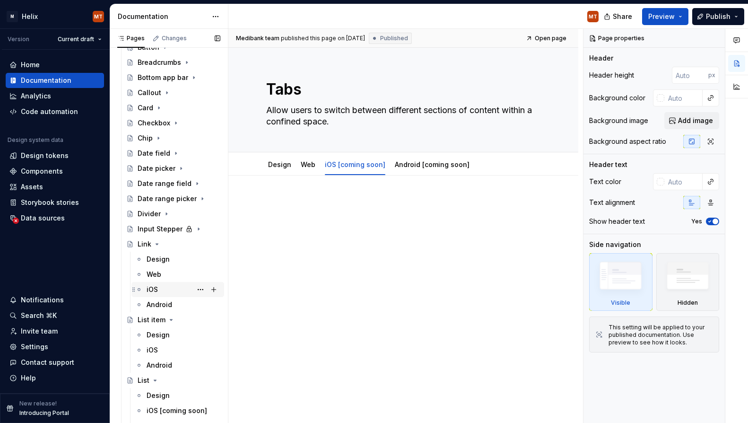
scroll to position [169, 0]
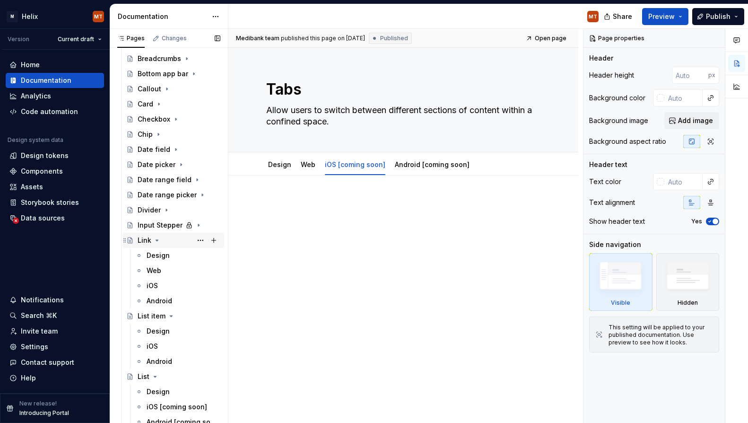
click at [157, 241] on icon "Page tree" at bounding box center [157, 240] width 8 height 8
click at [170, 255] on icon "Page tree" at bounding box center [171, 255] width 2 height 1
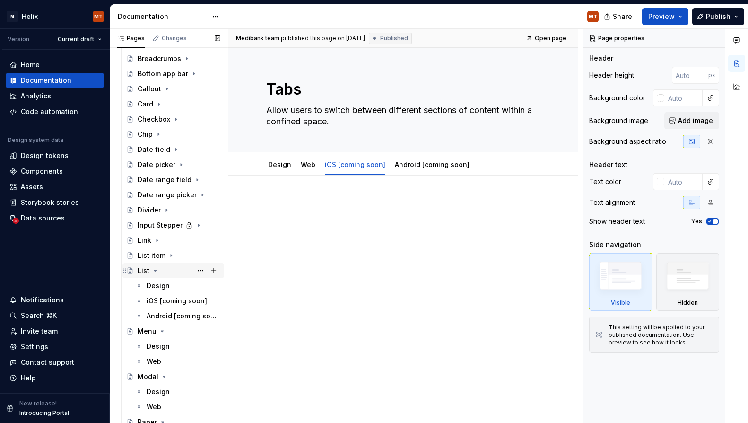
click at [156, 270] on icon "Page tree" at bounding box center [155, 270] width 2 height 1
click at [162, 286] on icon "Page tree" at bounding box center [162, 286] width 8 height 8
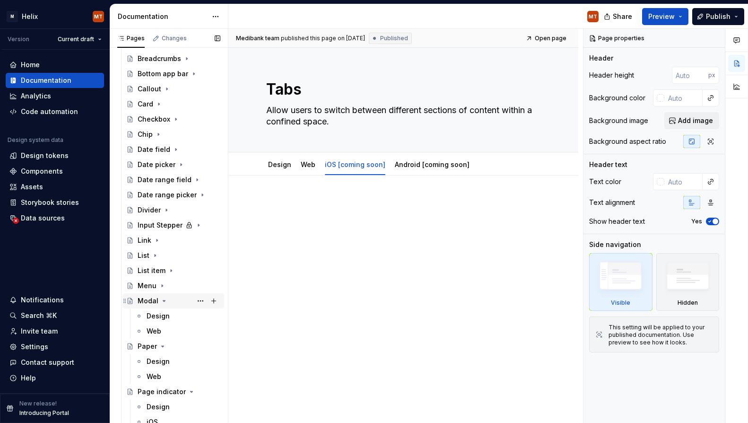
click at [165, 302] on icon "Page tree" at bounding box center [164, 301] width 8 height 8
click at [162, 316] on icon "Page tree" at bounding box center [163, 315] width 2 height 1
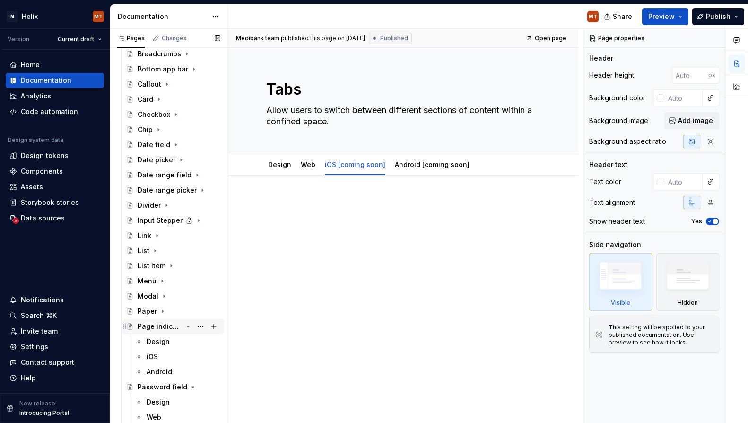
click at [191, 325] on icon "Page tree" at bounding box center [188, 326] width 8 height 8
click at [187, 343] on icon "Page tree" at bounding box center [188, 342] width 8 height 8
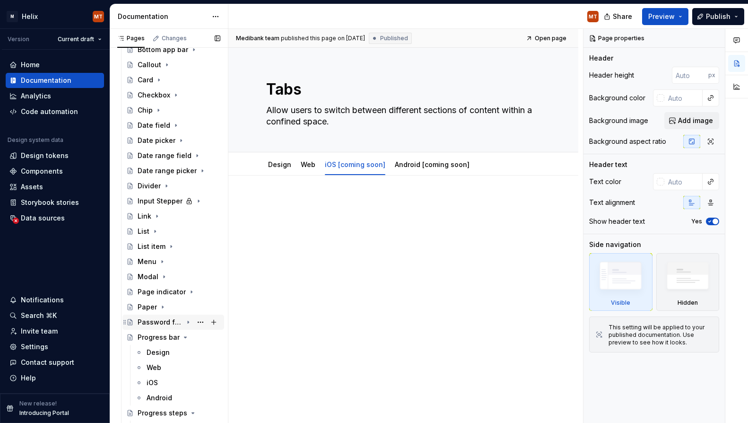
scroll to position [200, 0]
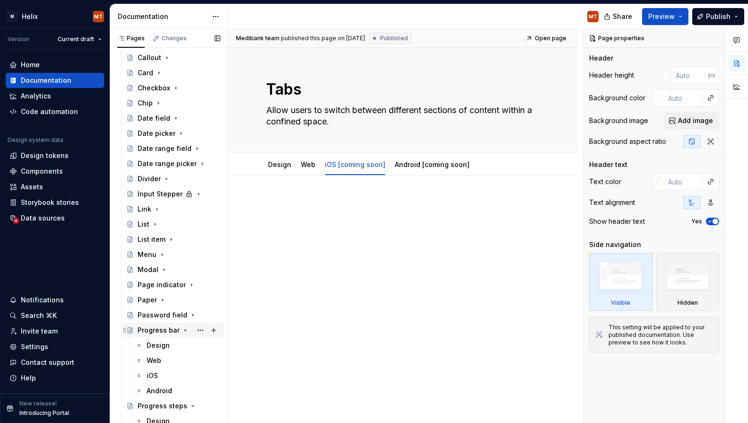
click at [183, 330] on icon "Page tree" at bounding box center [186, 330] width 8 height 8
click at [190, 346] on icon "Page tree" at bounding box center [188, 345] width 8 height 8
click at [190, 361] on icon "Page tree" at bounding box center [188, 360] width 8 height 8
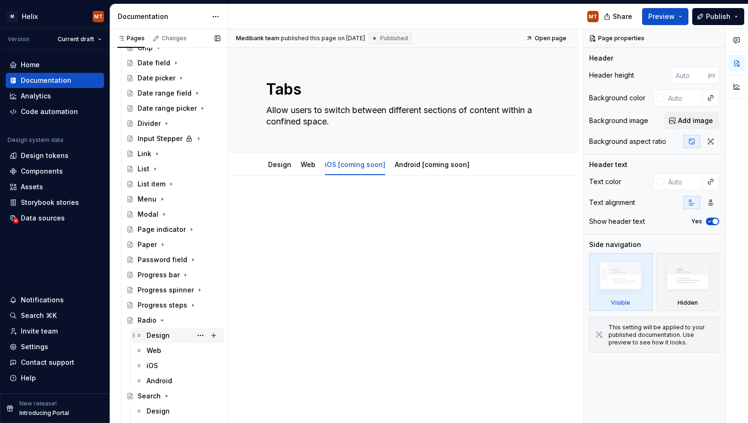
scroll to position [260, 0]
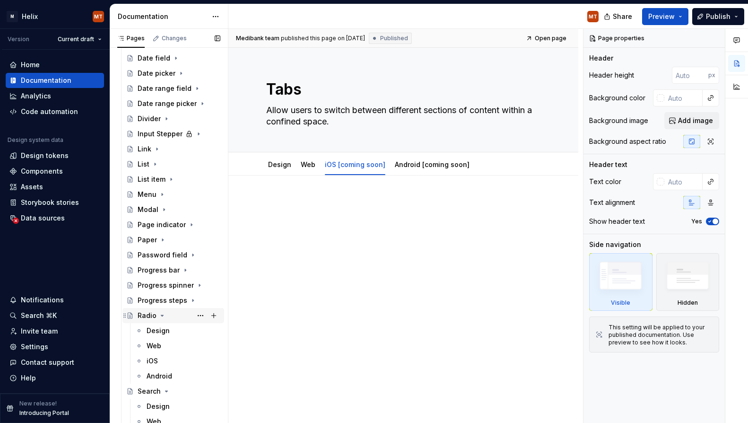
click at [161, 315] on icon "Page tree" at bounding box center [162, 315] width 2 height 1
click at [165, 330] on icon "Page tree" at bounding box center [166, 330] width 2 height 1
click at [162, 347] on icon "Page tree" at bounding box center [164, 346] width 8 height 8
click at [188, 362] on icon "Page tree" at bounding box center [188, 361] width 8 height 8
click at [161, 379] on icon "Page tree" at bounding box center [163, 376] width 8 height 8
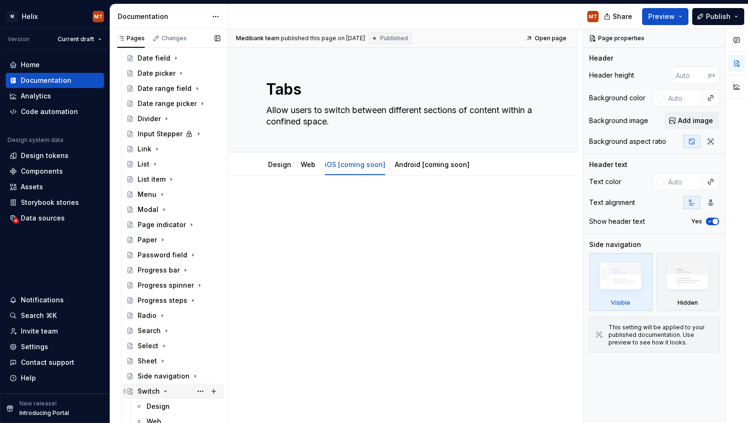
click at [165, 392] on icon "Page tree" at bounding box center [166, 391] width 8 height 8
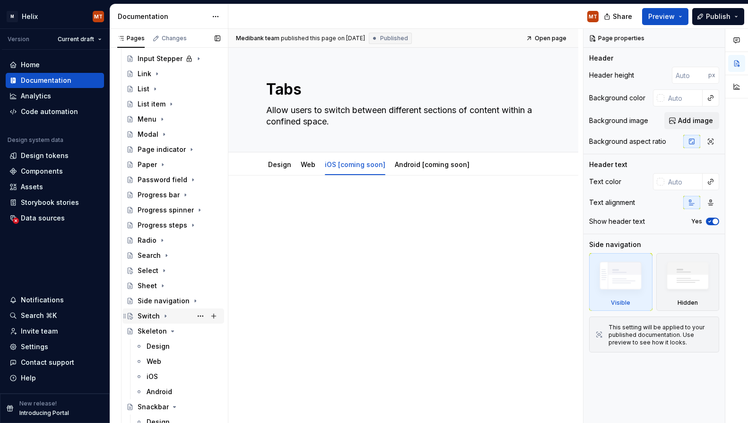
scroll to position [347, 0]
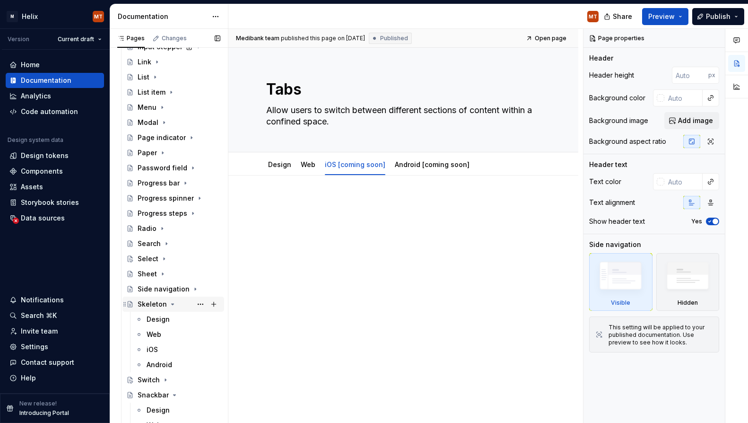
click at [172, 304] on icon "Page tree" at bounding box center [173, 304] width 2 height 1
click at [173, 335] on icon "Page tree" at bounding box center [175, 334] width 8 height 8
click at [188, 350] on icon "Page tree" at bounding box center [188, 350] width 8 height 8
click at [170, 365] on icon "Page tree" at bounding box center [171, 365] width 8 height 8
click at [155, 380] on icon "Page tree" at bounding box center [156, 379] width 2 height 1
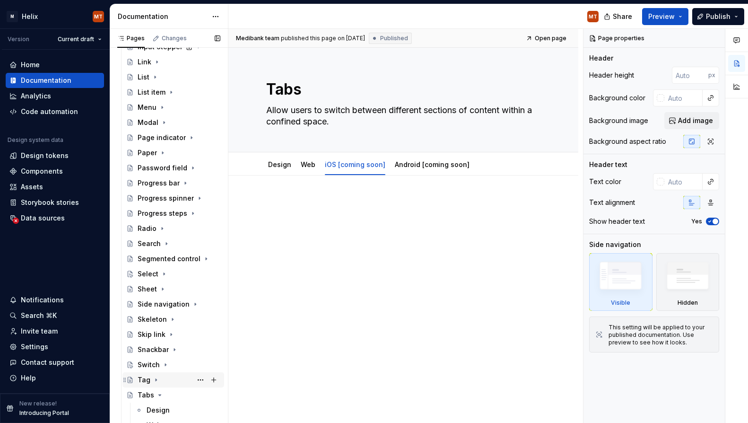
scroll to position [361, 0]
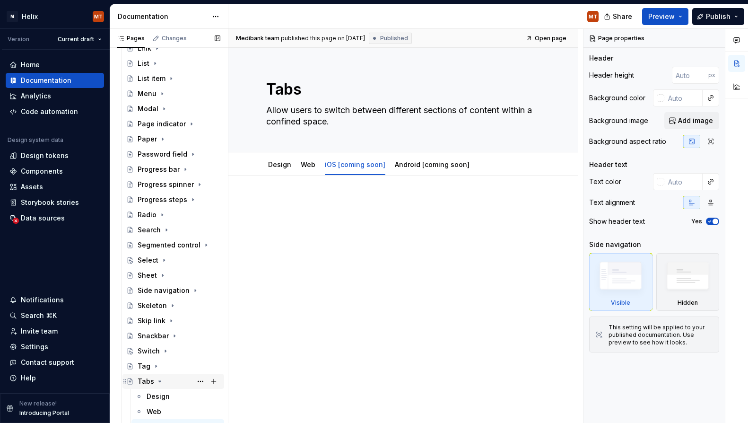
click at [159, 382] on icon "Page tree" at bounding box center [160, 381] width 2 height 1
click at [173, 396] on icon "Page tree" at bounding box center [174, 396] width 2 height 1
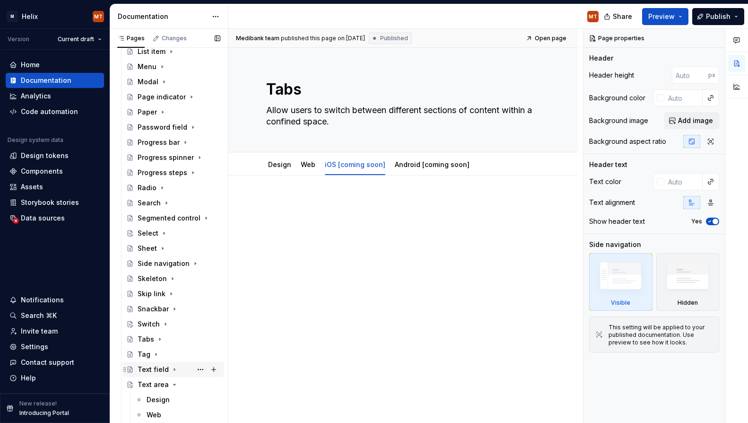
scroll to position [391, 0]
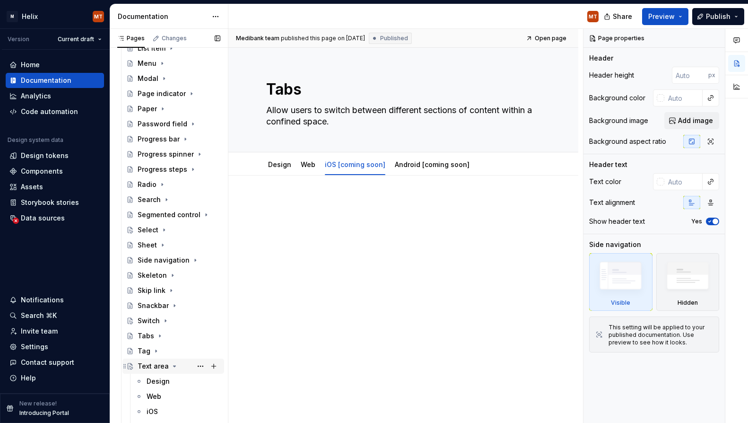
click at [171, 365] on icon "Page tree" at bounding box center [175, 366] width 8 height 8
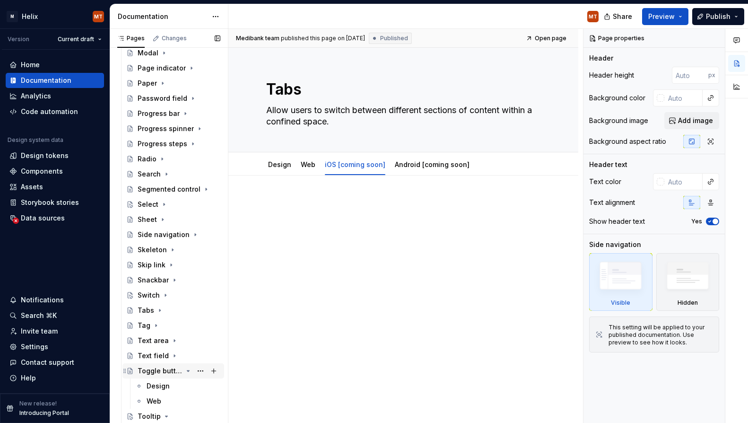
click at [188, 371] on icon "Page tree" at bounding box center [188, 371] width 8 height 8
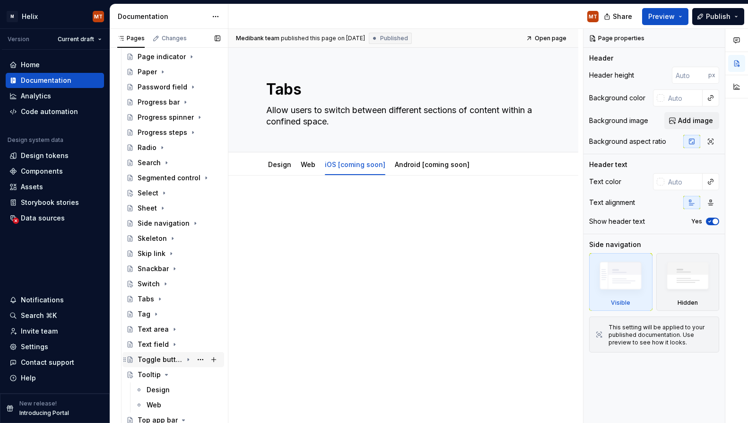
scroll to position [429, 0]
click at [165, 373] on icon "Page tree" at bounding box center [166, 373] width 2 height 1
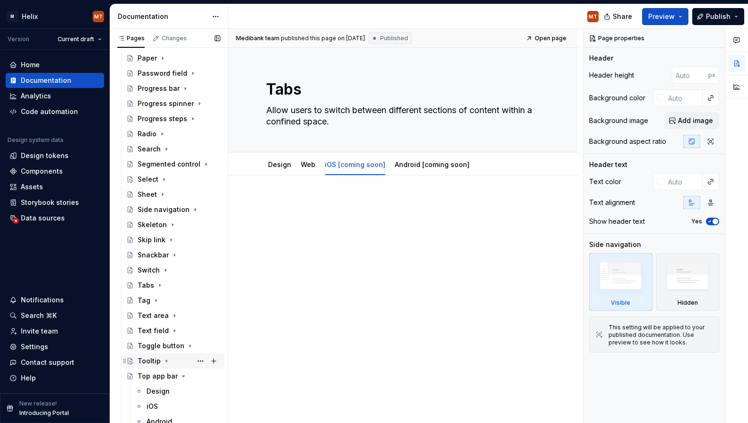
scroll to position [443, 0]
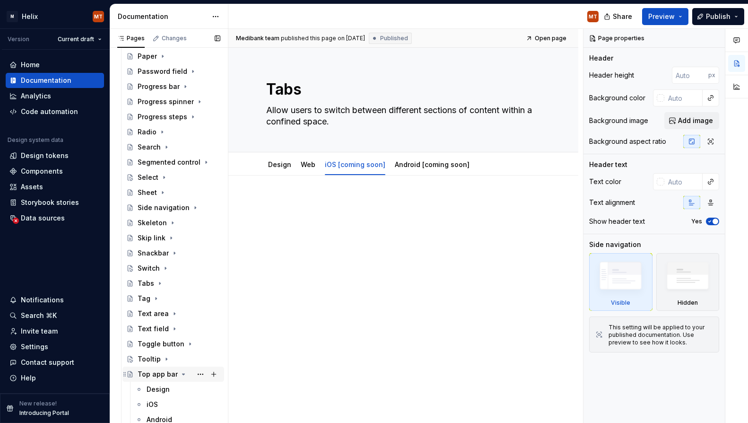
click at [180, 374] on icon "Page tree" at bounding box center [184, 374] width 8 height 8
click at [125, 374] on icon "Page tree" at bounding box center [125, 374] width 8 height 8
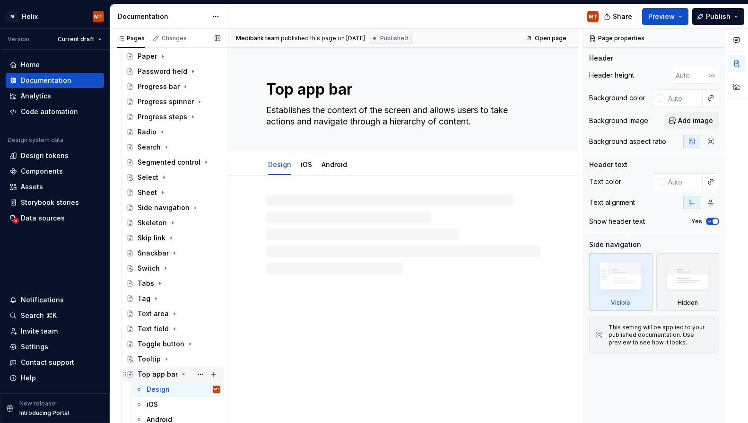
click at [182, 373] on icon "Page tree" at bounding box center [183, 373] width 2 height 1
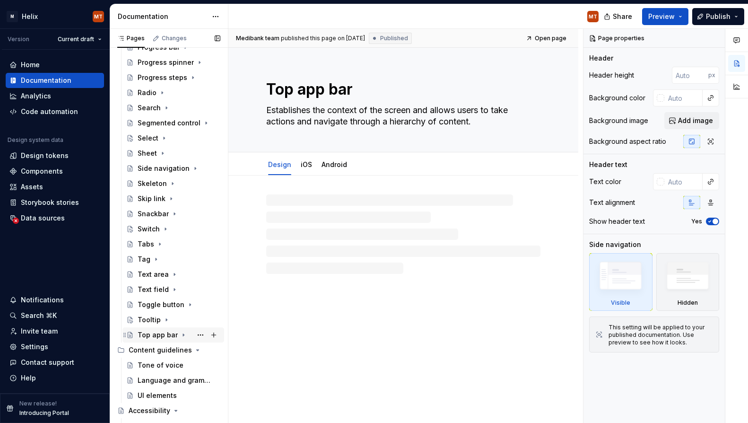
scroll to position [487, 0]
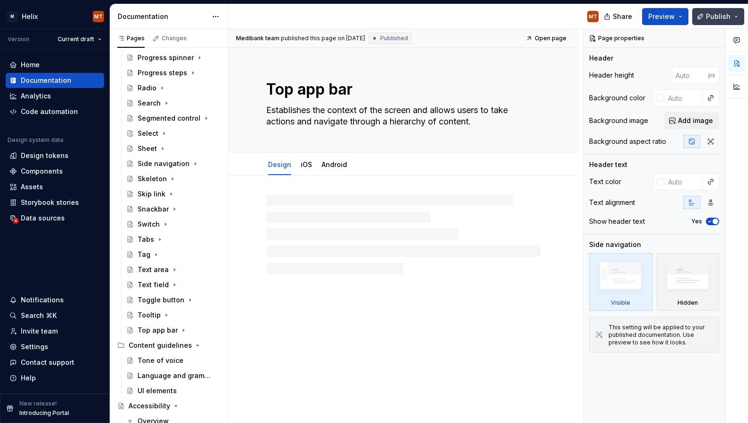
click at [723, 12] on span "Publish" at bounding box center [718, 16] width 25 height 9
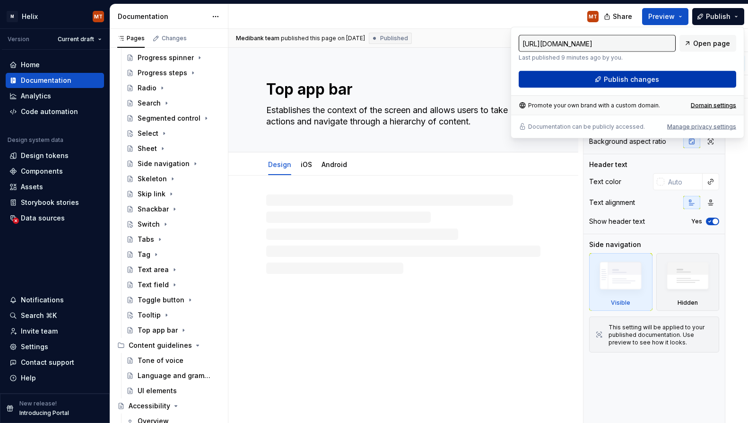
click at [674, 80] on button "Publish changes" at bounding box center [627, 79] width 217 height 17
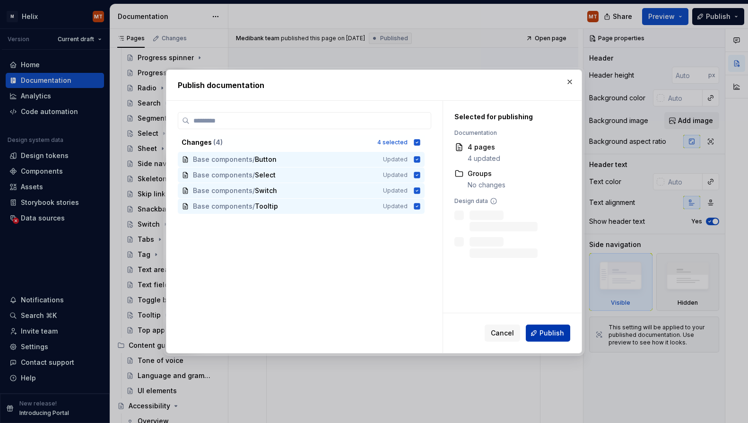
click at [558, 334] on span "Publish" at bounding box center [551, 332] width 25 height 9
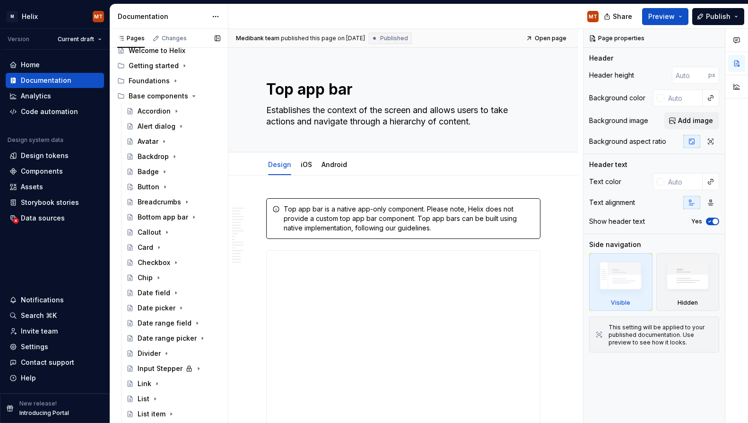
scroll to position [24, 0]
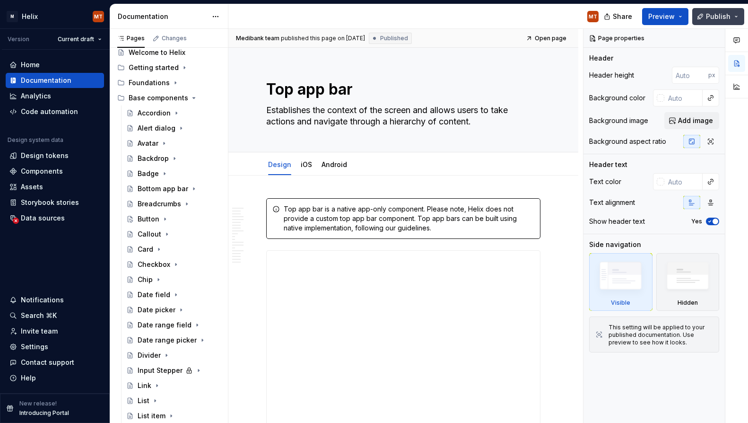
click at [722, 16] on span "Publish" at bounding box center [718, 16] width 25 height 9
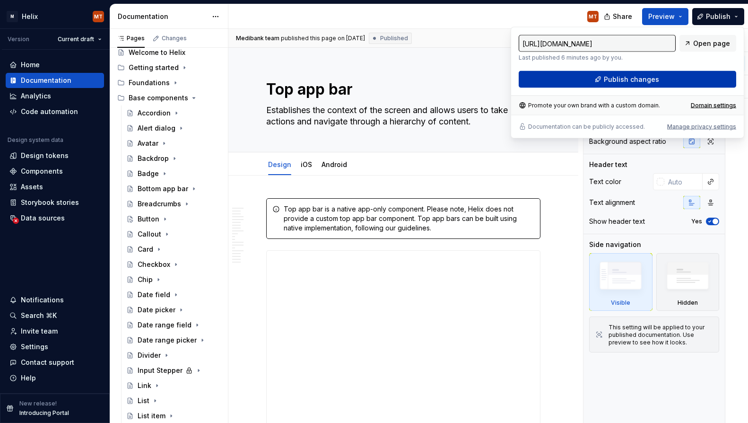
click at [650, 79] on span "Publish changes" at bounding box center [631, 79] width 55 height 9
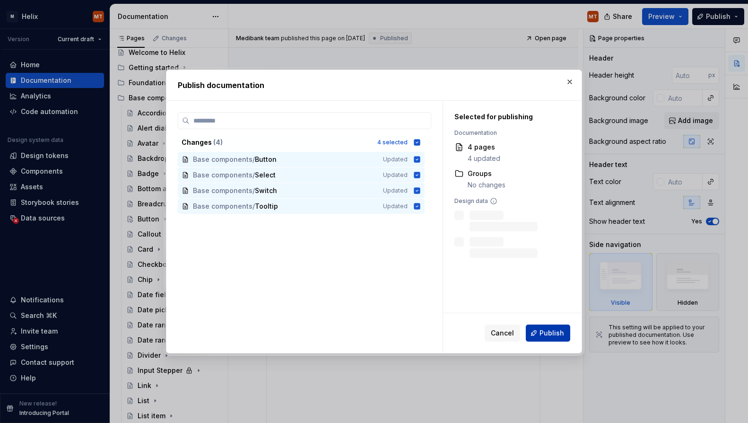
click at [546, 331] on span "Publish" at bounding box center [551, 332] width 25 height 9
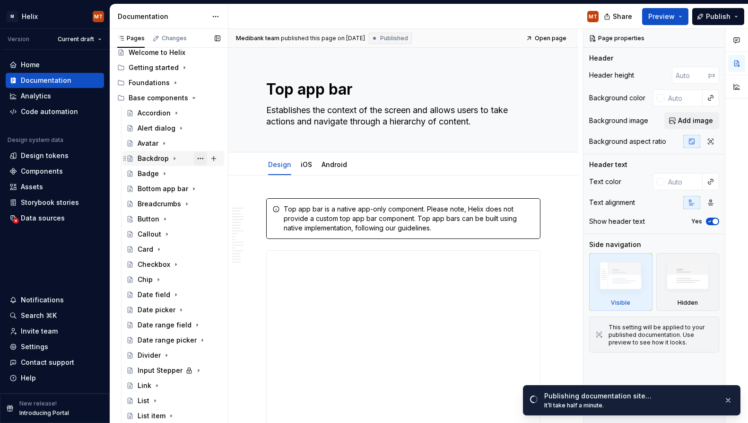
scroll to position [16, 0]
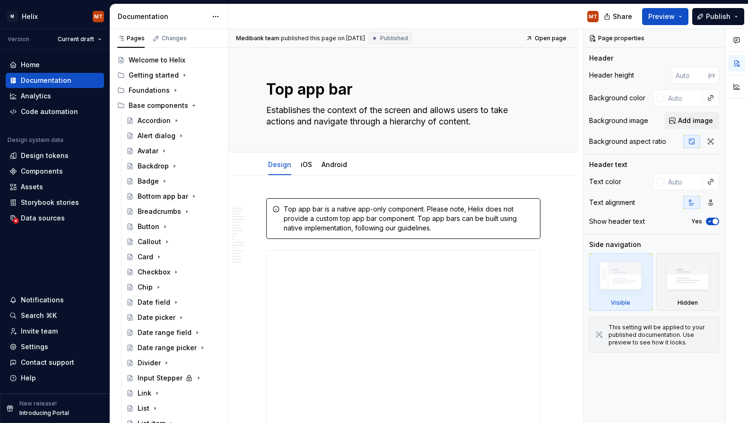
type textarea "*"
